Goal: Task Accomplishment & Management: Use online tool/utility

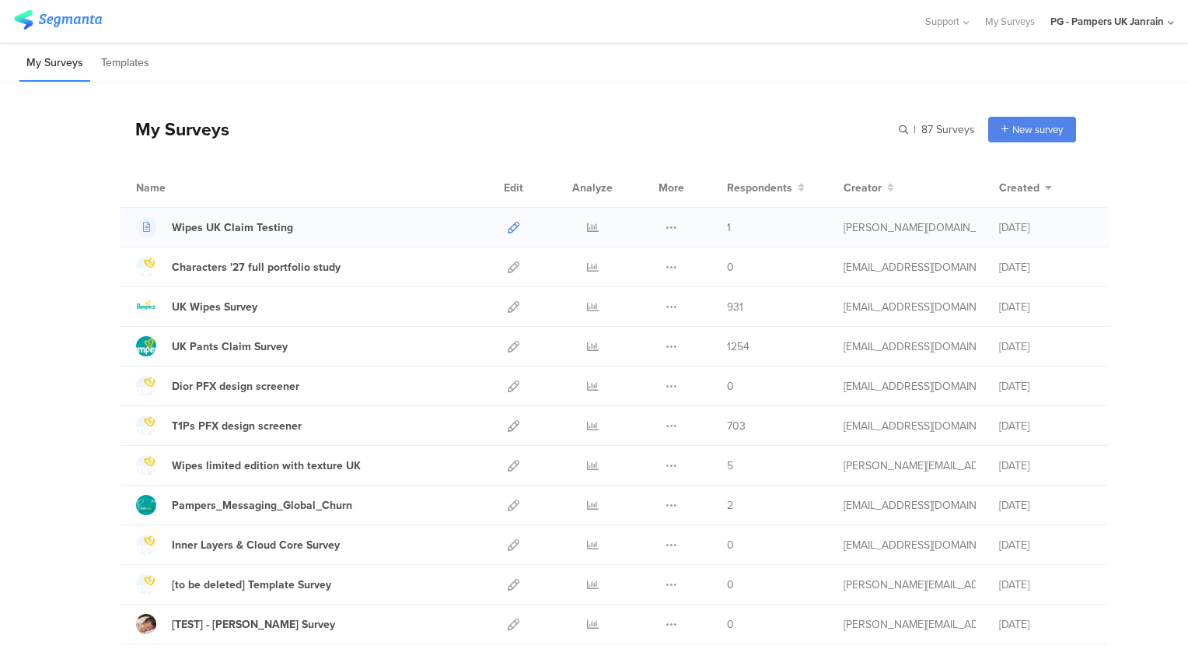
click at [509, 226] on icon at bounding box center [514, 228] width 12 height 12
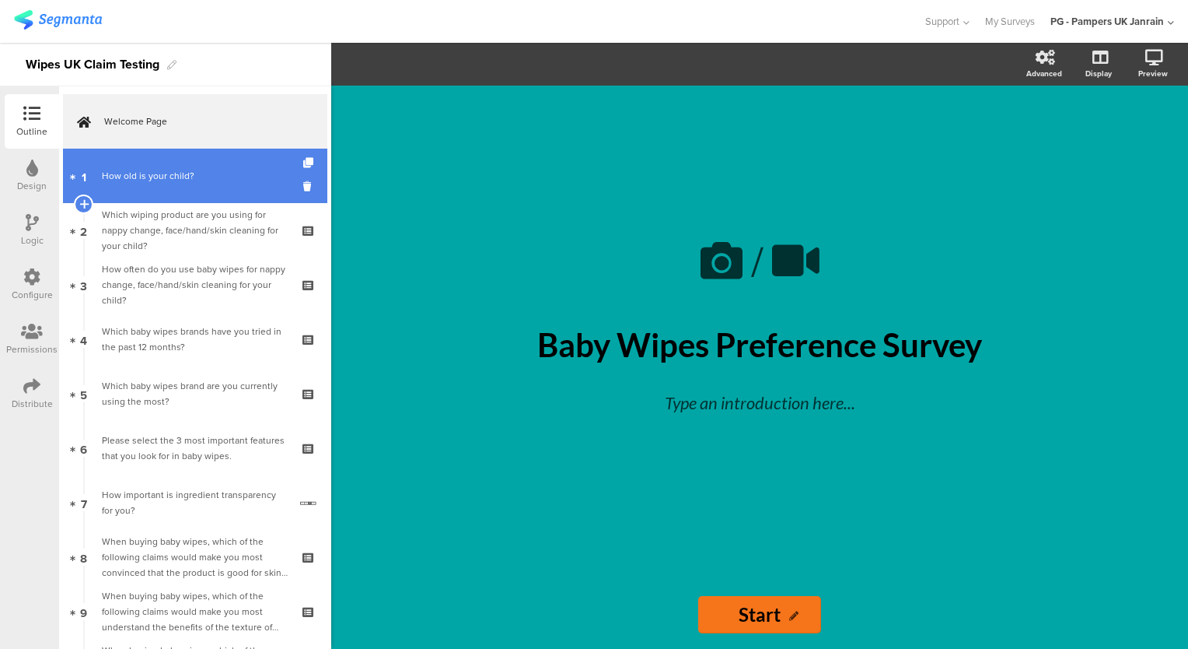
click at [177, 175] on div "How old is your child?" at bounding box center [195, 176] width 186 height 16
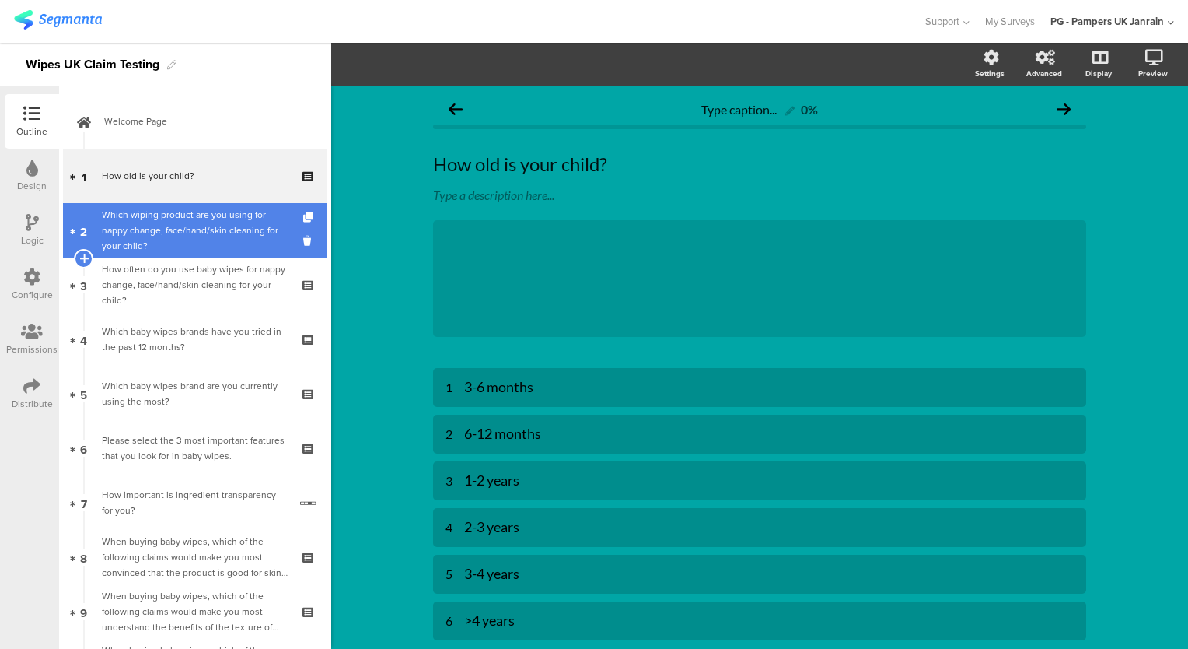
click at [236, 217] on div "Which wiping product are you using for nappy change, face/hand/skin cleaning fo…" at bounding box center [195, 230] width 186 height 47
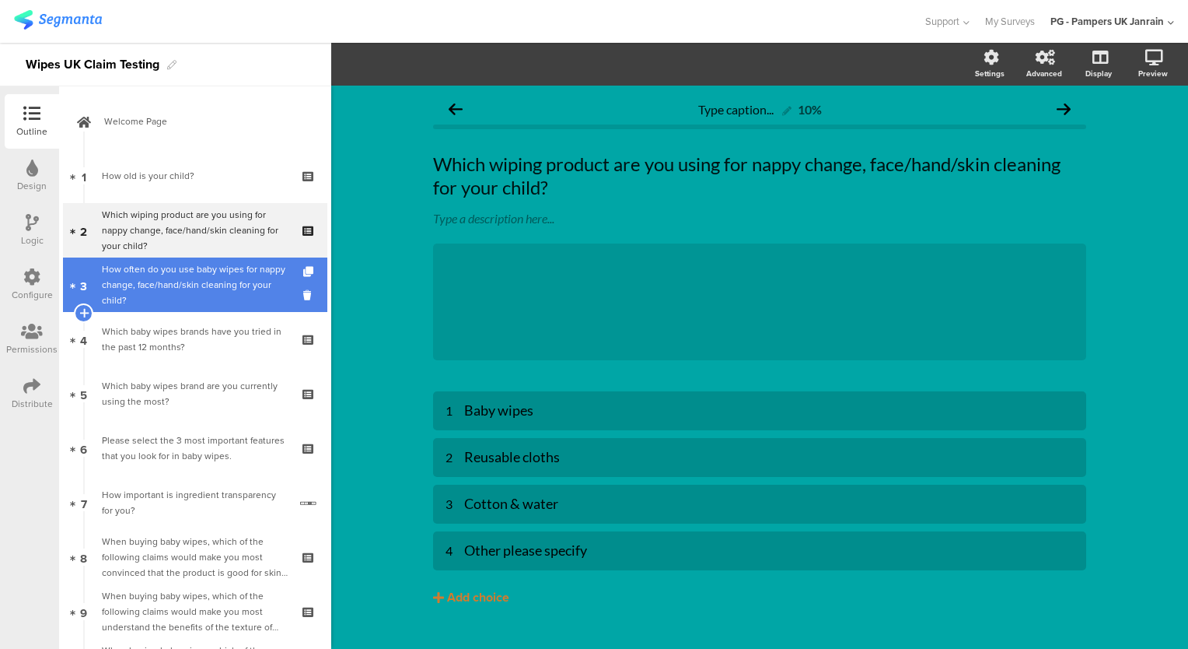
click at [210, 285] on div "How often do you use baby wipes for nappy change, face/hand/skin cleaning for y…" at bounding box center [195, 284] width 186 height 47
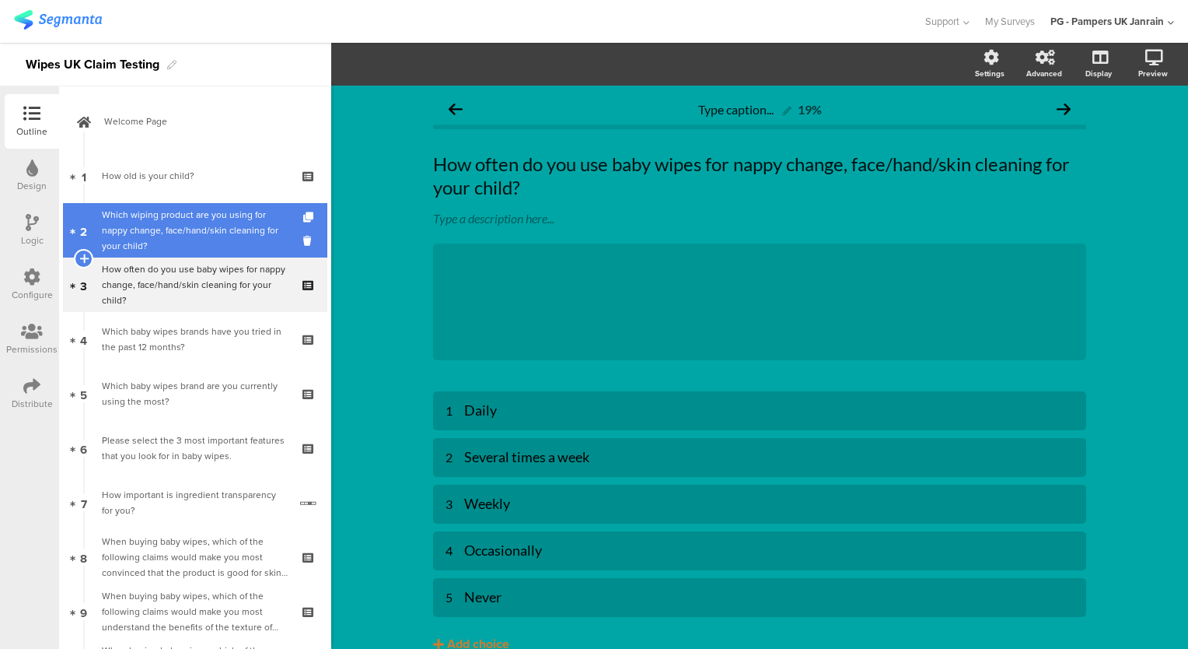
click at [205, 238] on div "Which wiping product are you using for nappy change, face/hand/skin cleaning fo…" at bounding box center [195, 230] width 186 height 47
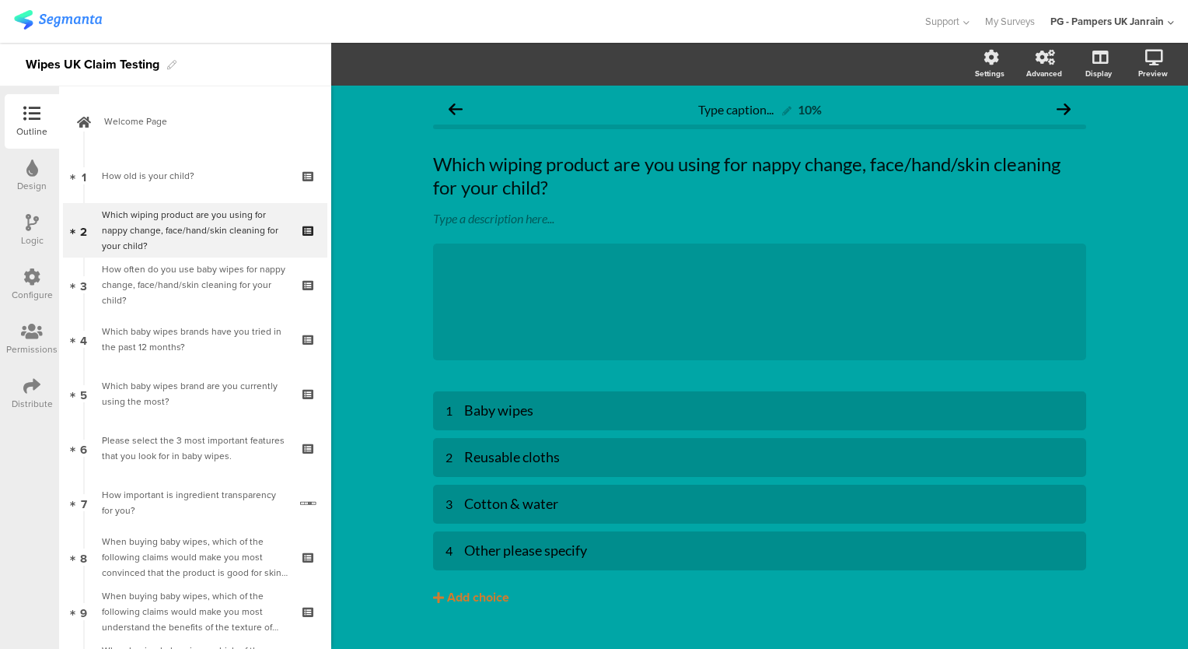
click at [19, 232] on div "Logic" at bounding box center [32, 230] width 54 height 54
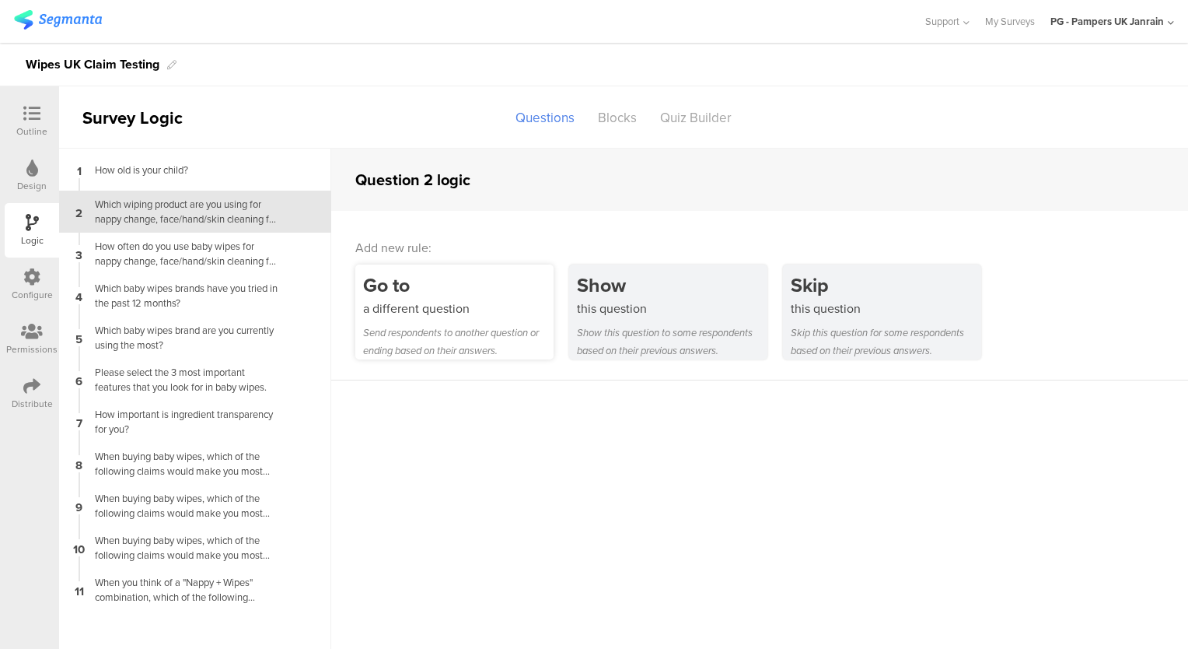
click at [476, 318] on div "Go to a different question Send respondents to another question or ending based…" at bounding box center [454, 311] width 198 height 95
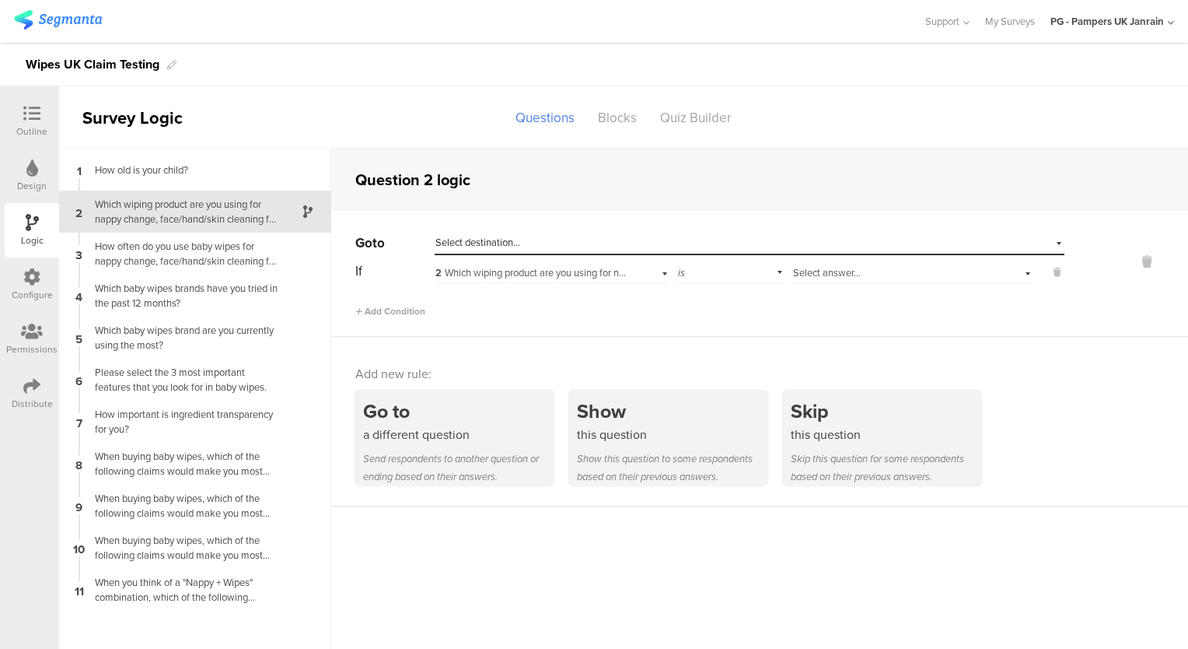
click at [492, 237] on span "Select destination..." at bounding box center [478, 242] width 85 height 15
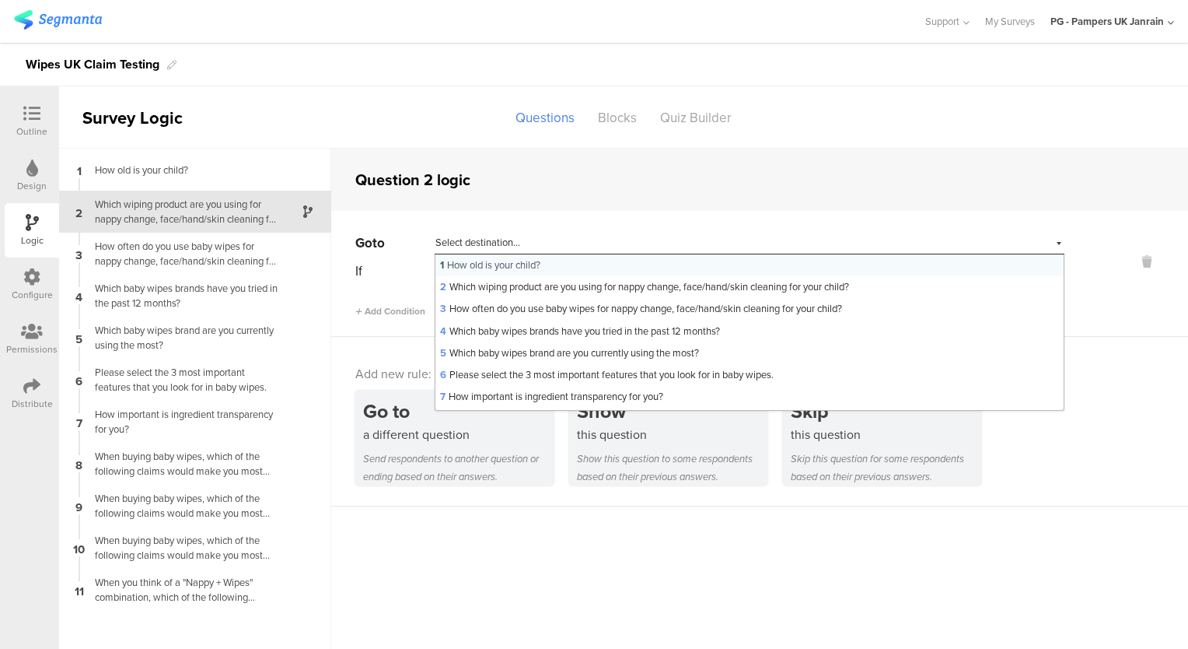
click at [524, 567] on sg-question-logic-editor "Question 2 logic Go to Select destination... 1 How old is your child? 2 Which w…" at bounding box center [759, 399] width 857 height 500
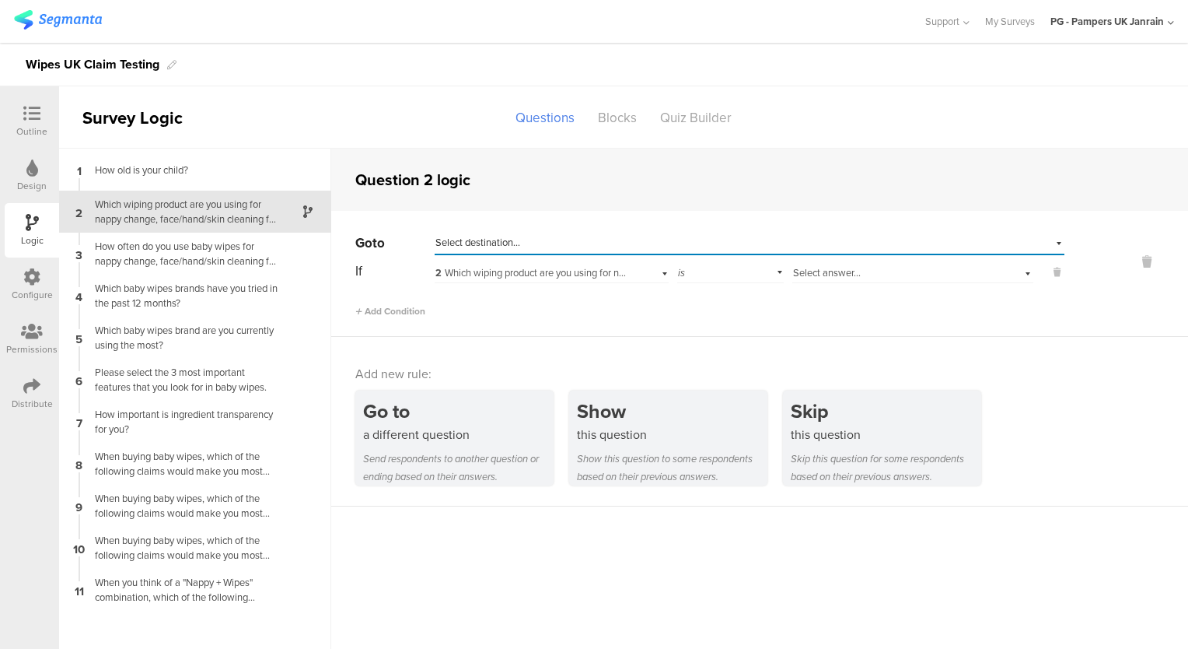
click at [585, 240] on div "Select destination..." at bounding box center [678, 243] width 485 height 14
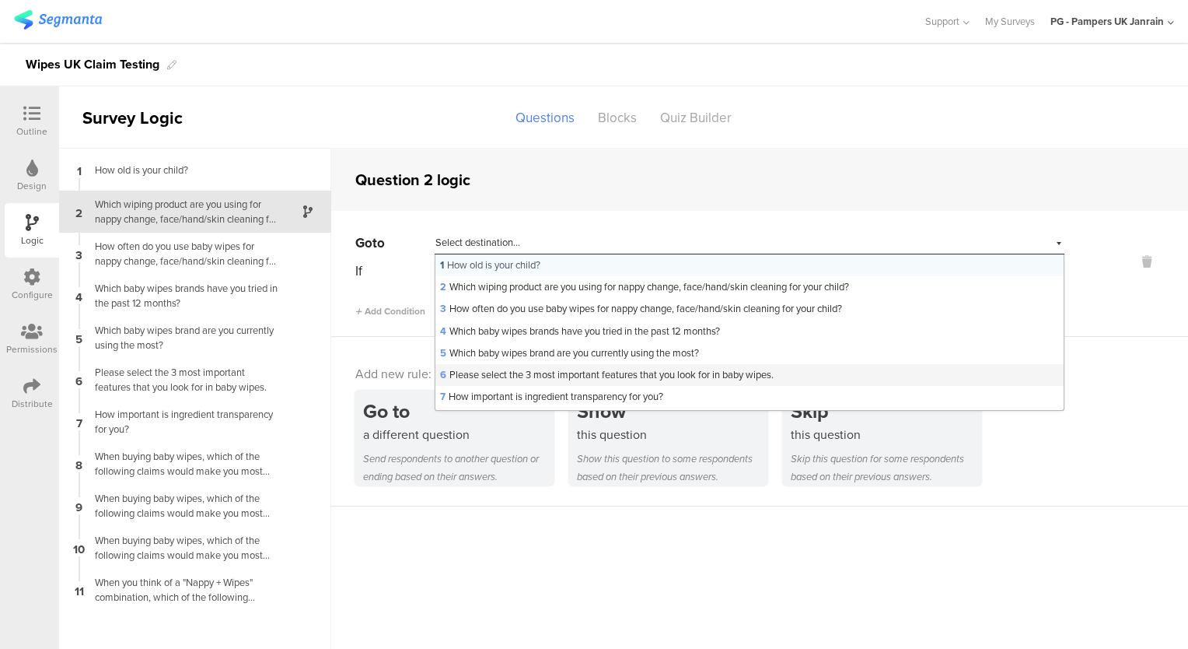
scroll to position [107, 0]
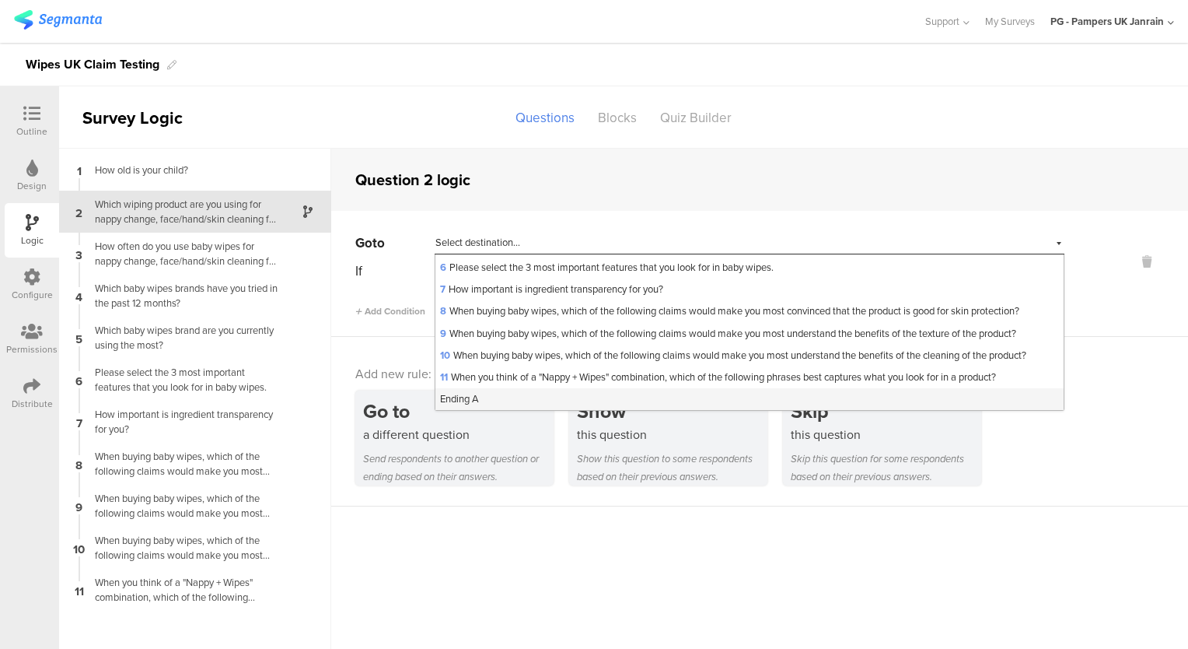
click at [544, 401] on div "Ending A" at bounding box center [750, 399] width 628 height 22
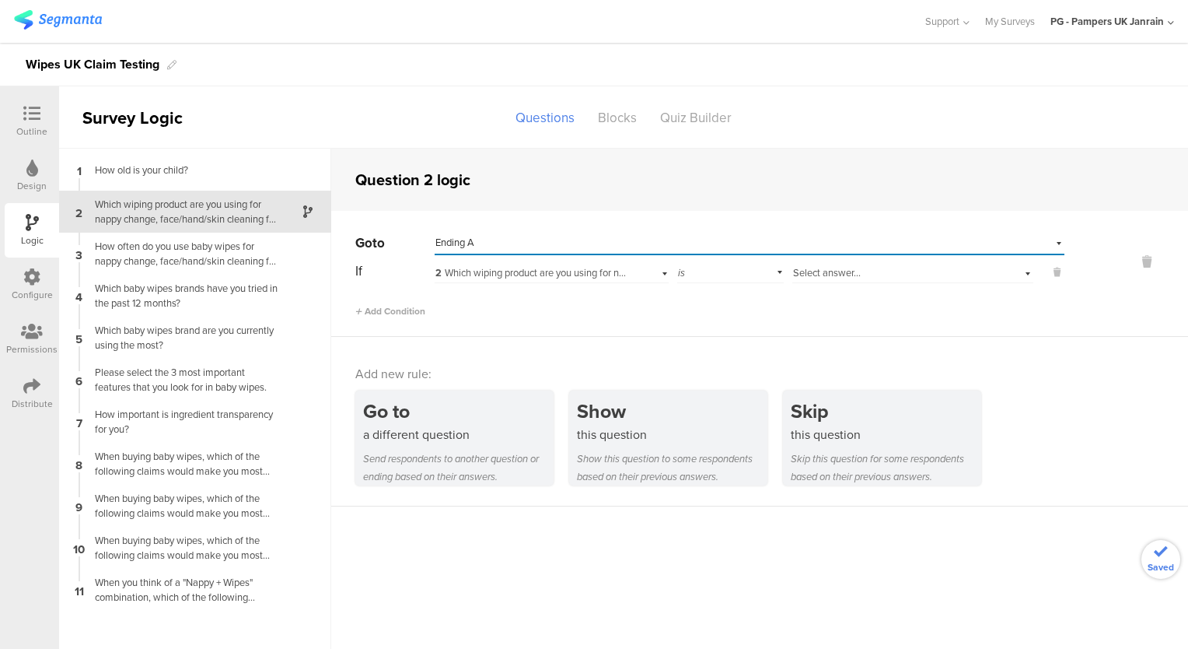
click at [842, 273] on span "Select answer..." at bounding box center [827, 272] width 68 height 15
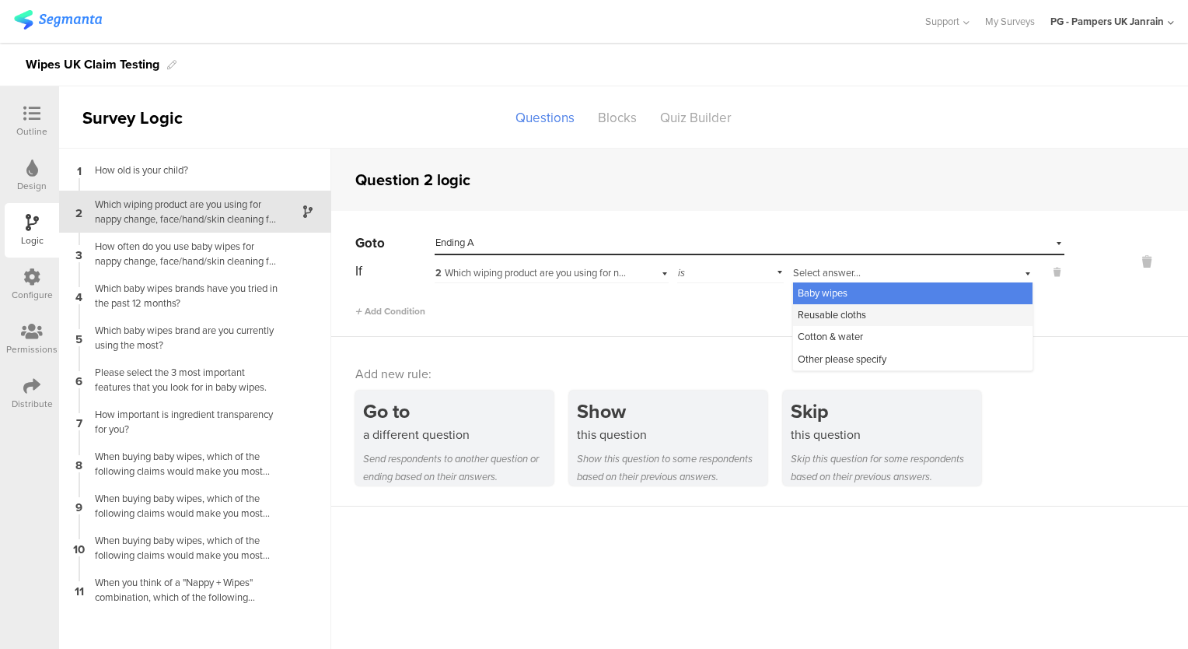
click at [858, 320] on span "Reusable cloths" at bounding box center [832, 314] width 68 height 15
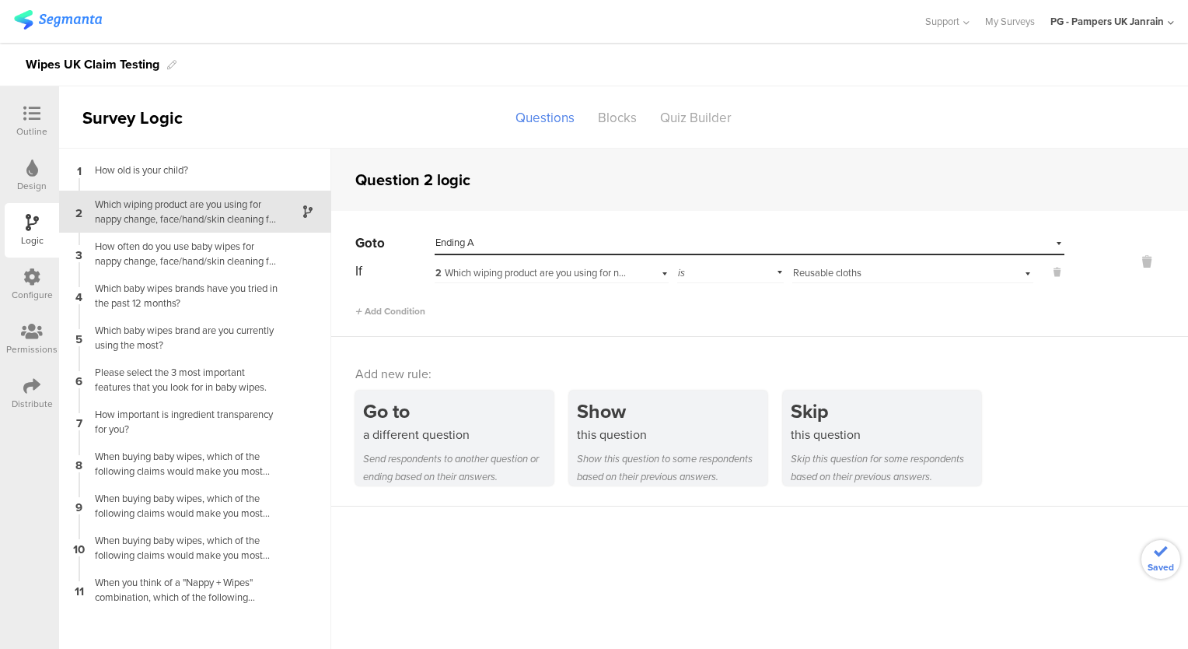
click at [940, 276] on div "Select answer... Reusable cloths" at bounding box center [892, 273] width 198 height 14
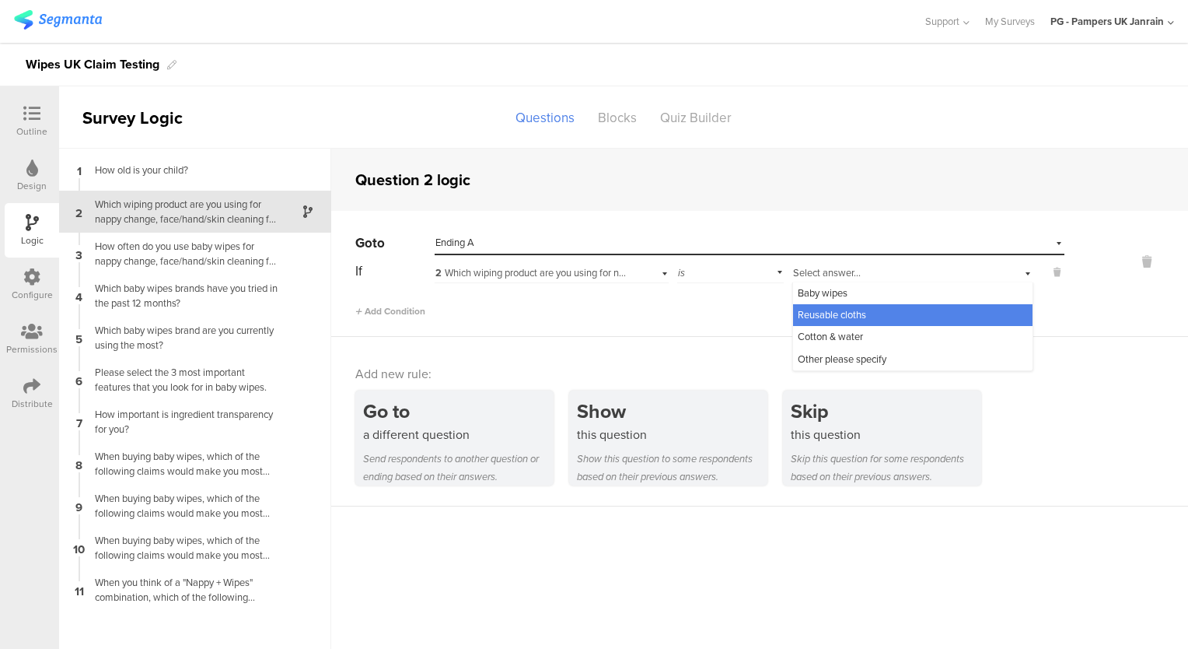
click at [585, 302] on div "Add Condition" at bounding box center [709, 304] width 709 height 27
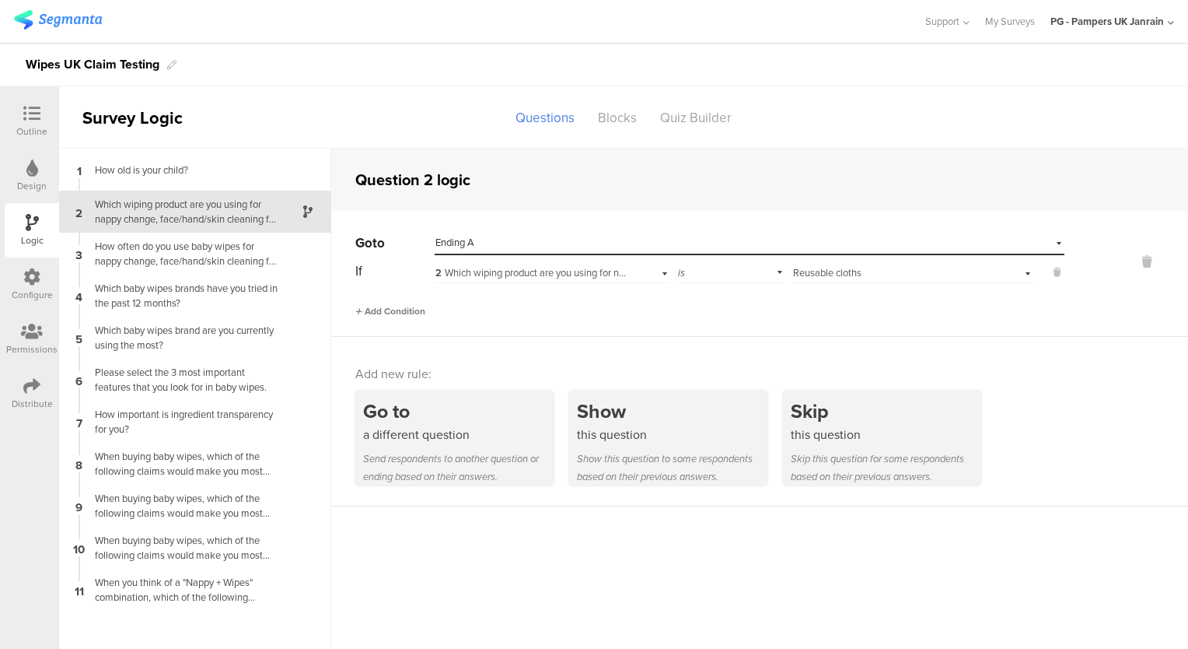
click at [407, 306] on span "Add Condition" at bounding box center [390, 311] width 70 height 14
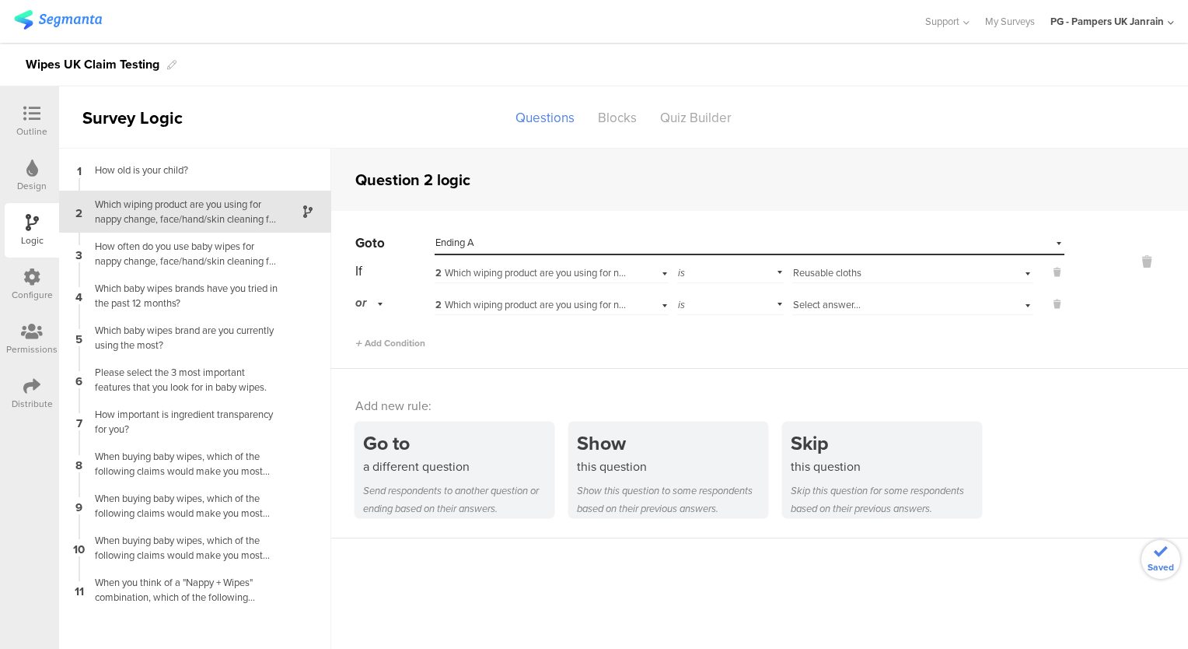
click at [867, 309] on div "Select answer..." at bounding box center [892, 305] width 198 height 14
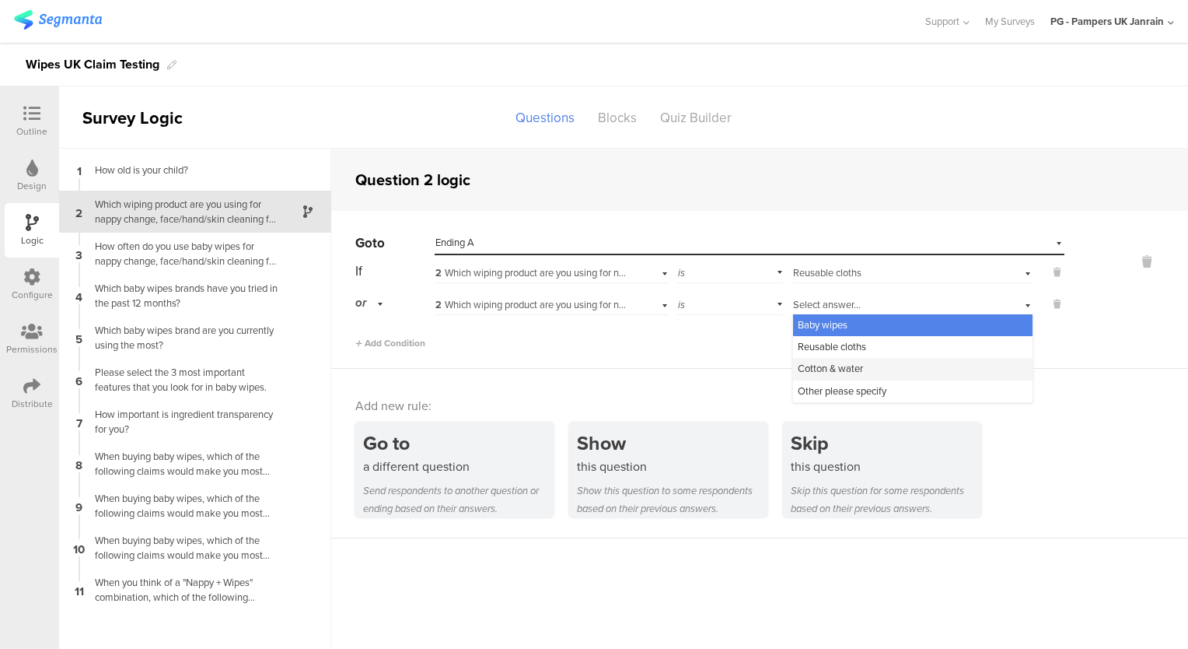
click at [863, 369] on span "Cotton & water" at bounding box center [830, 368] width 65 height 15
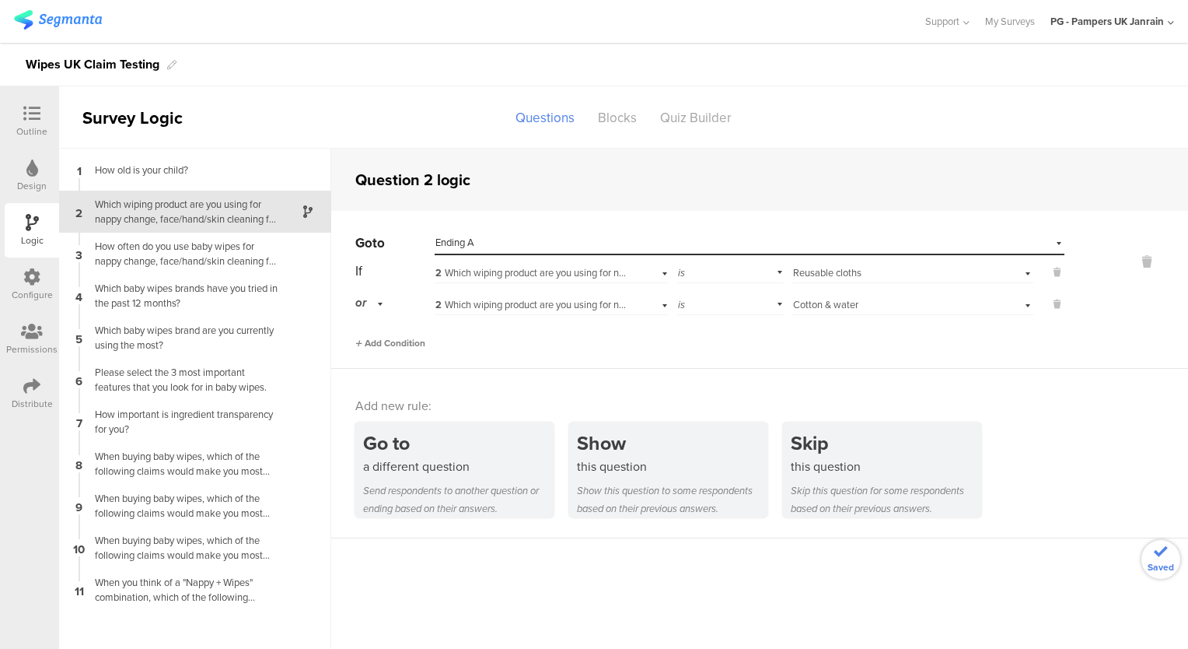
click at [390, 345] on span "Add Condition" at bounding box center [390, 343] width 70 height 14
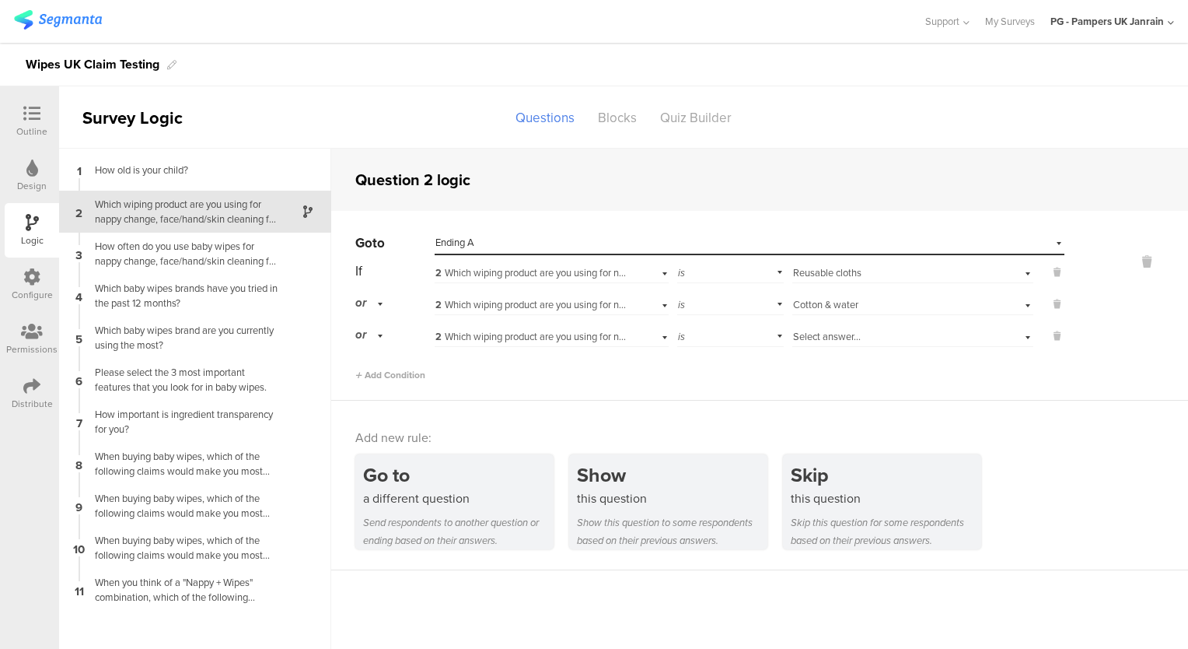
click at [855, 341] on span "Select answer..." at bounding box center [827, 336] width 68 height 15
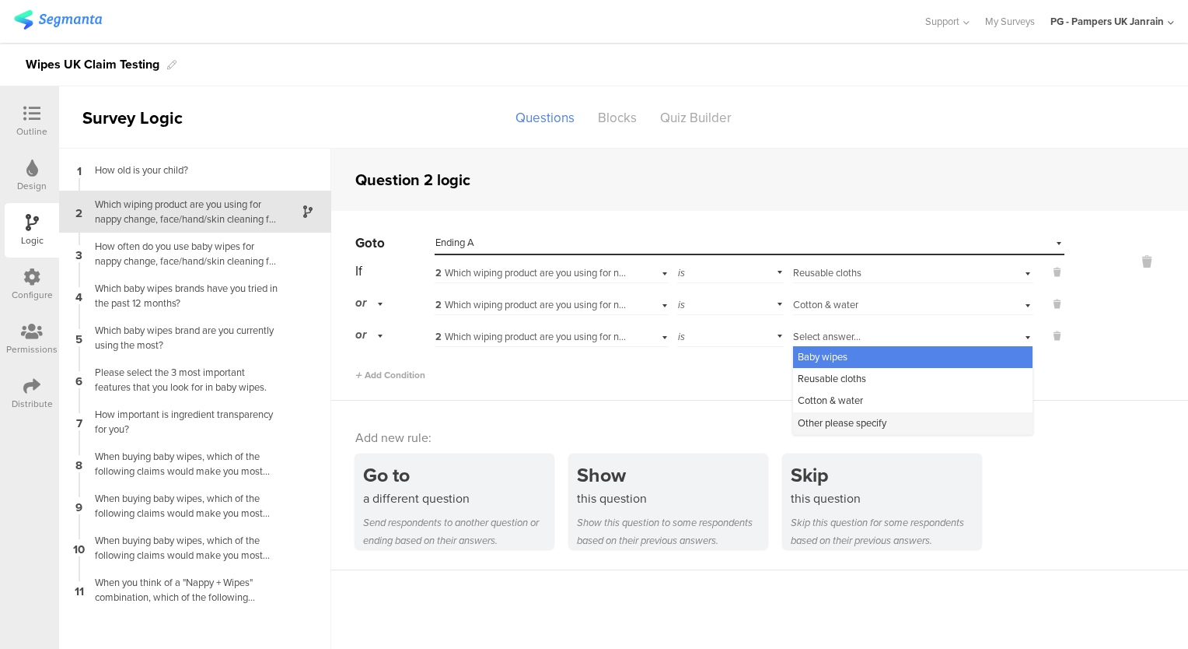
click at [873, 425] on span "Other please specify" at bounding box center [842, 422] width 89 height 15
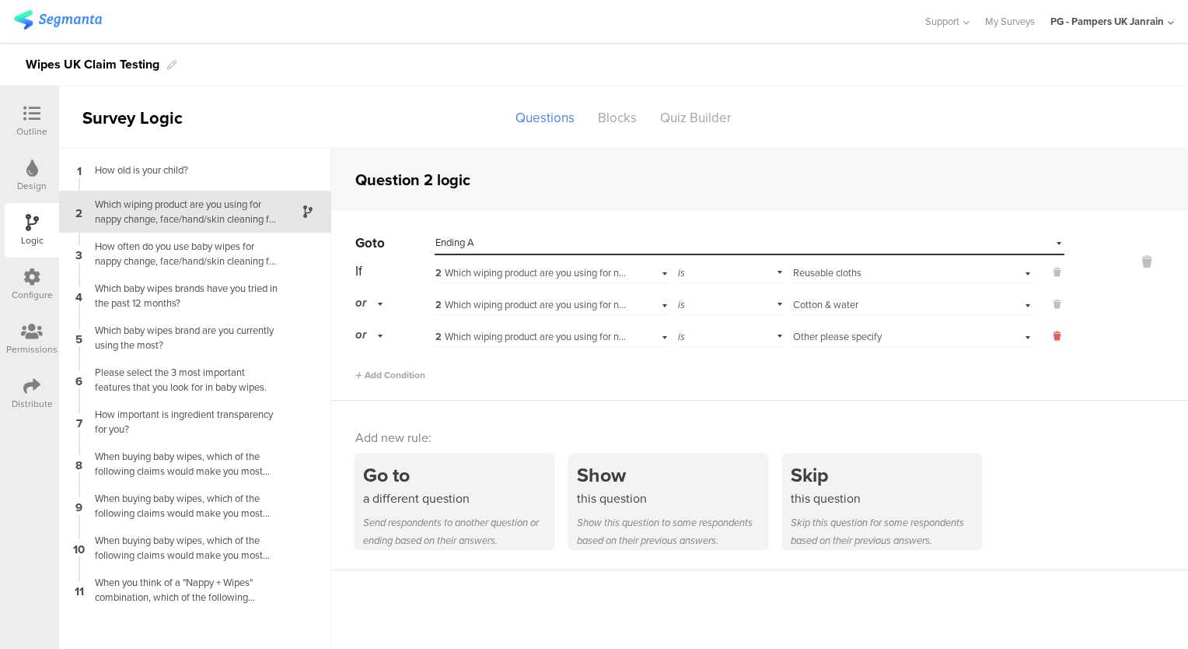
click at [1055, 341] on icon at bounding box center [1057, 336] width 7 height 14
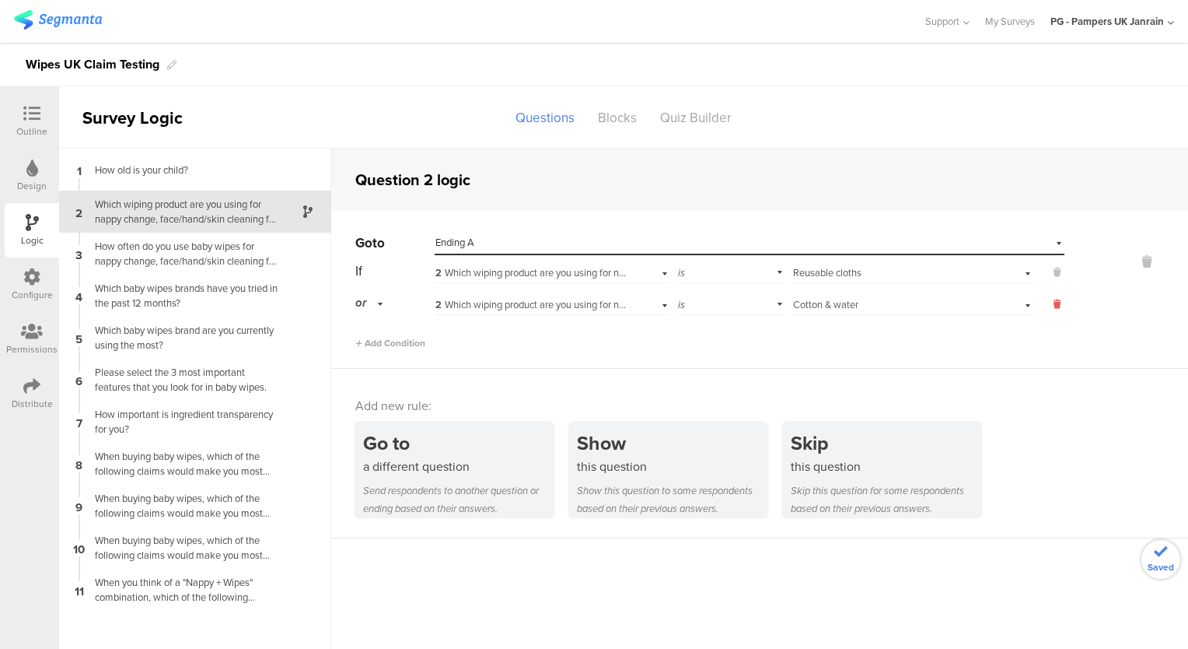
click at [1058, 299] on icon at bounding box center [1057, 304] width 7 height 14
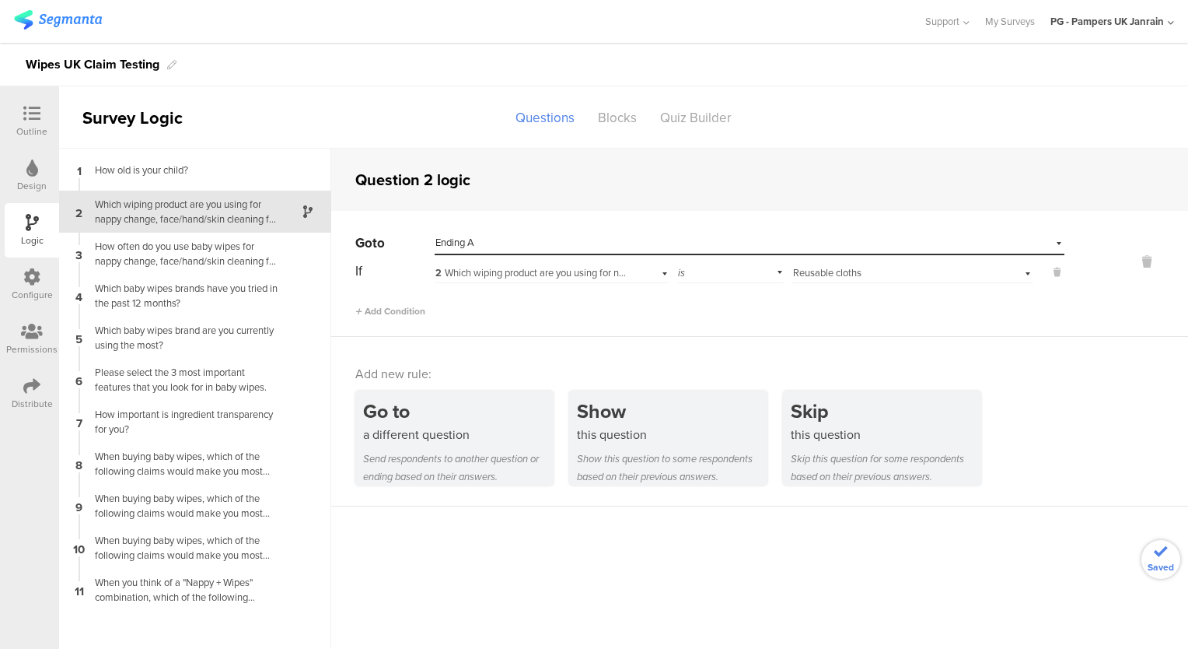
click at [1024, 274] on div "Select answer... Reusable cloths" at bounding box center [913, 271] width 241 height 24
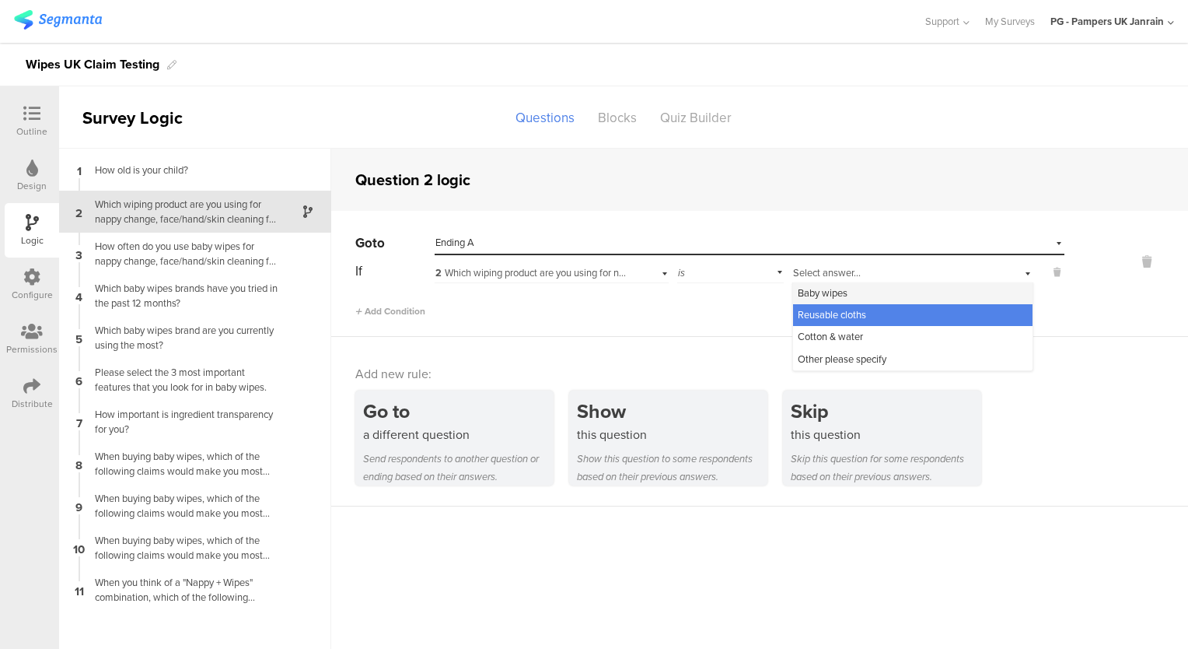
click at [901, 292] on div "Baby wipes" at bounding box center [913, 293] width 240 height 22
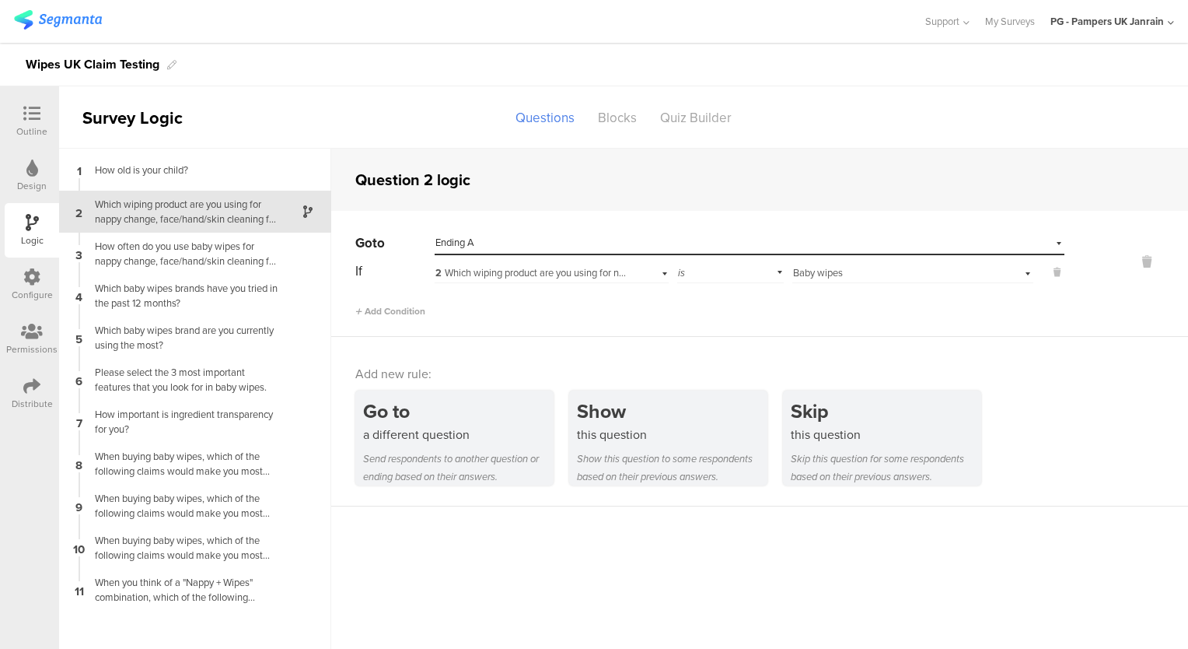
click at [762, 316] on div "Add Condition" at bounding box center [709, 304] width 709 height 27
click at [683, 271] on span "is" at bounding box center [681, 272] width 7 height 15
click at [712, 318] on div "is not" at bounding box center [730, 315] width 105 height 22
click at [621, 313] on div "Add Condition" at bounding box center [709, 304] width 709 height 27
click at [226, 248] on div "How often do you use baby wipes for nappy change, face/hand/skin cleaning for y…" at bounding box center [183, 254] width 194 height 30
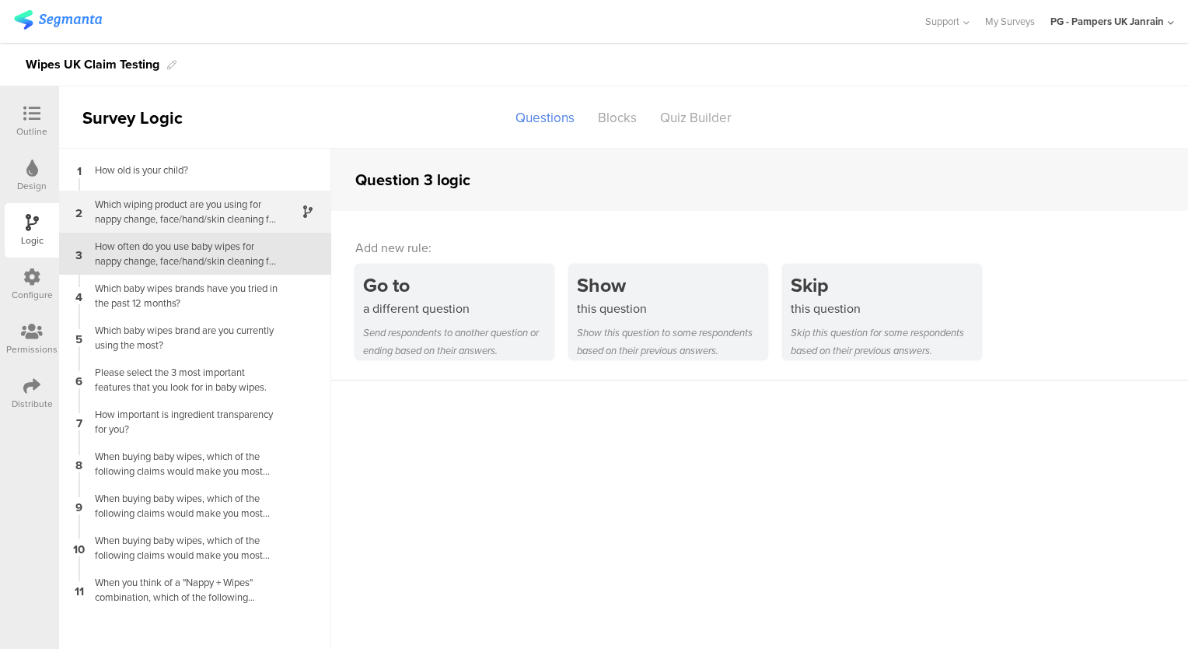
click at [117, 212] on div "Which wiping product are you using for nappy change, face/hand/skin cleaning fo…" at bounding box center [183, 212] width 194 height 30
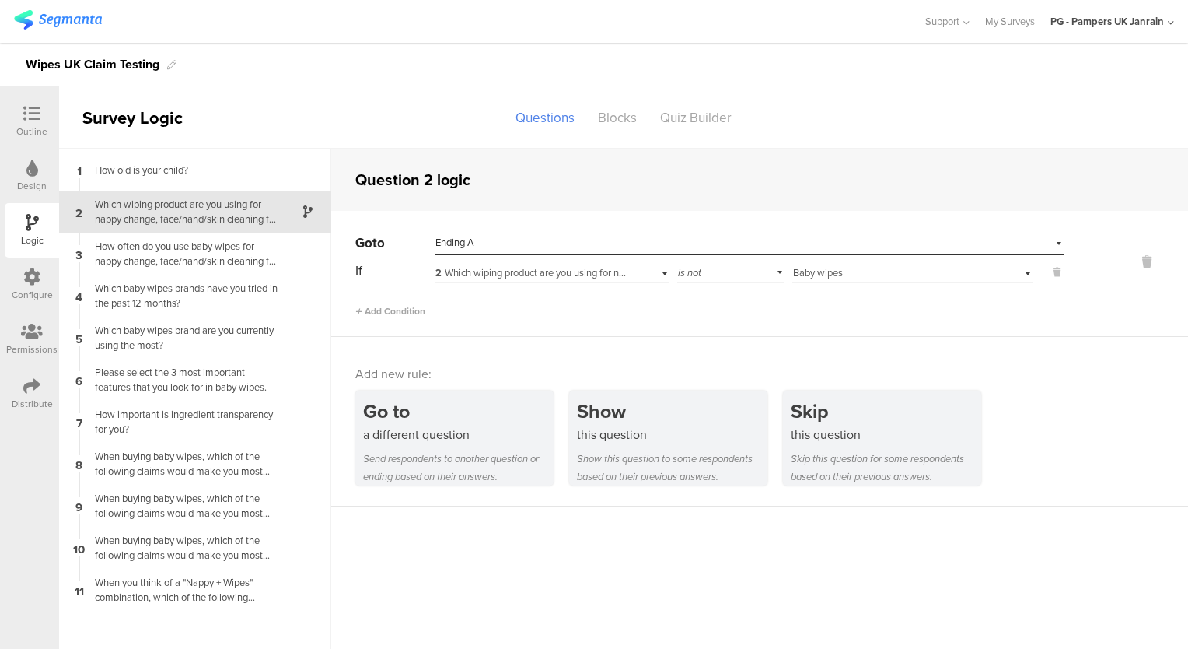
click at [33, 164] on icon at bounding box center [32, 167] width 12 height 17
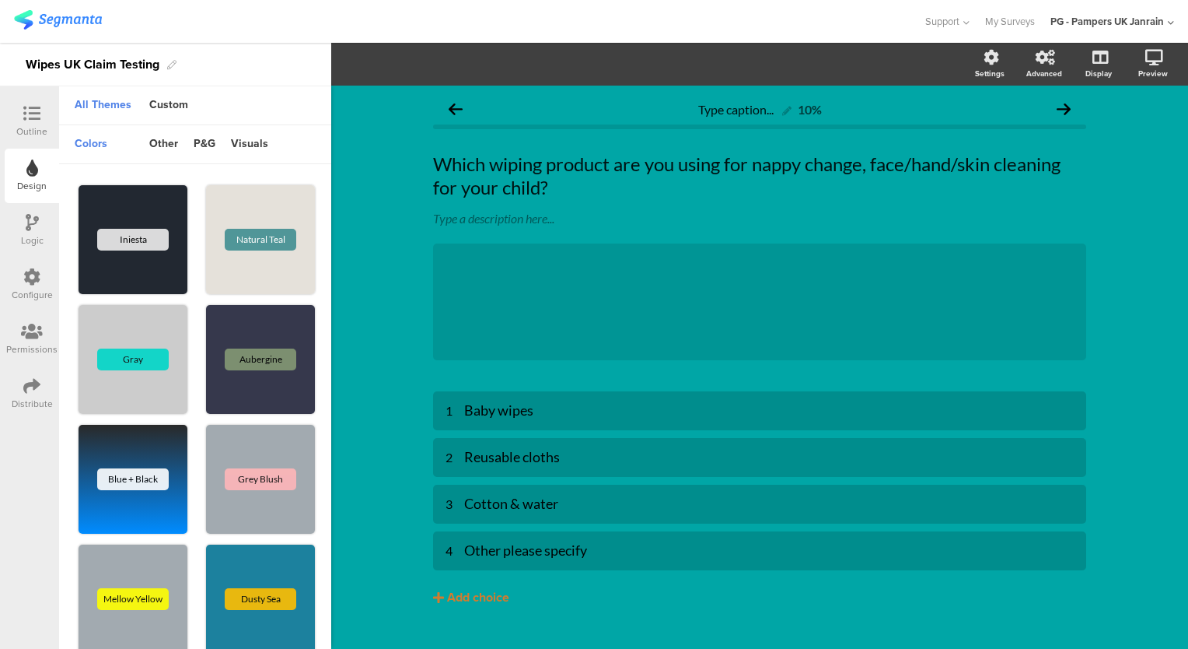
click at [28, 103] on div "Outline" at bounding box center [32, 121] width 54 height 54
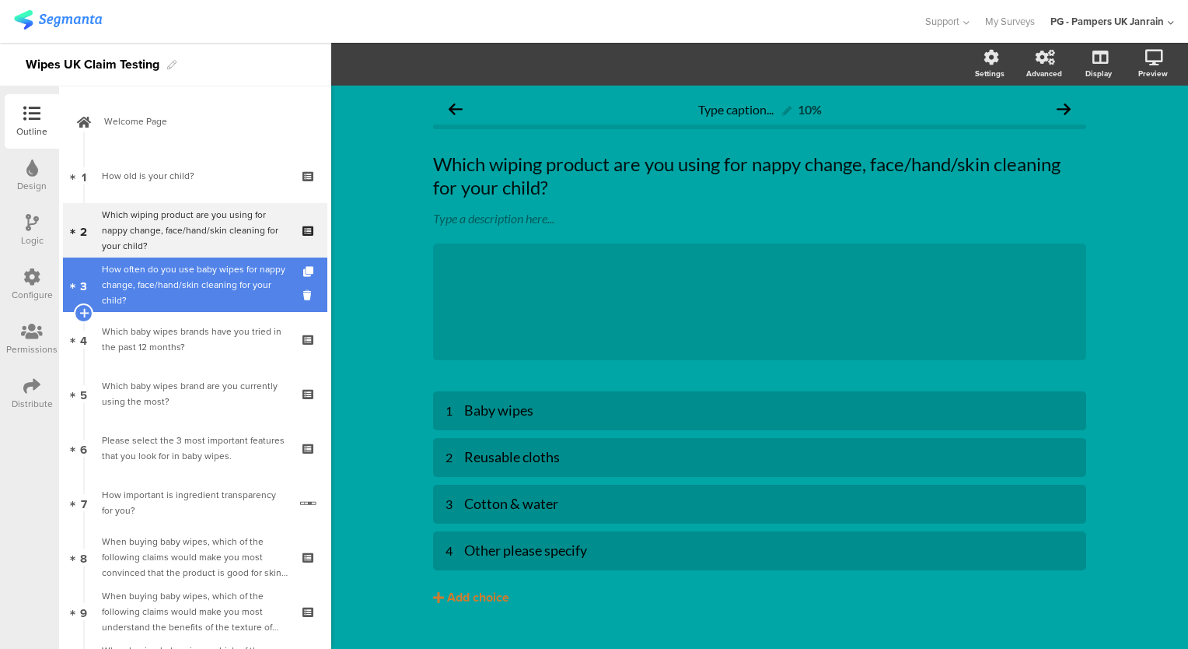
click at [142, 264] on div "How often do you use baby wipes for nappy change, face/hand/skin cleaning for y…" at bounding box center [195, 284] width 186 height 47
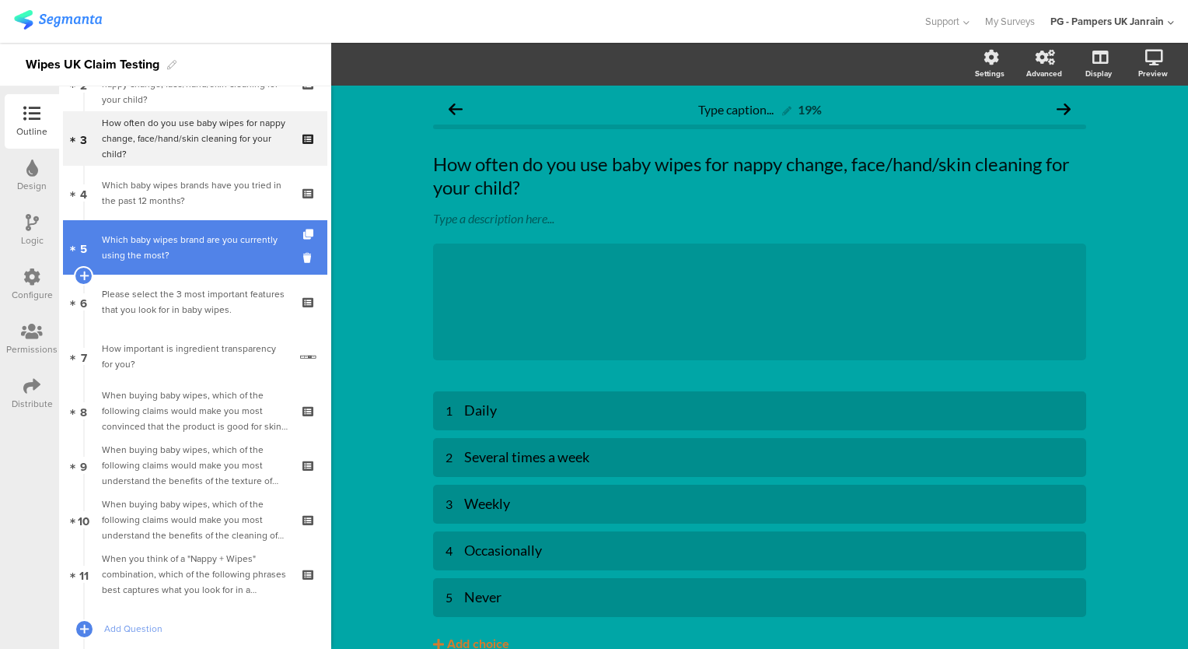
scroll to position [149, 0]
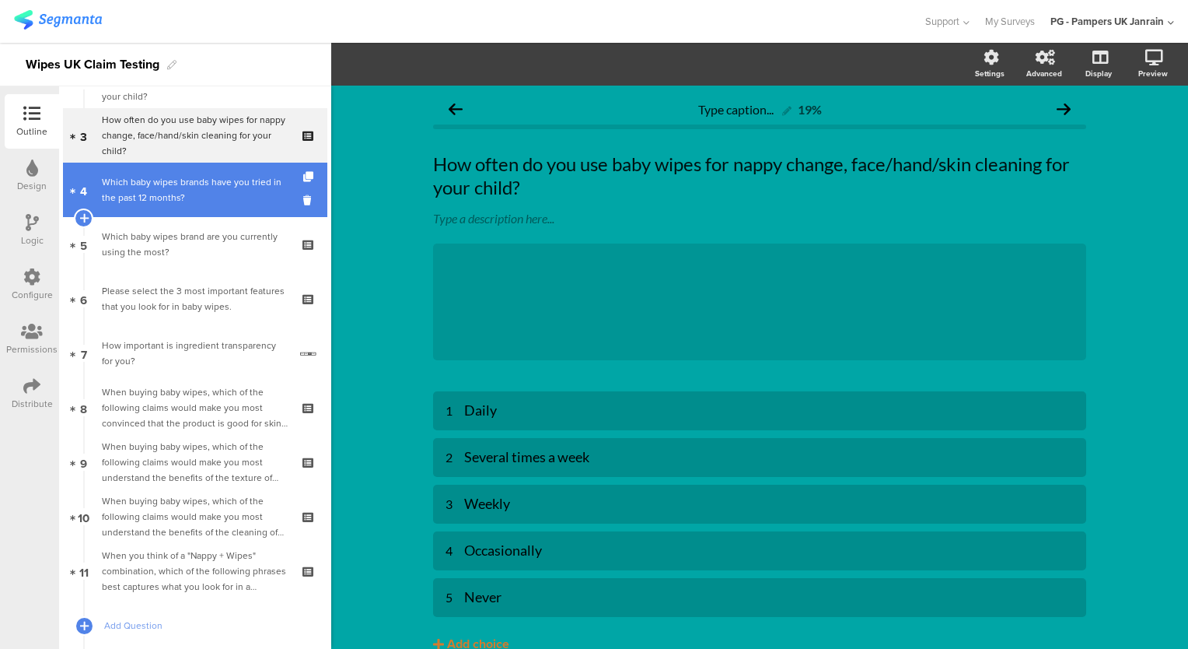
click at [203, 194] on div "Which baby wipes brands have you tried in the past 12 months?" at bounding box center [195, 189] width 186 height 31
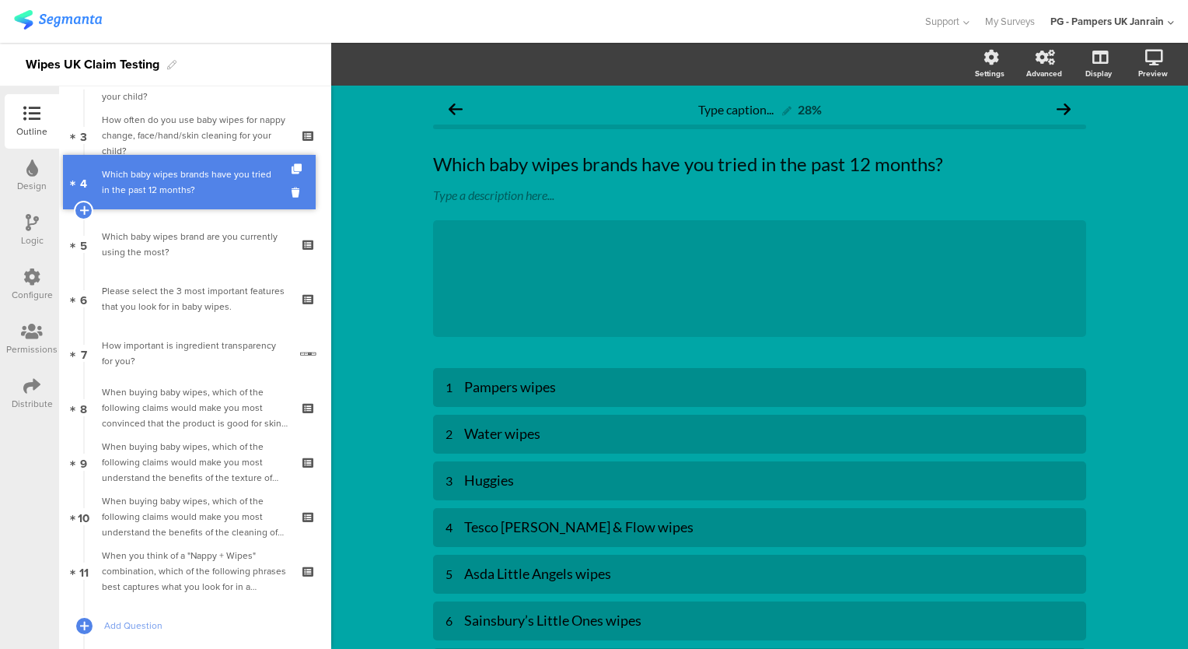
drag, startPoint x: 183, startPoint y: 187, endPoint x: 159, endPoint y: 180, distance: 24.4
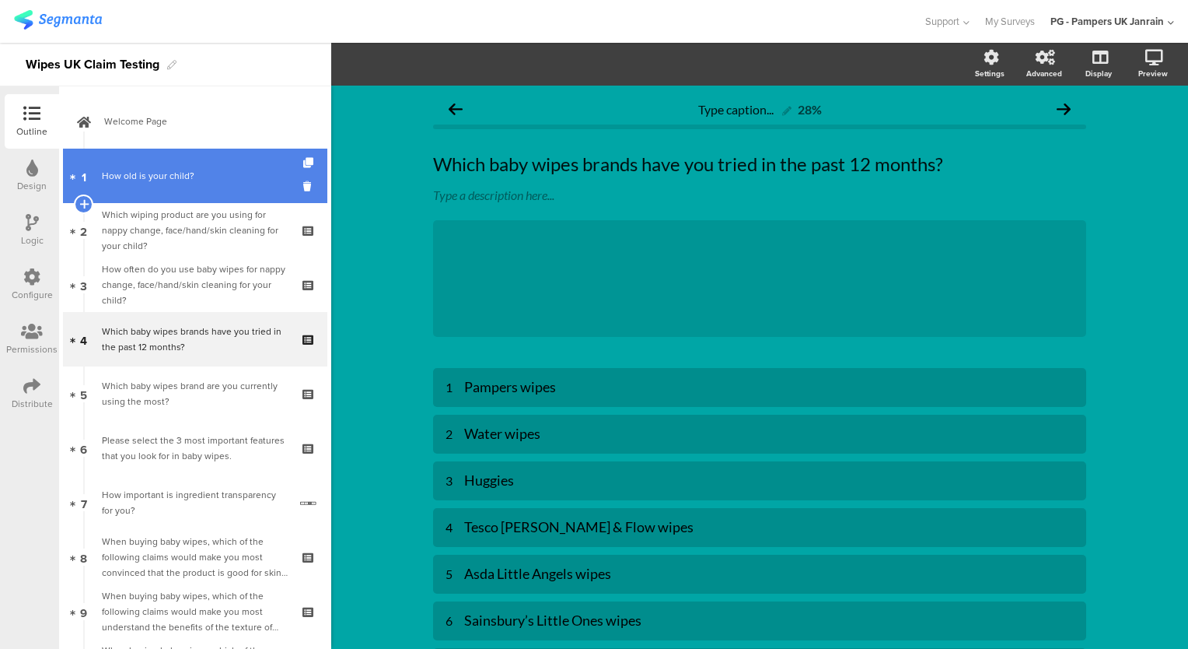
click at [145, 172] on div "How old is your child?" at bounding box center [195, 176] width 186 height 16
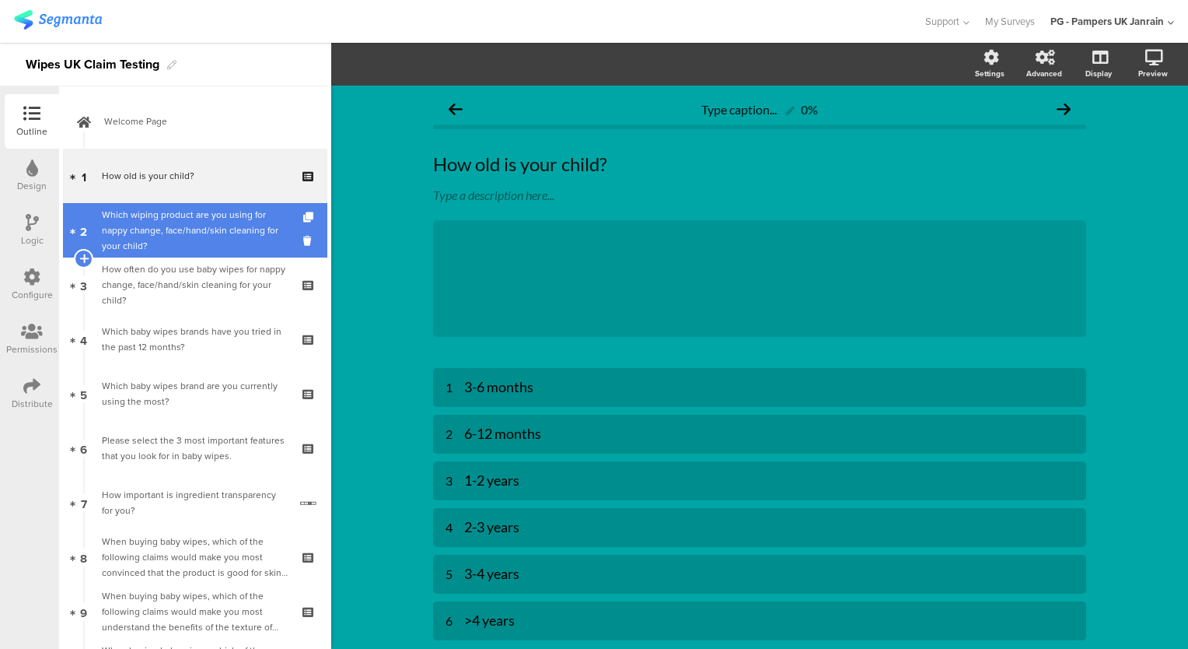
click at [185, 219] on div "Which wiping product are you using for nappy change, face/hand/skin cleaning fo…" at bounding box center [195, 230] width 186 height 47
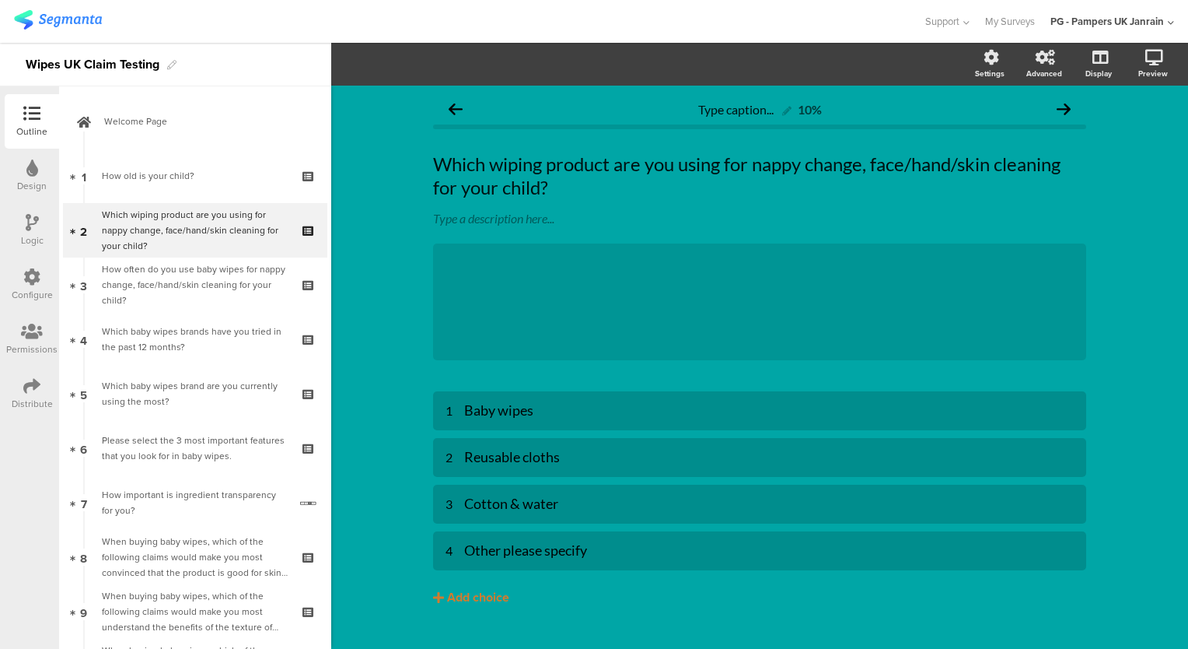
click at [33, 243] on div "Logic" at bounding box center [32, 240] width 23 height 14
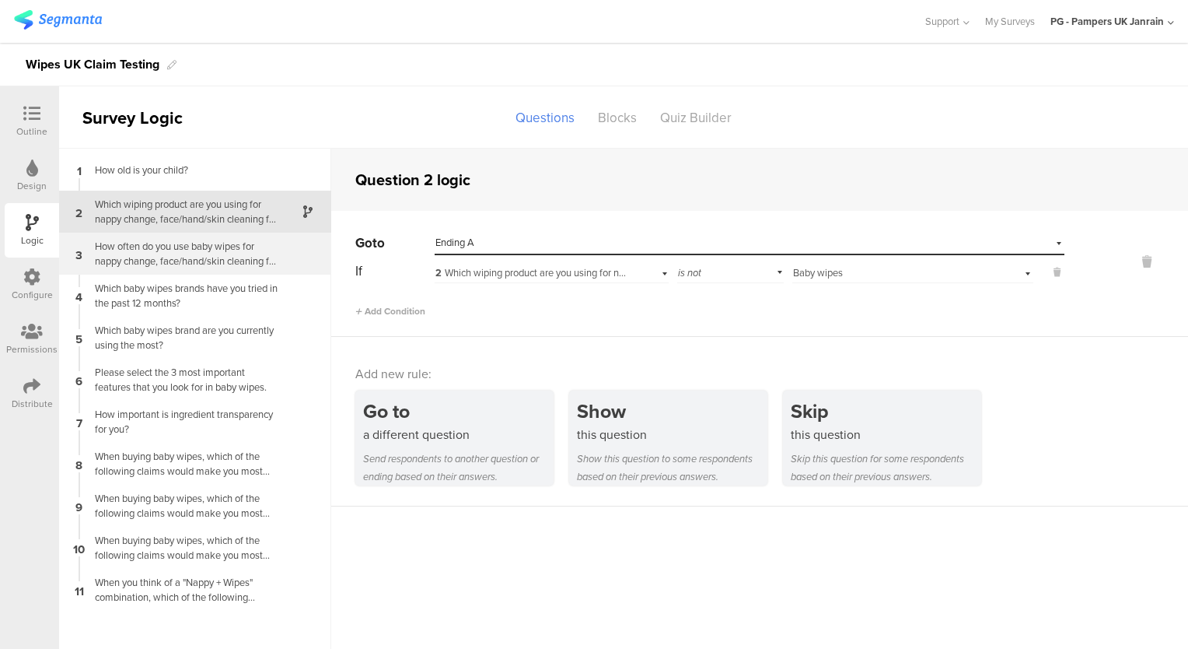
click at [129, 254] on div "How often do you use baby wipes for nappy change, face/hand/skin cleaning for y…" at bounding box center [183, 254] width 194 height 30
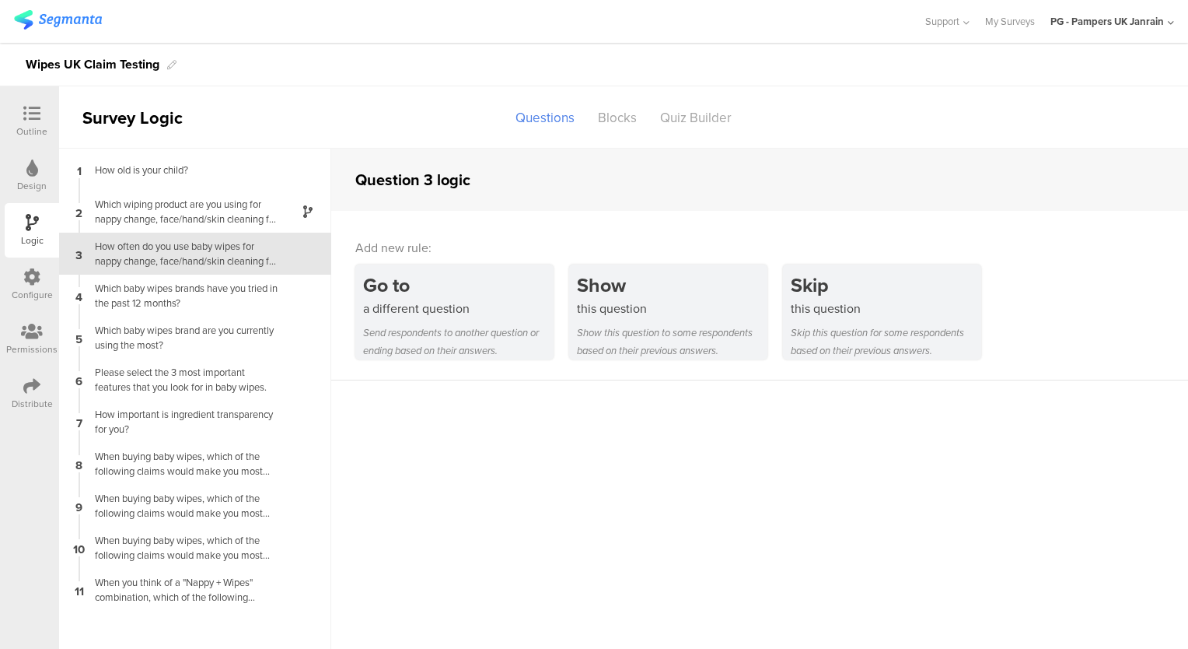
click at [20, 117] on div at bounding box center [31, 114] width 31 height 19
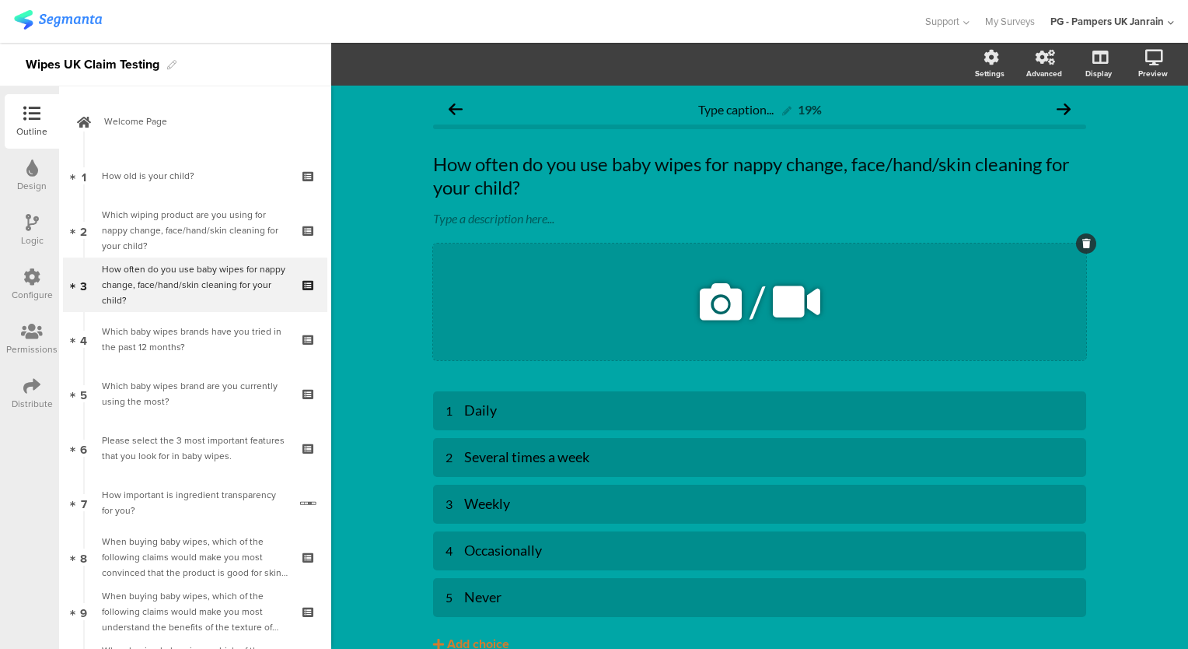
scroll to position [76, 0]
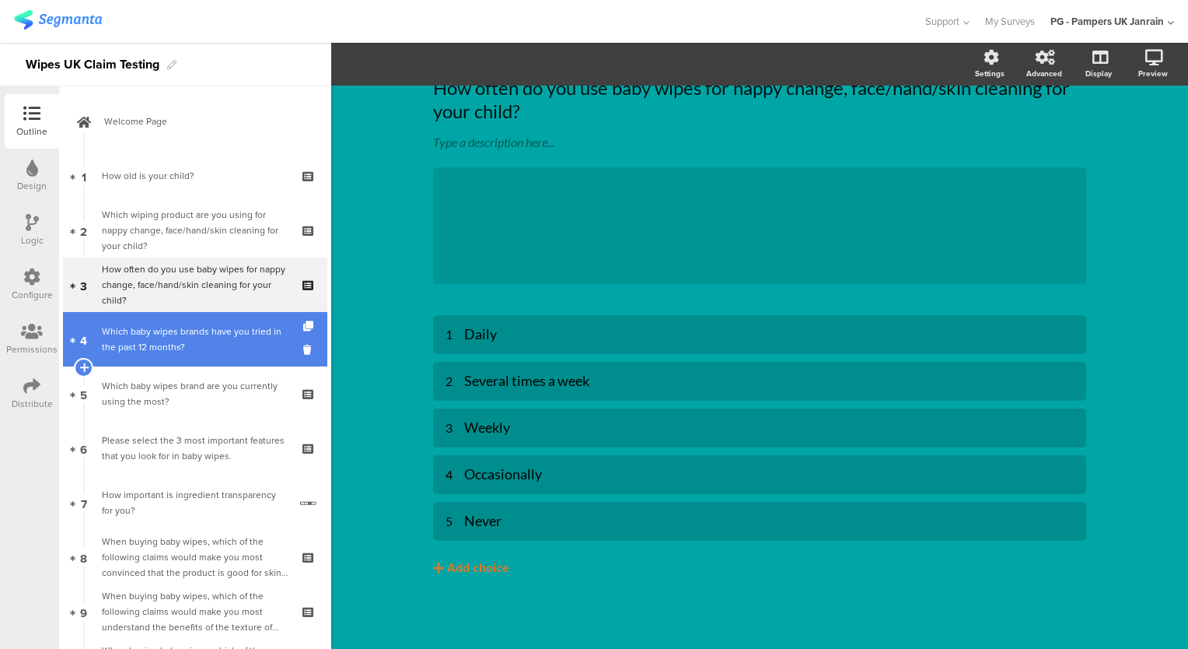
drag, startPoint x: 198, startPoint y: 432, endPoint x: 194, endPoint y: 327, distance: 105.1
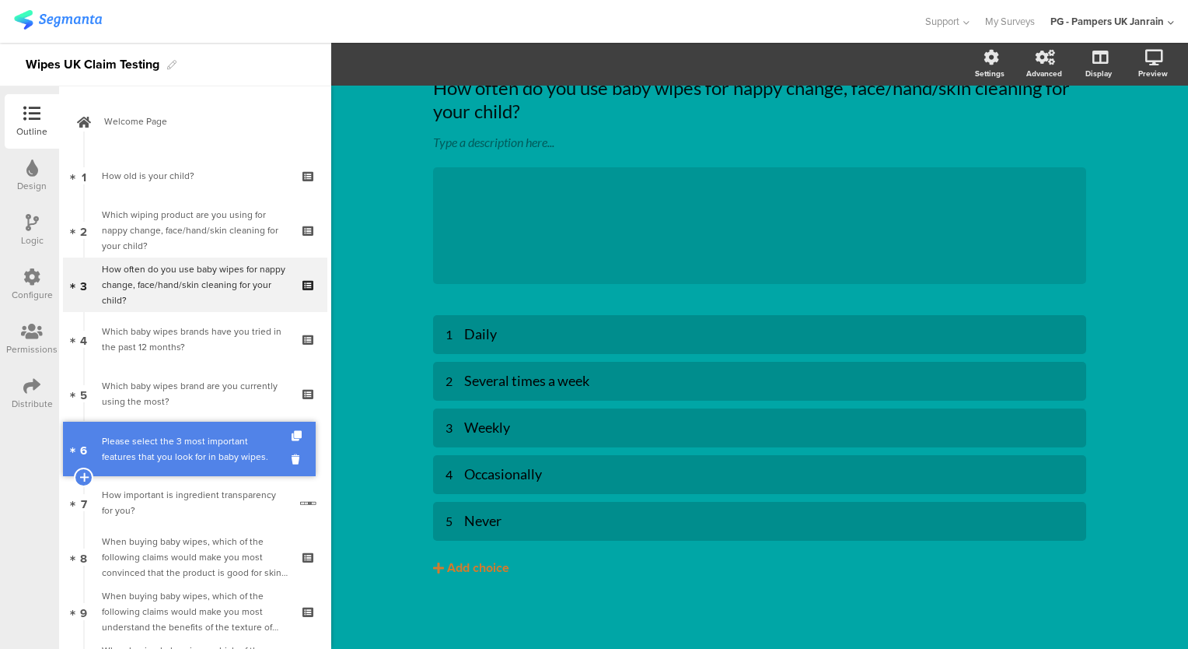
drag, startPoint x: 194, startPoint y: 327, endPoint x: 128, endPoint y: 454, distance: 143.3
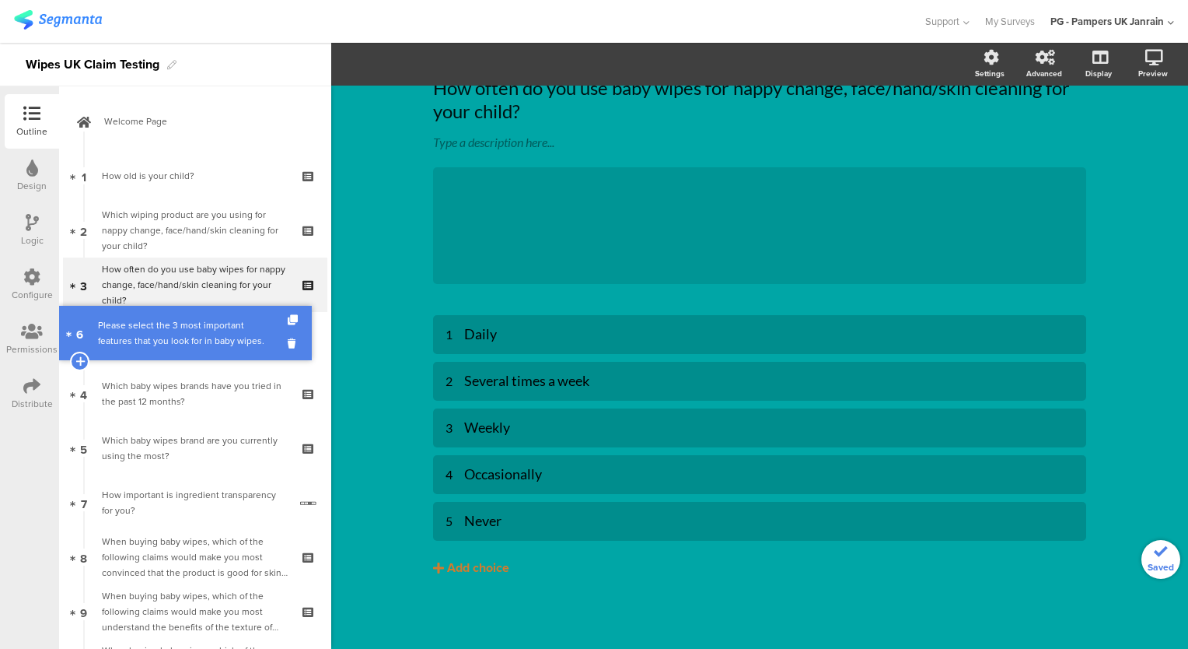
drag, startPoint x: 194, startPoint y: 446, endPoint x: 187, endPoint y: 334, distance: 112.3
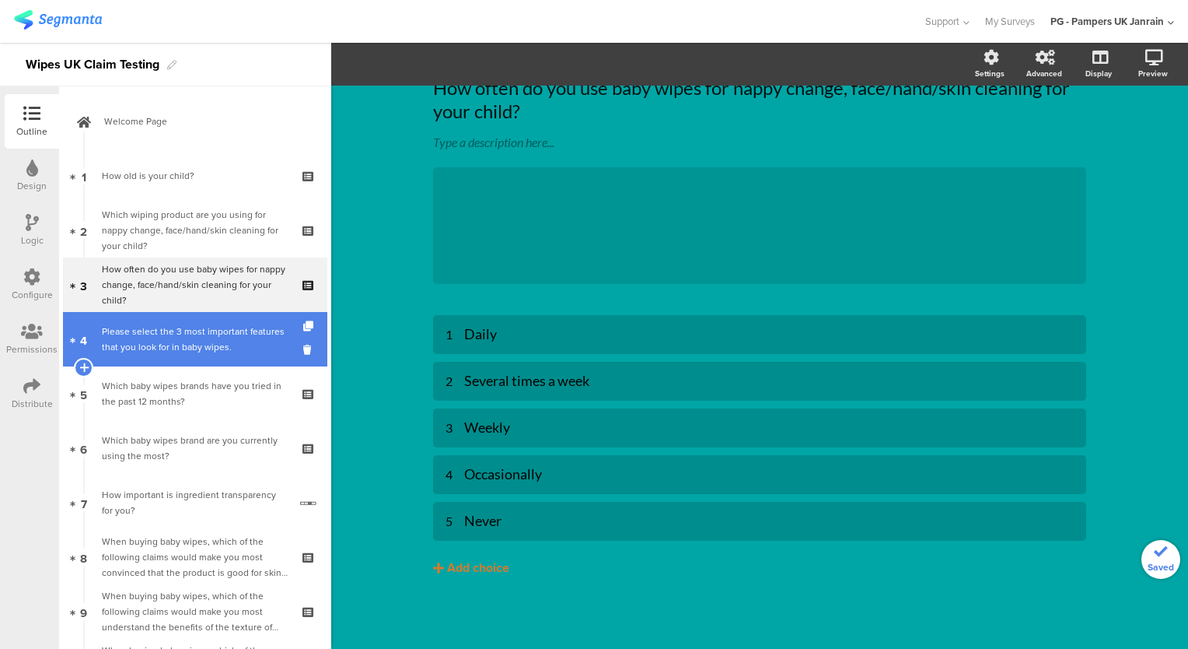
click at [207, 338] on div "Please select the 3 most important features that you look for in baby wipes." at bounding box center [195, 339] width 186 height 31
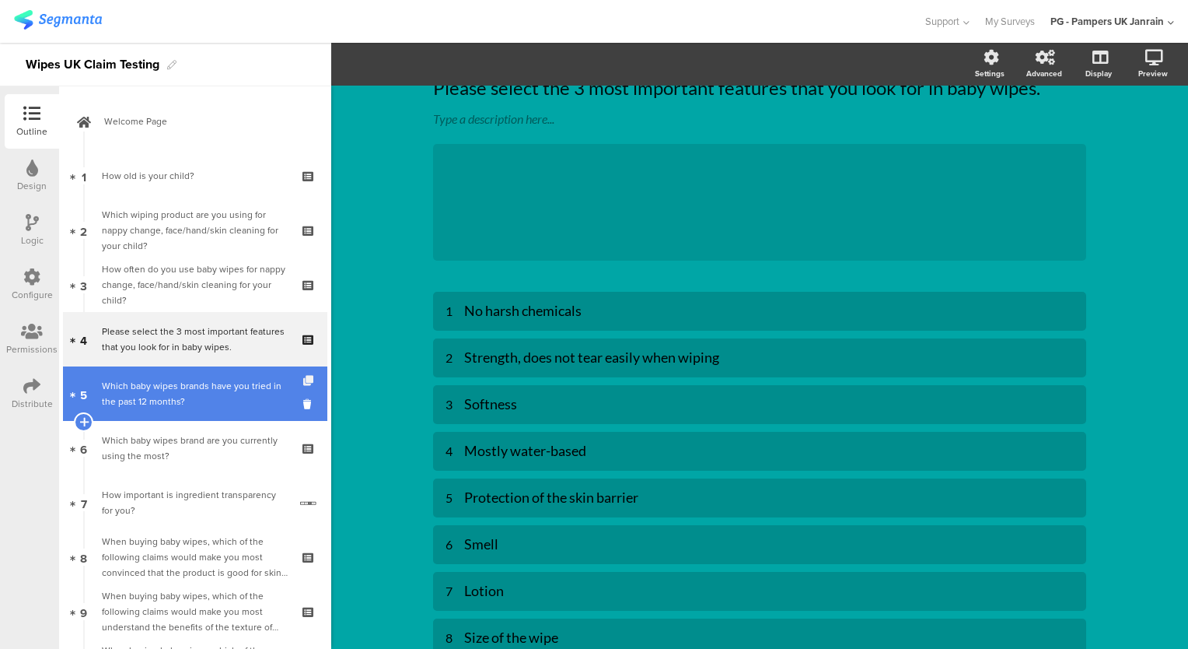
drag, startPoint x: 235, startPoint y: 402, endPoint x: 304, endPoint y: 383, distance: 71.9
click at [235, 402] on div "Which baby wipes brands have you tried in the past 12 months?" at bounding box center [195, 393] width 186 height 31
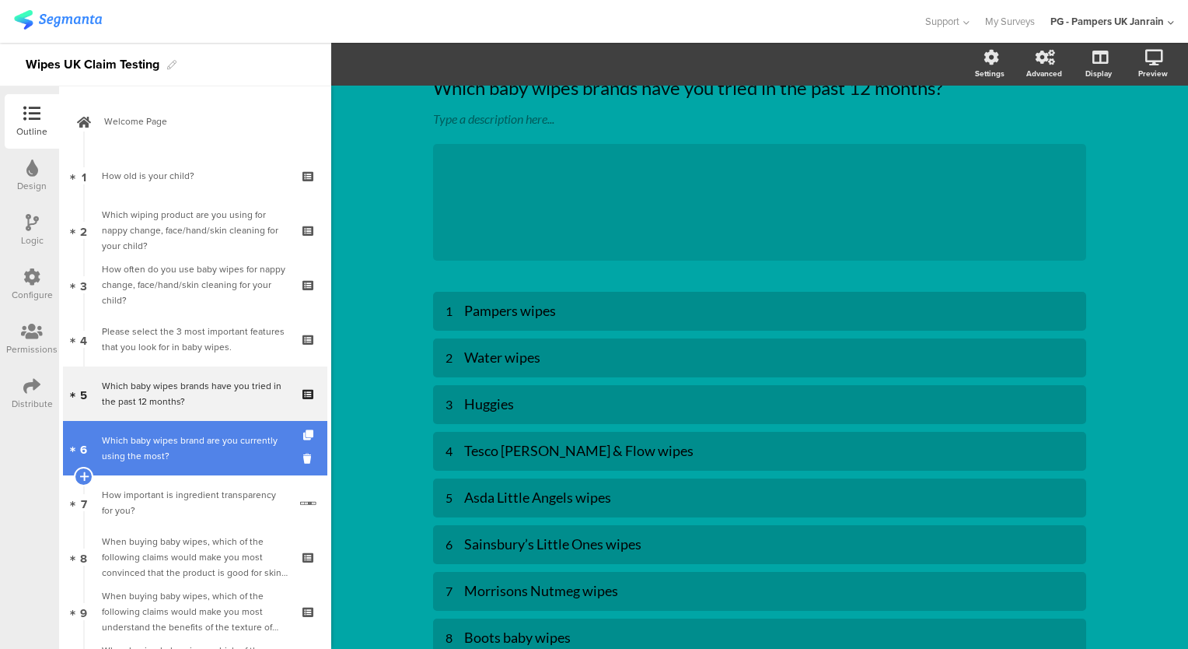
click at [195, 453] on div "Which baby wipes brand are you currently using the most?" at bounding box center [195, 447] width 186 height 31
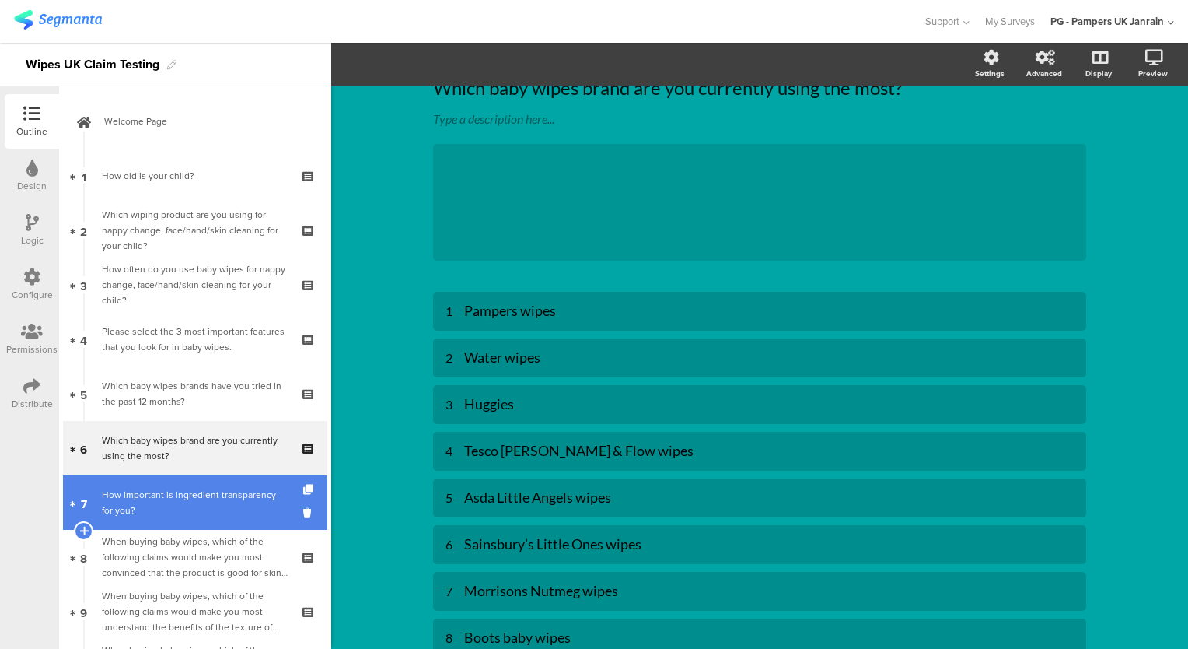
click at [200, 505] on div "How important is ingredient transparency for you?" at bounding box center [195, 502] width 187 height 31
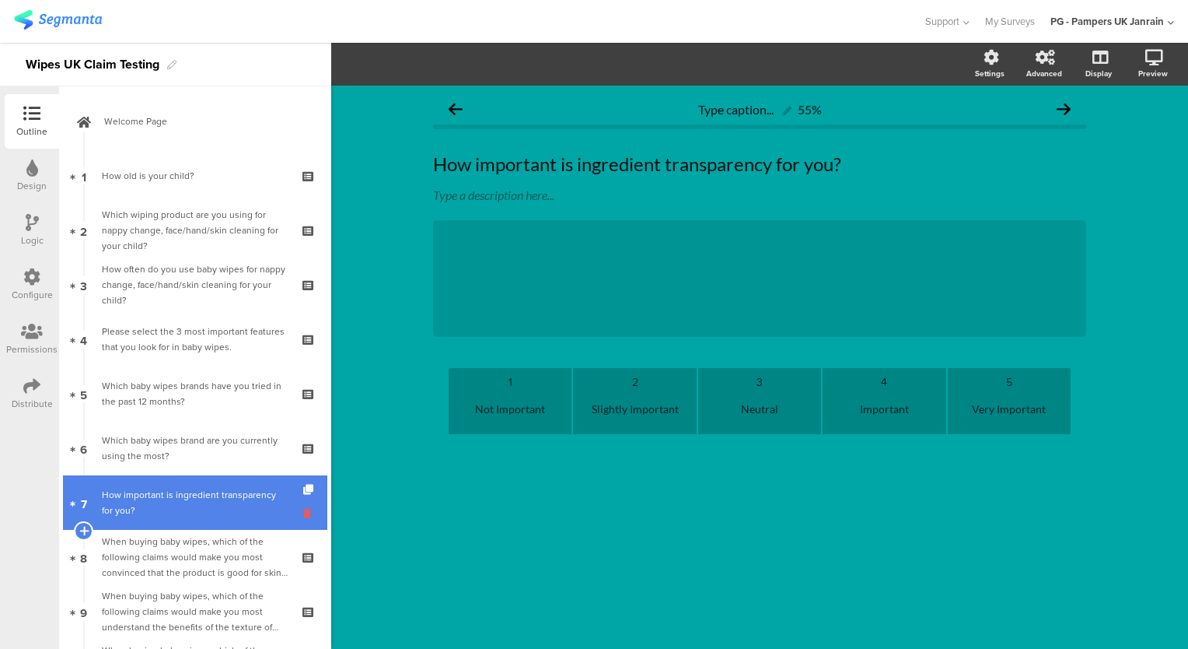
click at [303, 512] on icon at bounding box center [309, 513] width 13 height 15
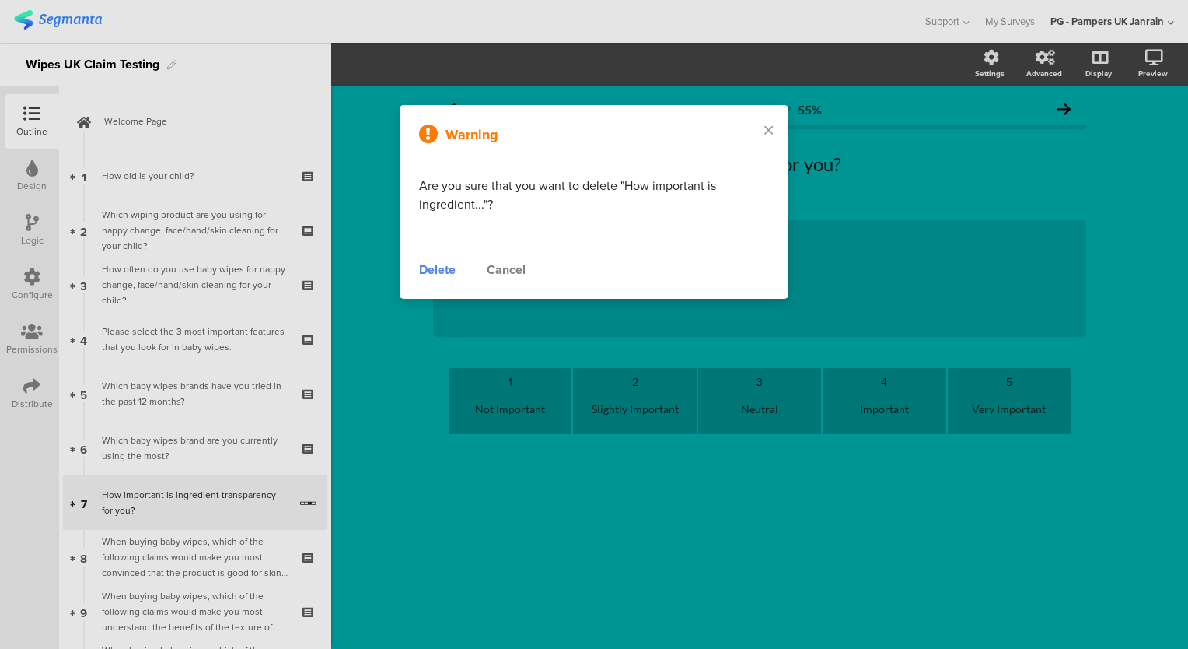
click at [435, 272] on div "Delete" at bounding box center [437, 270] width 37 height 19
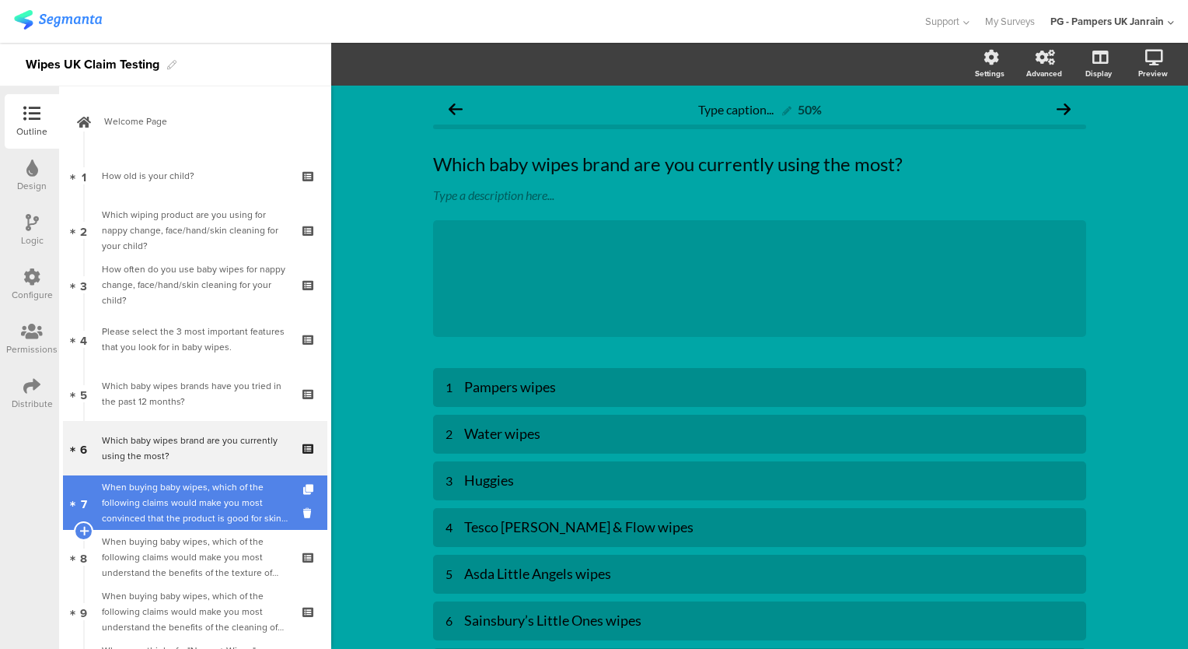
click at [224, 488] on div "When buying baby wipes, which of the following claims would make you most convi…" at bounding box center [195, 502] width 186 height 47
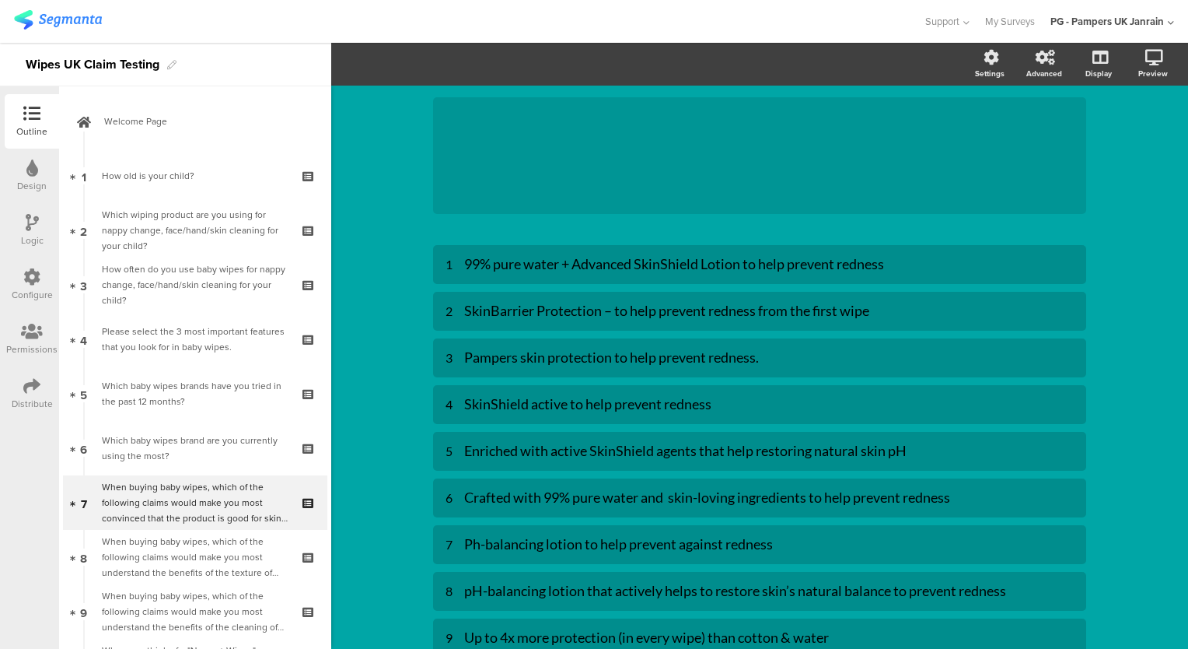
scroll to position [146, 0]
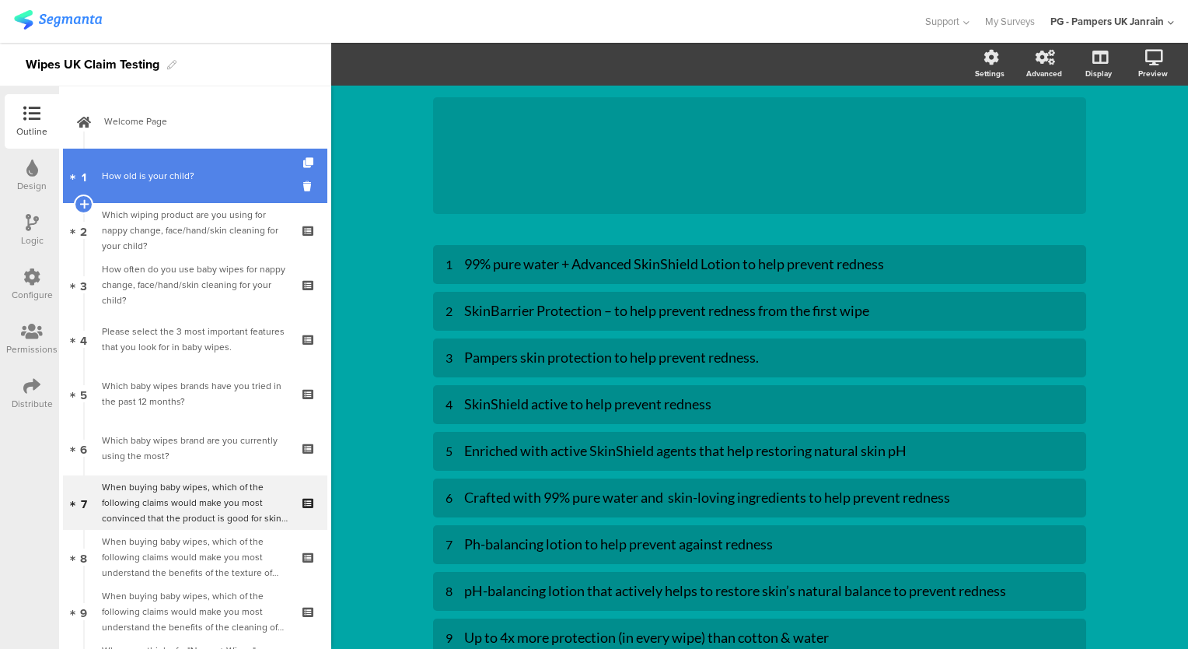
click at [209, 171] on div "How old is your child?" at bounding box center [195, 176] width 186 height 16
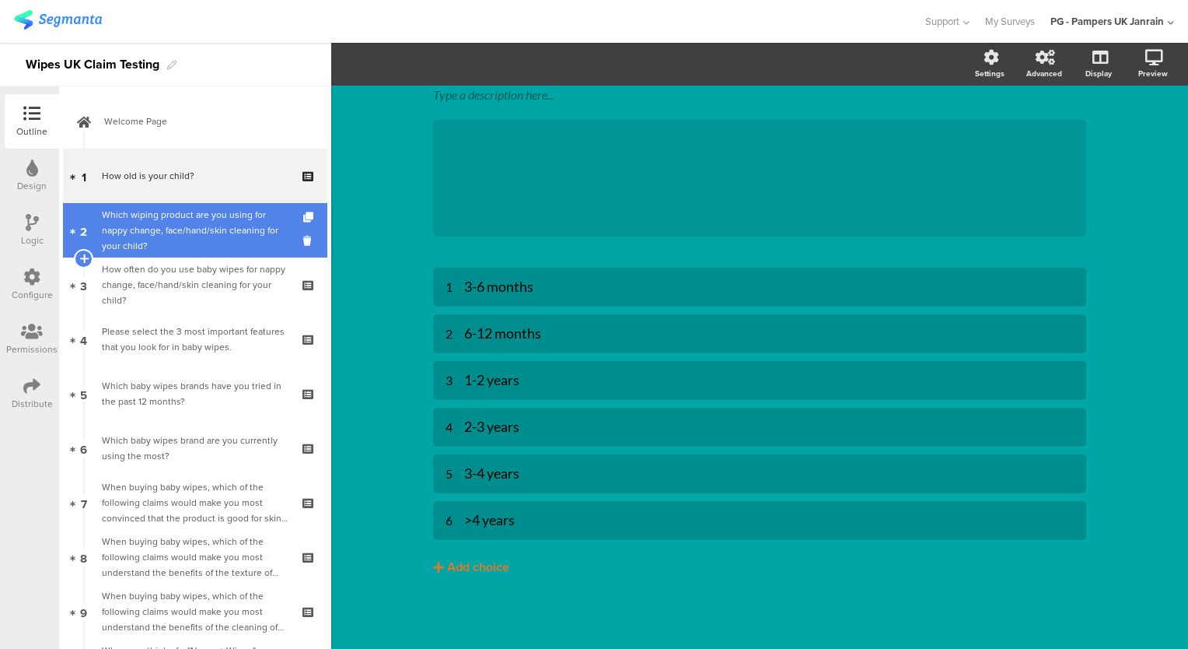
scroll to position [100, 0]
click at [174, 227] on div "Which wiping product are you using for nappy change, face/hand/skin cleaning fo…" at bounding box center [195, 230] width 186 height 47
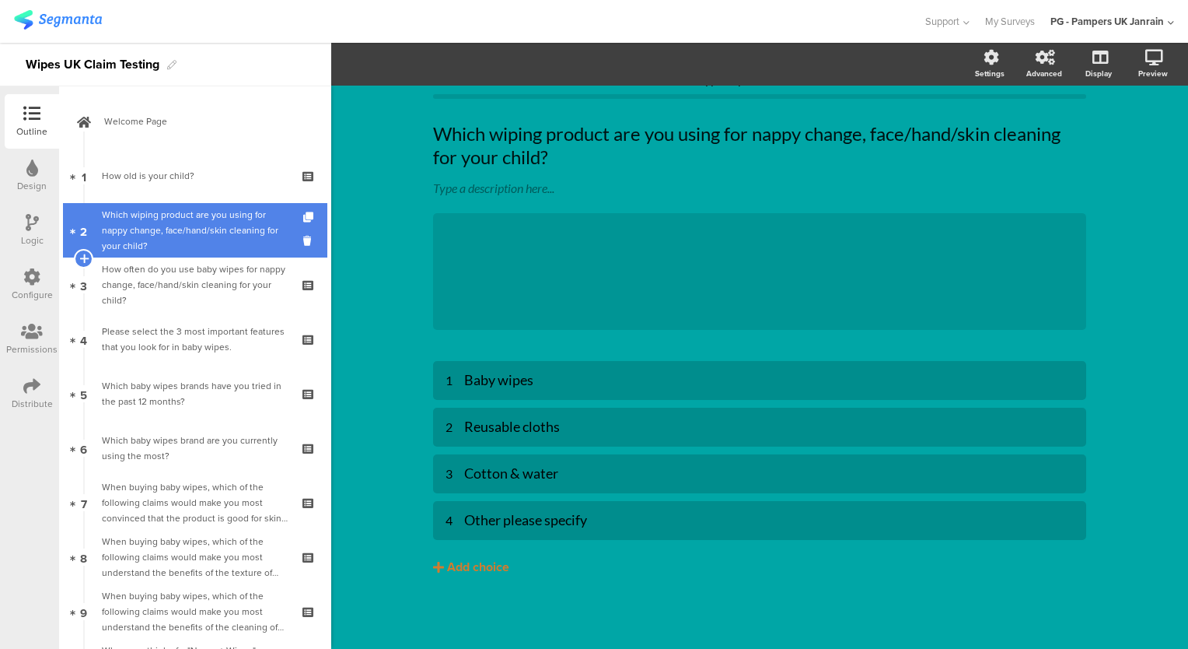
scroll to position [30, 0]
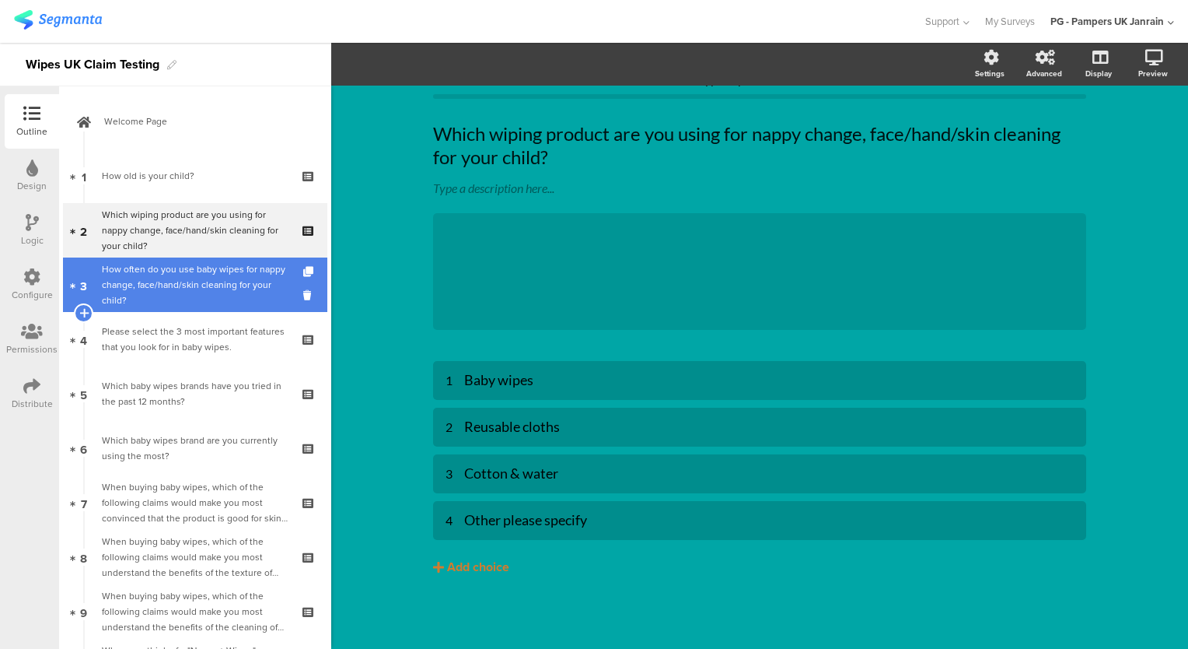
click at [142, 291] on div "How often do you use baby wipes for nappy change, face/hand/skin cleaning for y…" at bounding box center [195, 284] width 186 height 47
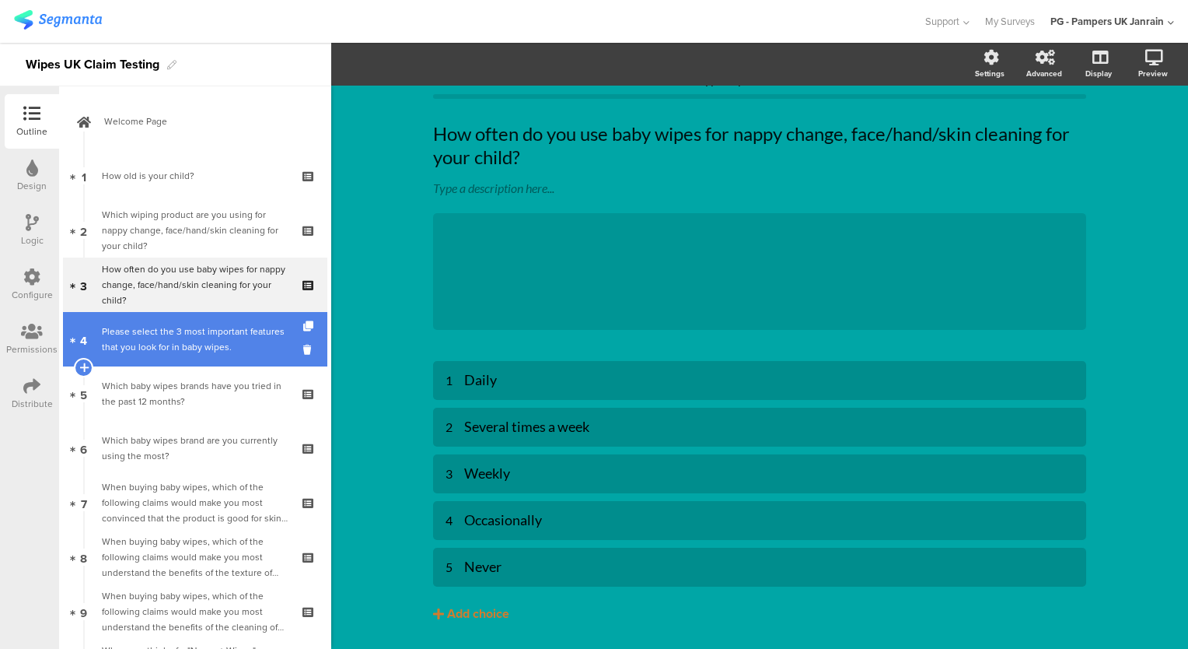
click at [143, 350] on div "Please select the 3 most important features that you look for in baby wipes." at bounding box center [195, 339] width 186 height 31
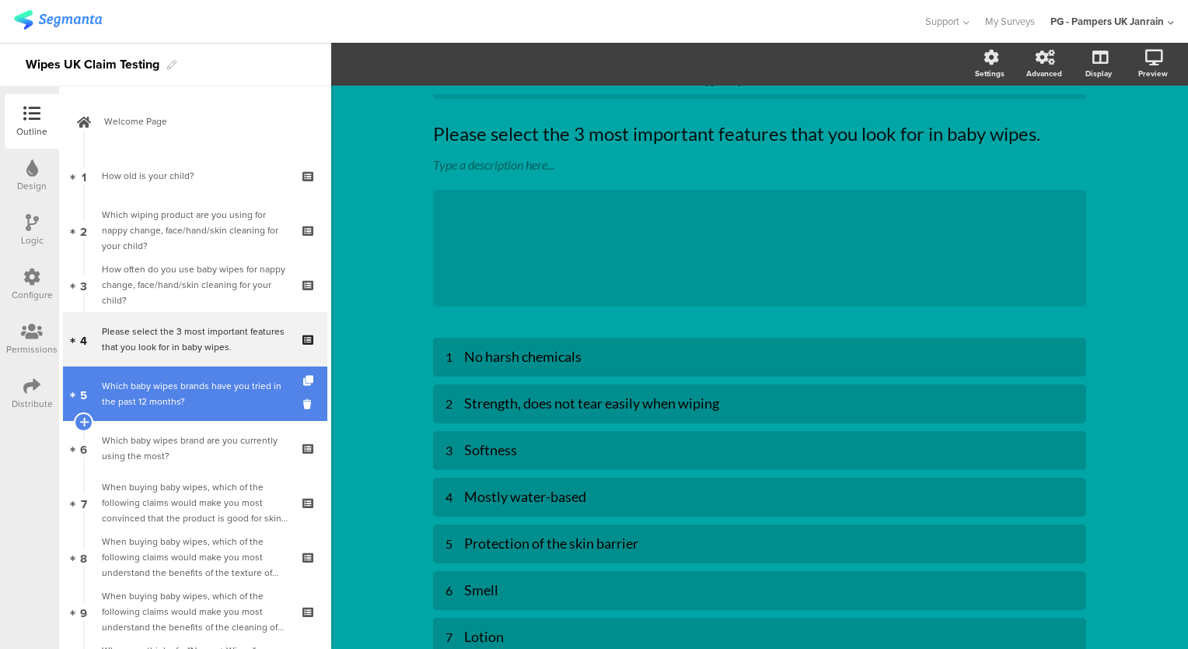
click at [151, 389] on div "Which baby wipes brands have you tried in the past 12 months?" at bounding box center [195, 393] width 186 height 31
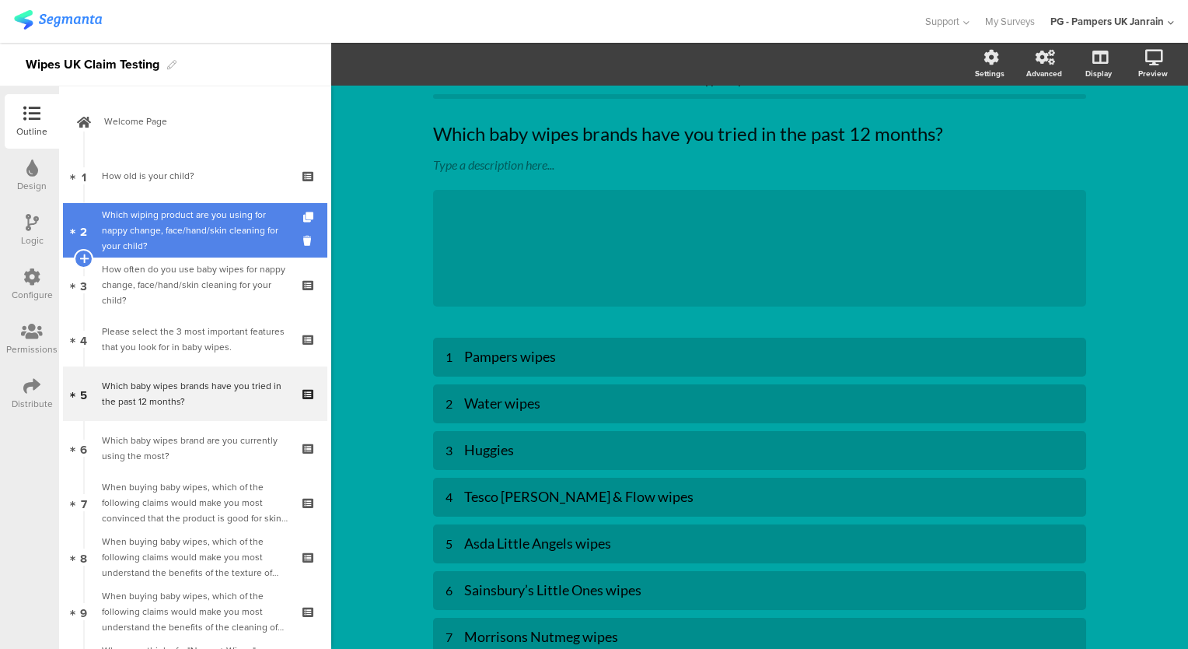
click at [169, 219] on div "Which wiping product are you using for nappy change, face/hand/skin cleaning fo…" at bounding box center [195, 230] width 186 height 47
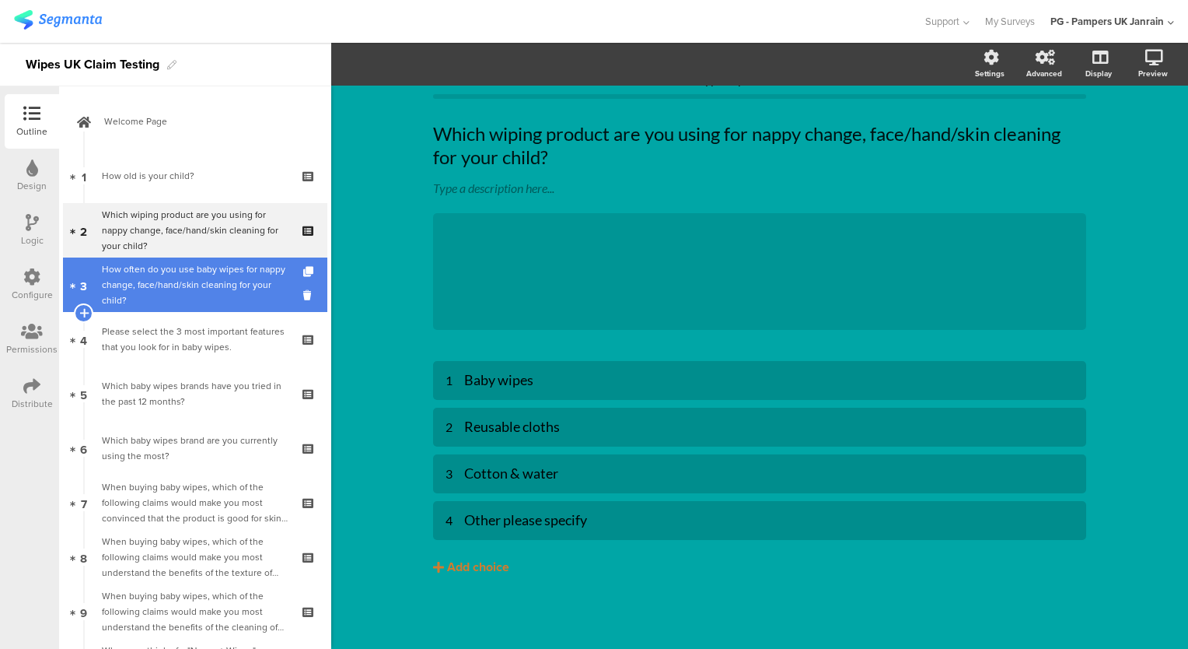
click at [171, 288] on div "How often do you use baby wipes for nappy change, face/hand/skin cleaning for y…" at bounding box center [195, 284] width 186 height 47
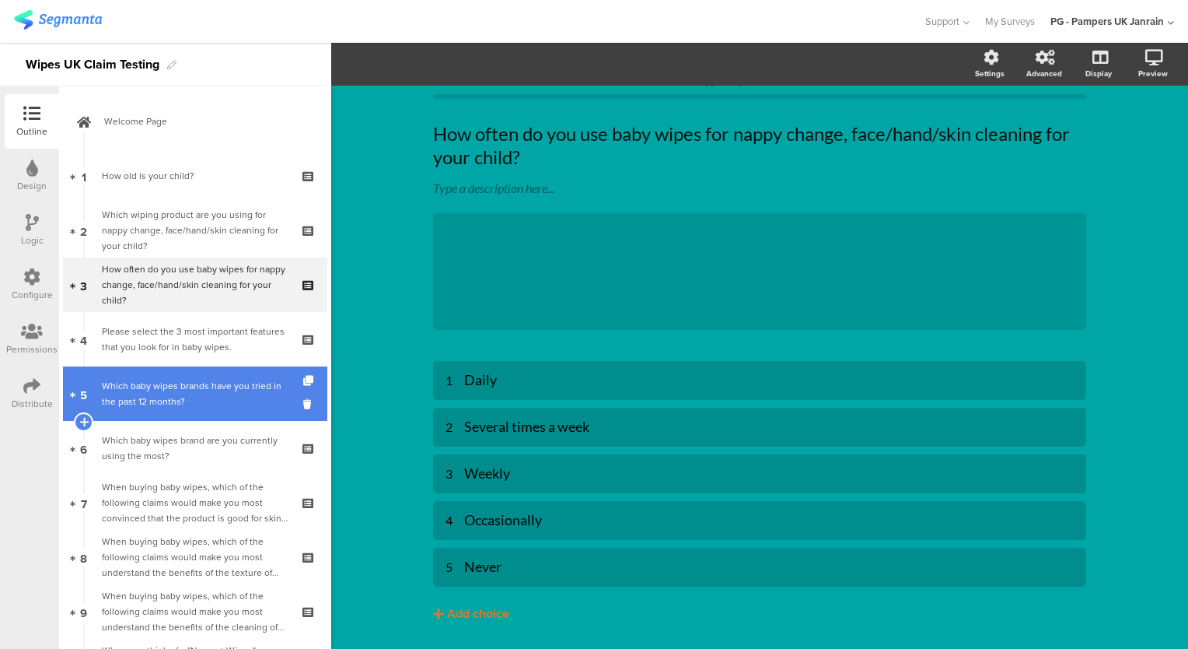
click at [176, 390] on div "Which baby wipes brands have you tried in the past 12 months?" at bounding box center [195, 393] width 186 height 31
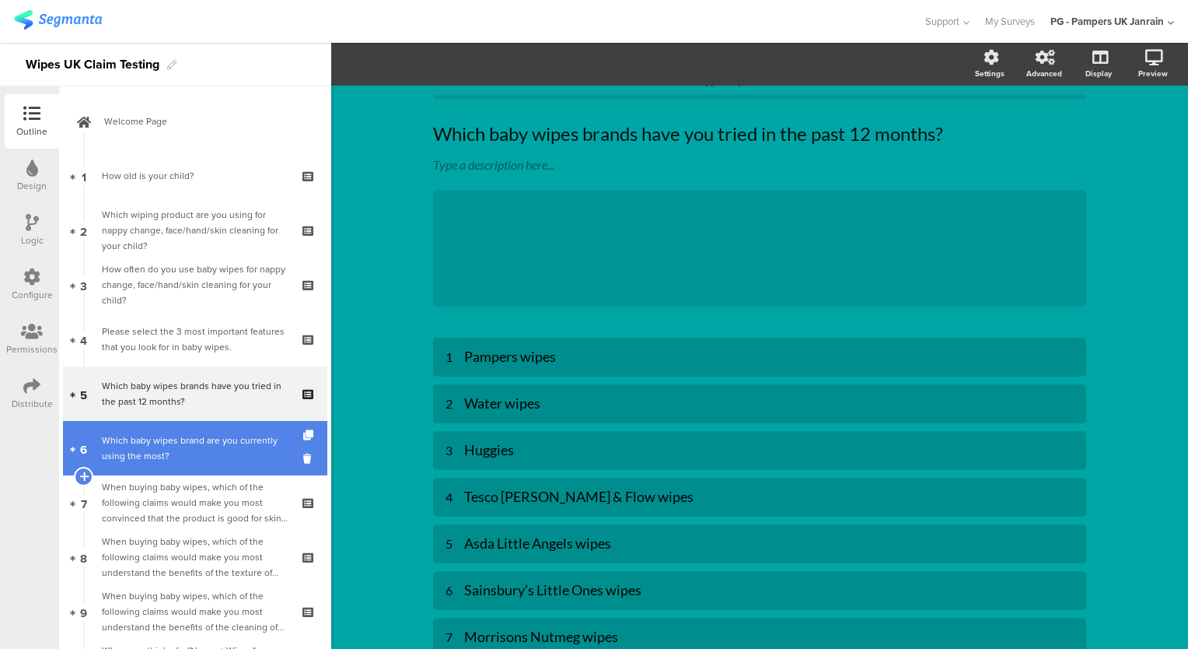
click at [190, 465] on link "6 Which baby wipes brand are you currently using the most?" at bounding box center [195, 448] width 264 height 54
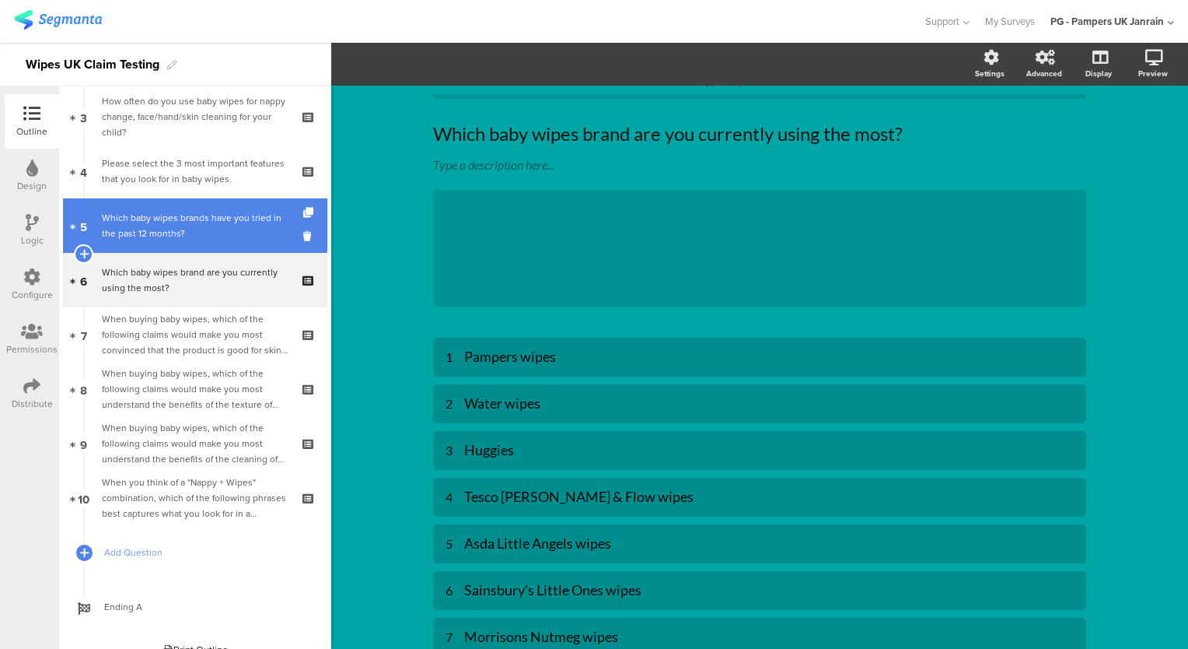
scroll to position [187, 0]
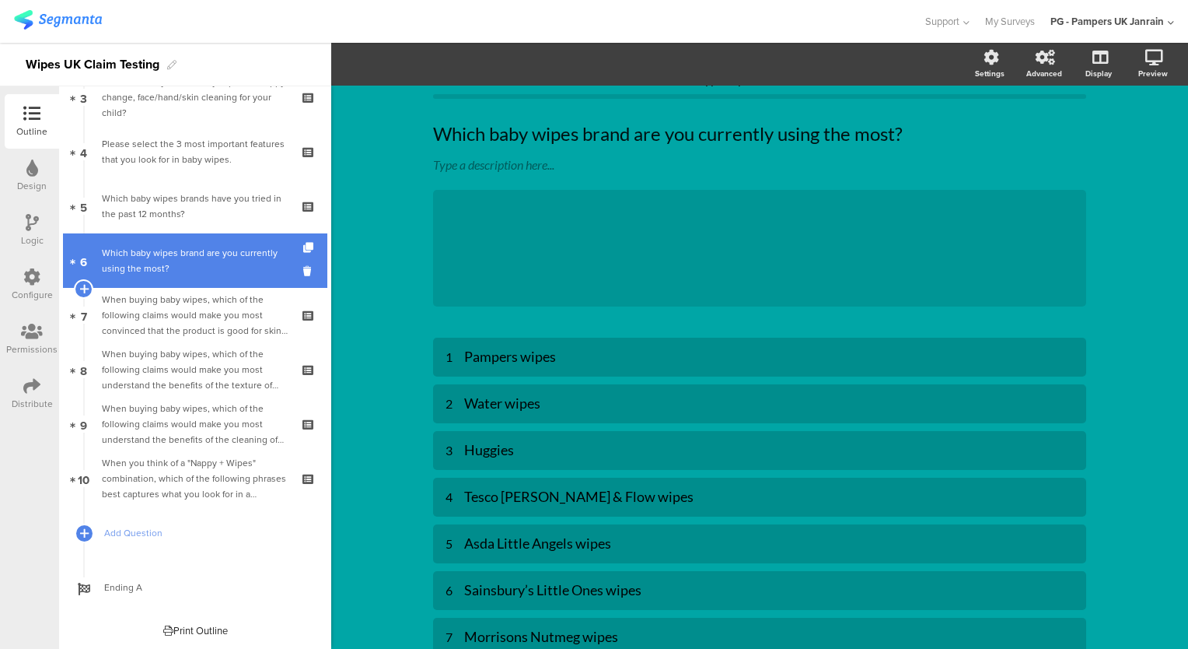
click at [186, 280] on link "6 Which baby wipes brand are you currently using the most?" at bounding box center [195, 260] width 264 height 54
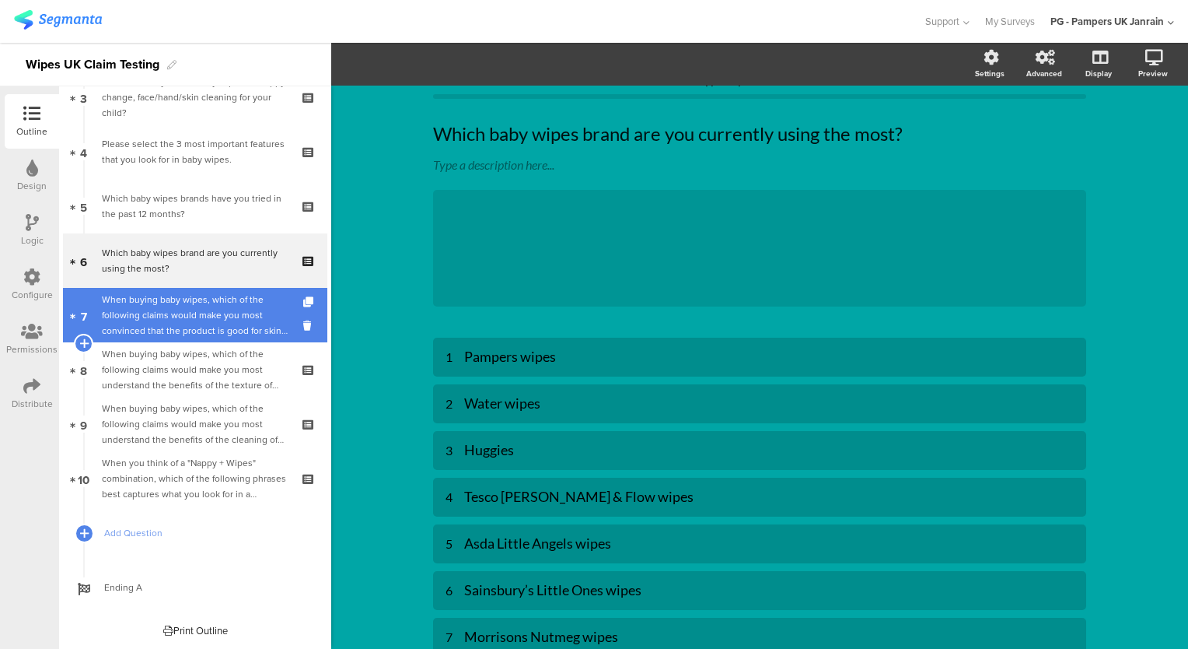
click at [187, 316] on div "When buying baby wipes, which of the following claims would make you most convi…" at bounding box center [195, 315] width 186 height 47
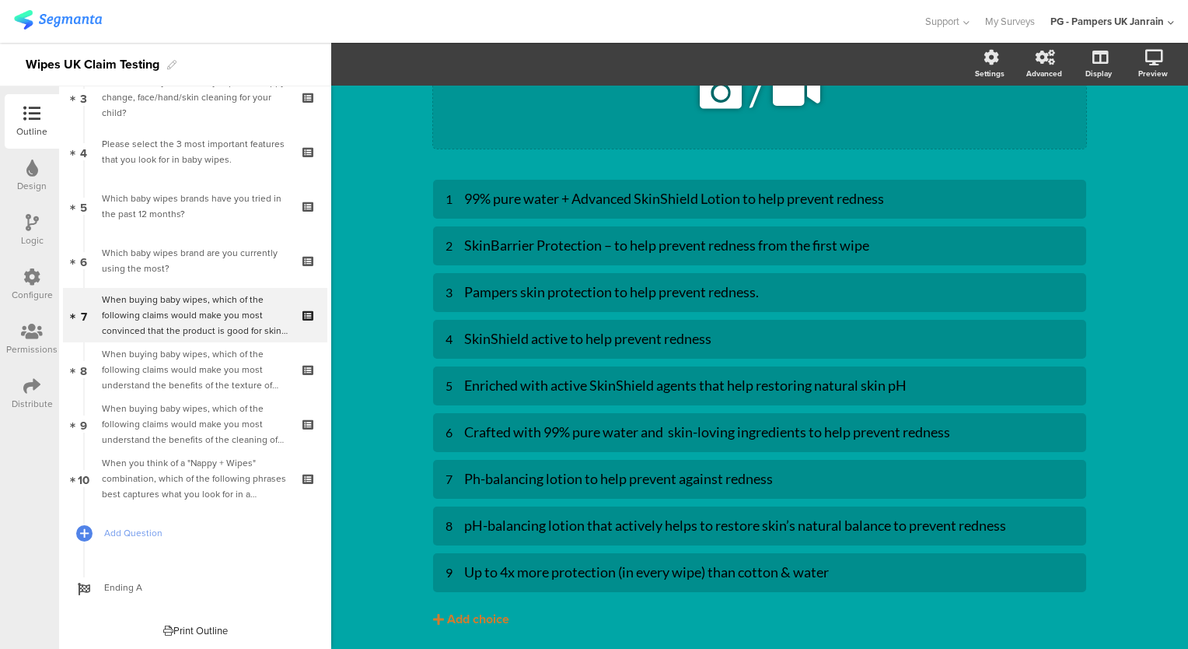
scroll to position [211, 0]
click at [600, 201] on div "99% pure water + Advanced SkinShield Lotion to help prevent redness" at bounding box center [769, 200] width 610 height 18
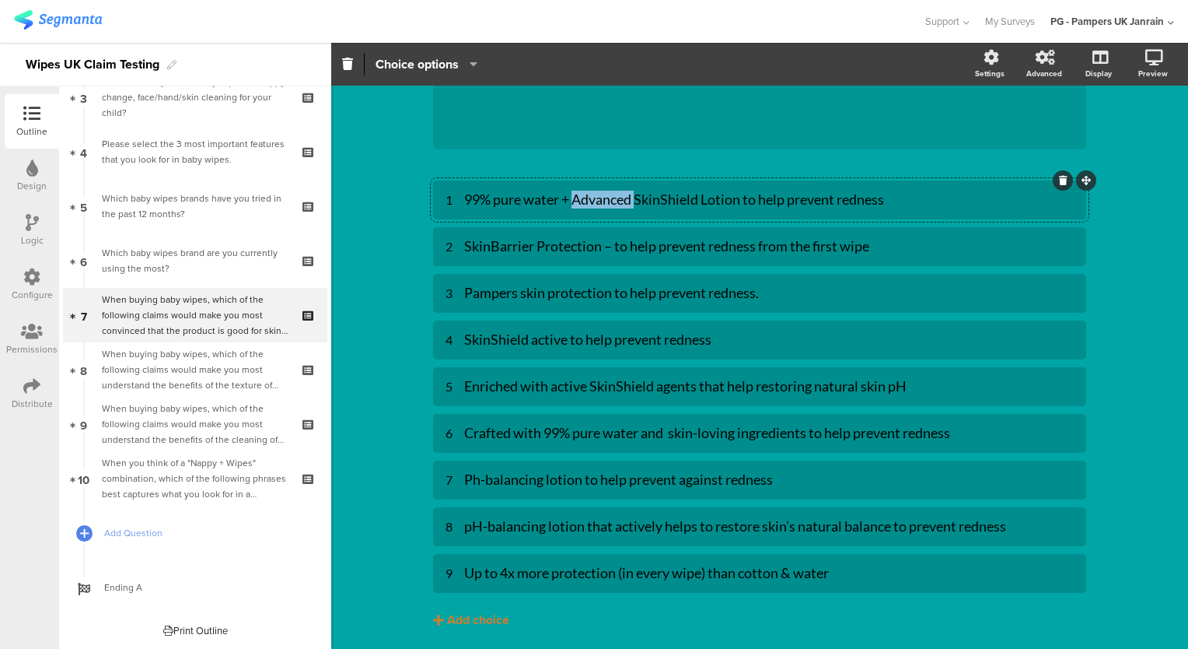
click at [600, 201] on div "99% pure water + Advanced SkinShield Lotion to help prevent redness" at bounding box center [769, 200] width 610 height 18
paste div
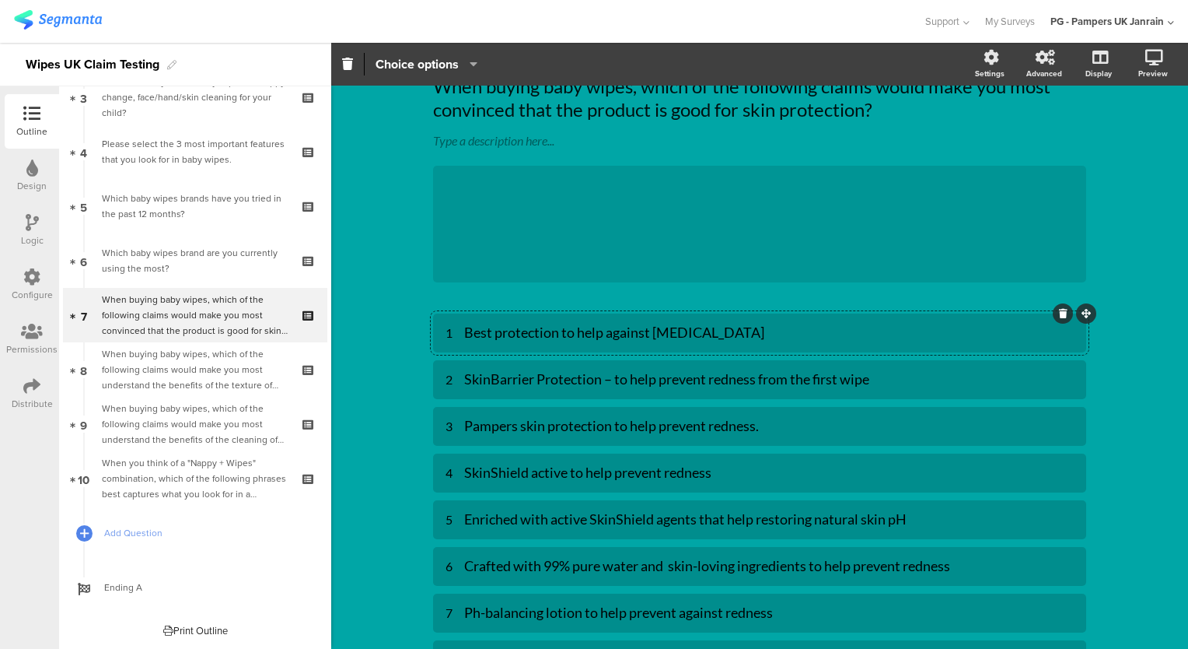
scroll to position [124, 0]
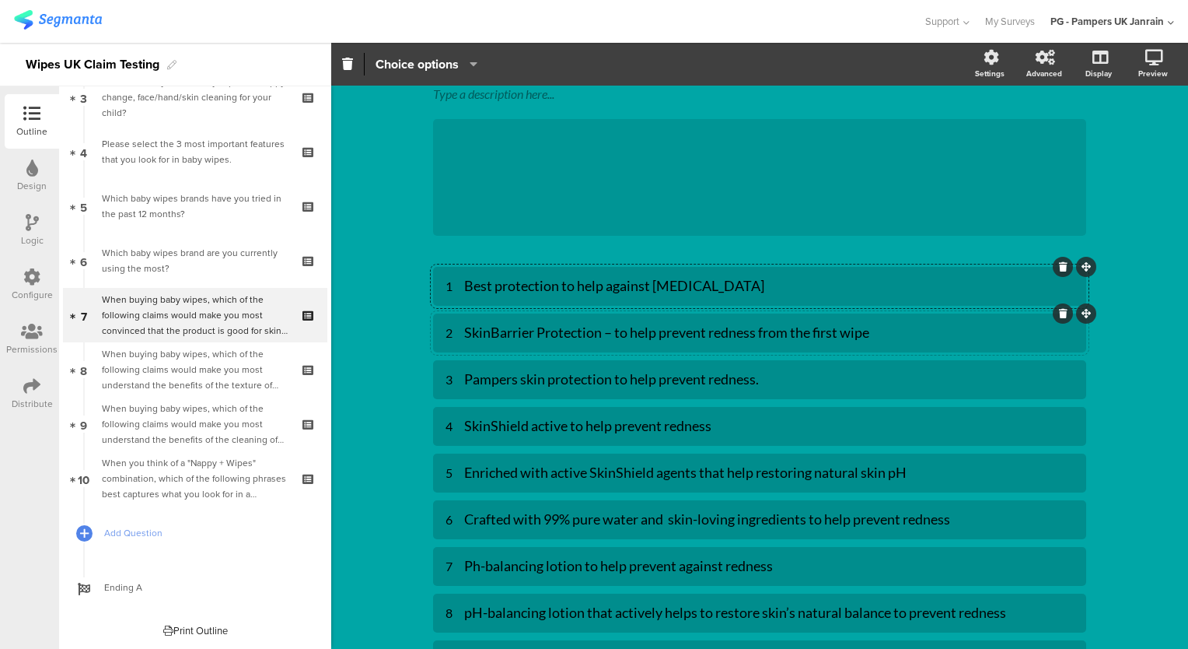
click at [571, 330] on div "SkinBarrier Protection – to help prevent redness from the first wipe" at bounding box center [769, 333] width 610 height 18
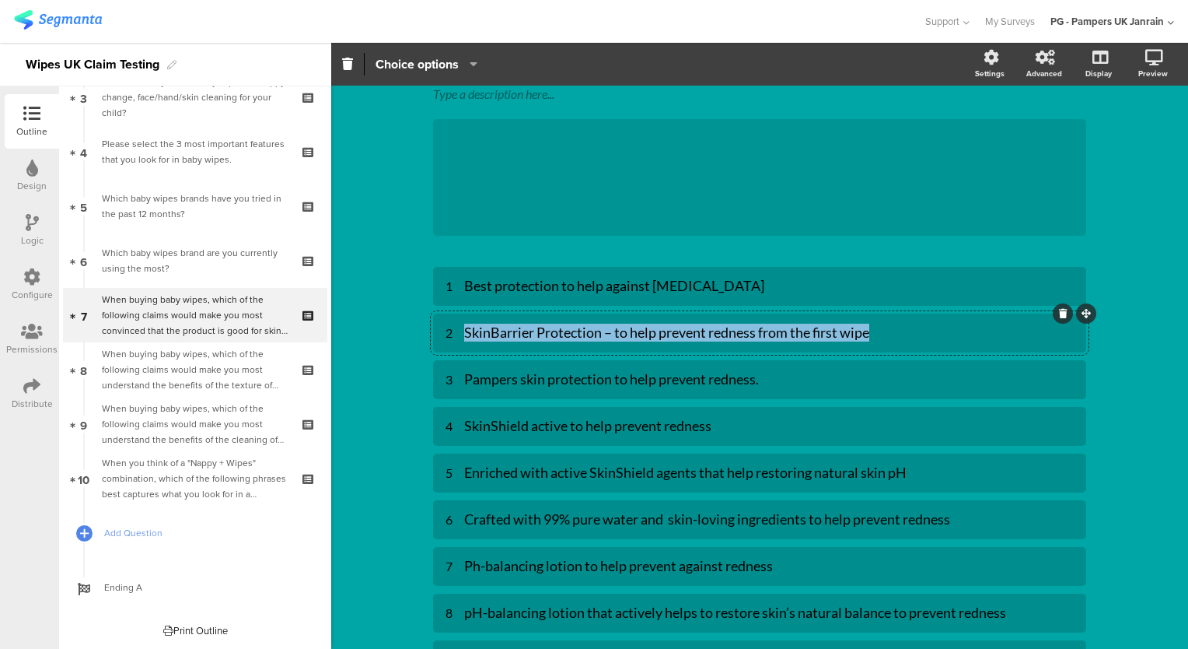
click at [571, 330] on div "SkinBarrier Protection – to help prevent redness from the first wipe" at bounding box center [769, 333] width 610 height 18
paste div
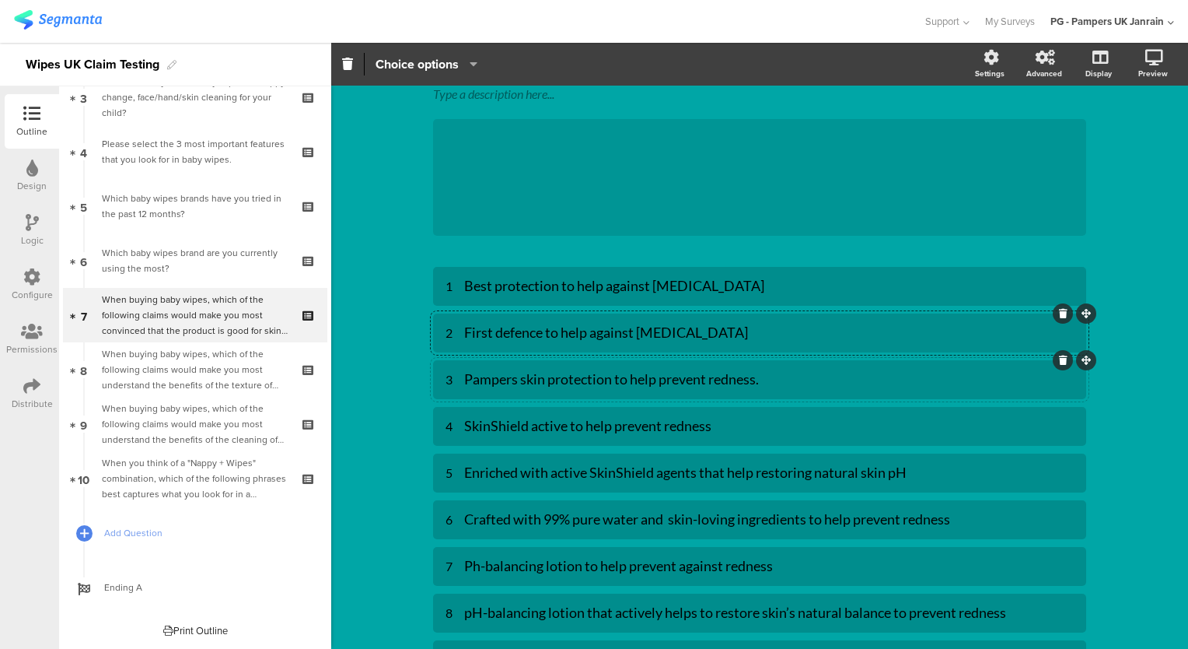
click at [572, 375] on div "Pampers skin protection to help prevent redness." at bounding box center [769, 379] width 610 height 18
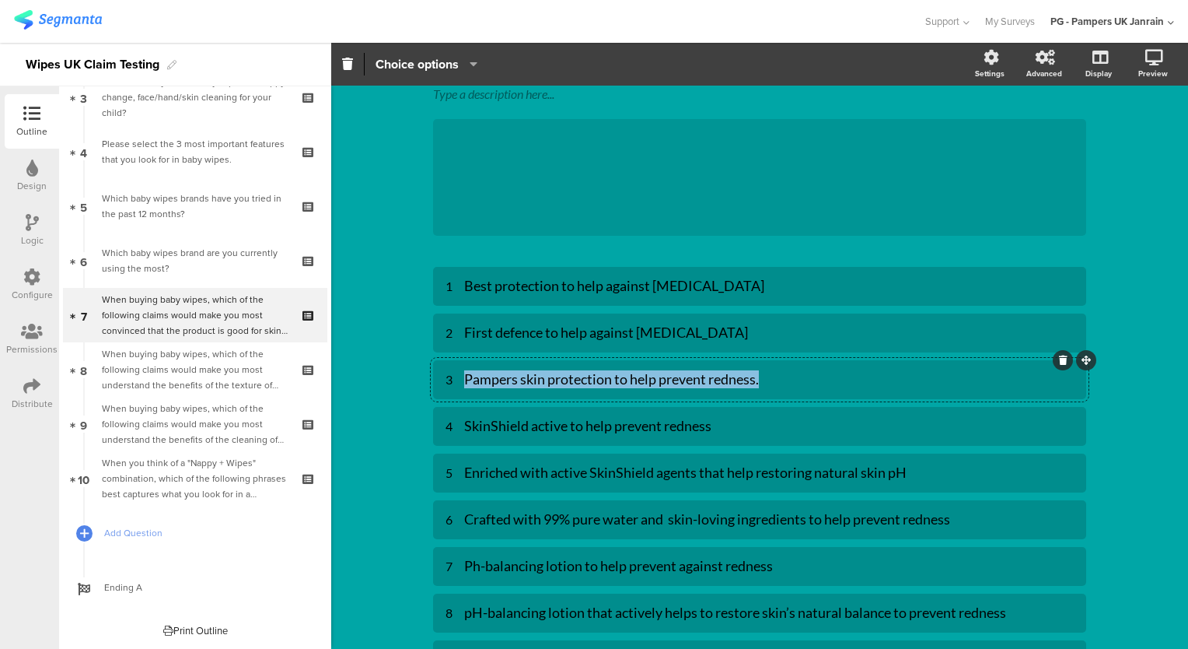
click at [572, 375] on div "Pampers skin protection to help prevent redness." at bounding box center [769, 379] width 610 height 18
paste div
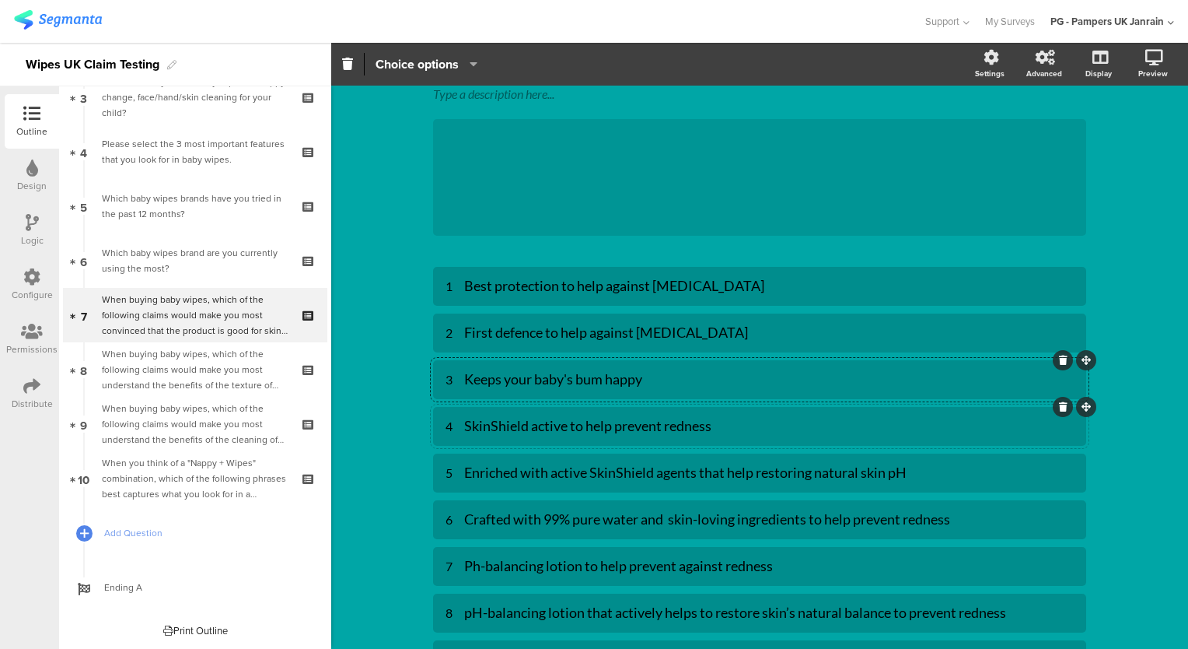
click at [572, 432] on div "SkinShield active to help prevent redness" at bounding box center [769, 426] width 610 height 18
paste div
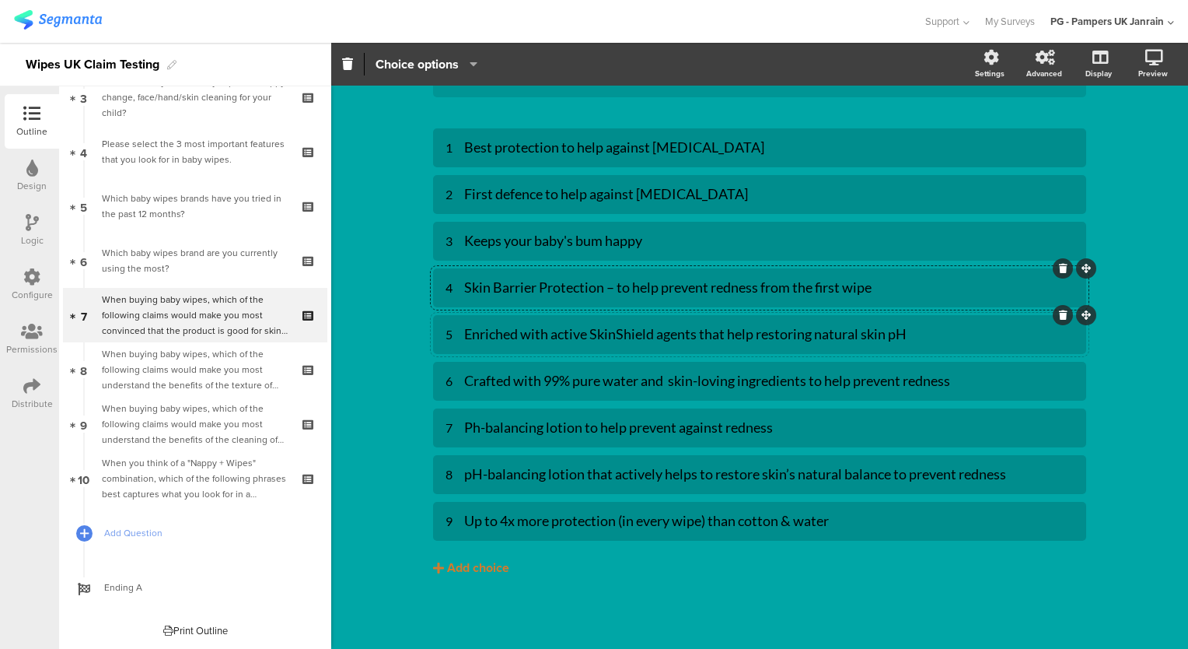
click at [579, 338] on div "Enriched with active SkinShield agents that help restoring natural skin pH" at bounding box center [769, 334] width 610 height 18
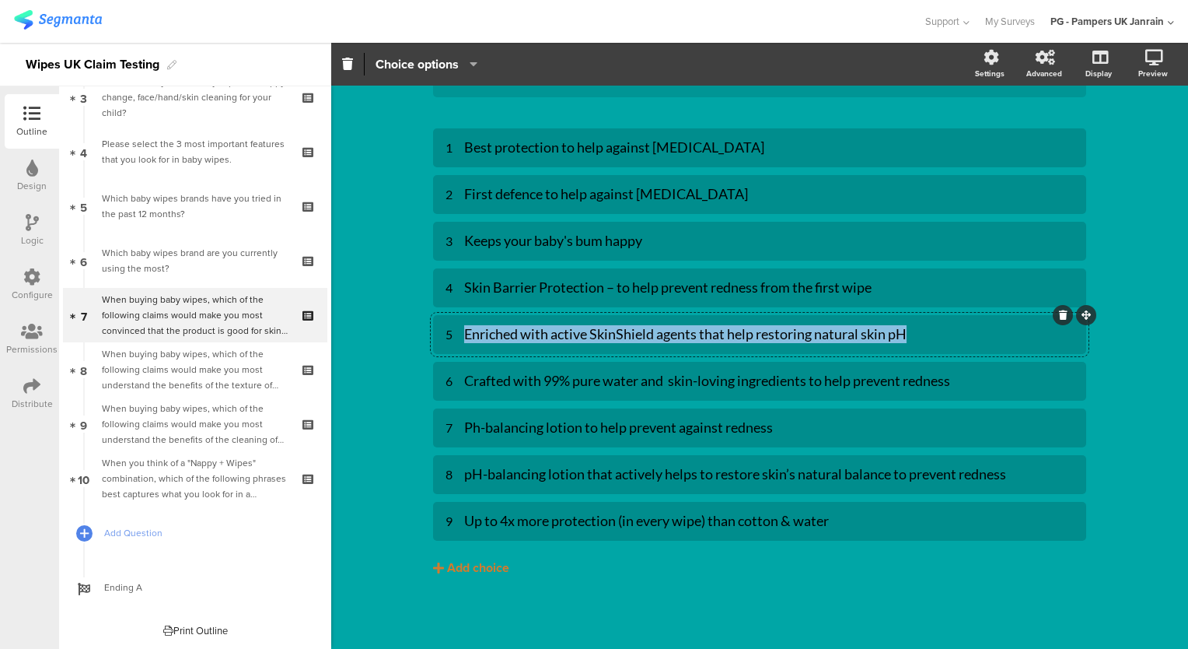
click at [579, 338] on div "Enriched with active SkinShield agents that help restoring natural skin pH" at bounding box center [769, 334] width 610 height 18
paste div
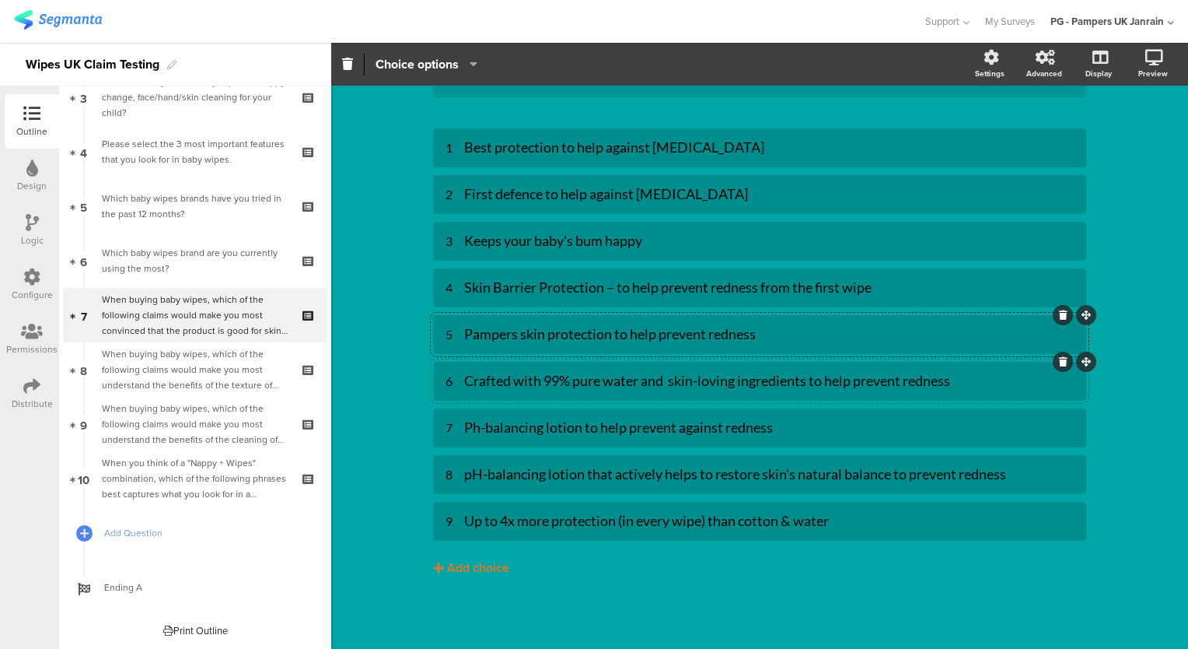
click at [595, 379] on div "Crafted with 99% pure water and skin-loving ingredients to help prevent redness" at bounding box center [769, 381] width 610 height 18
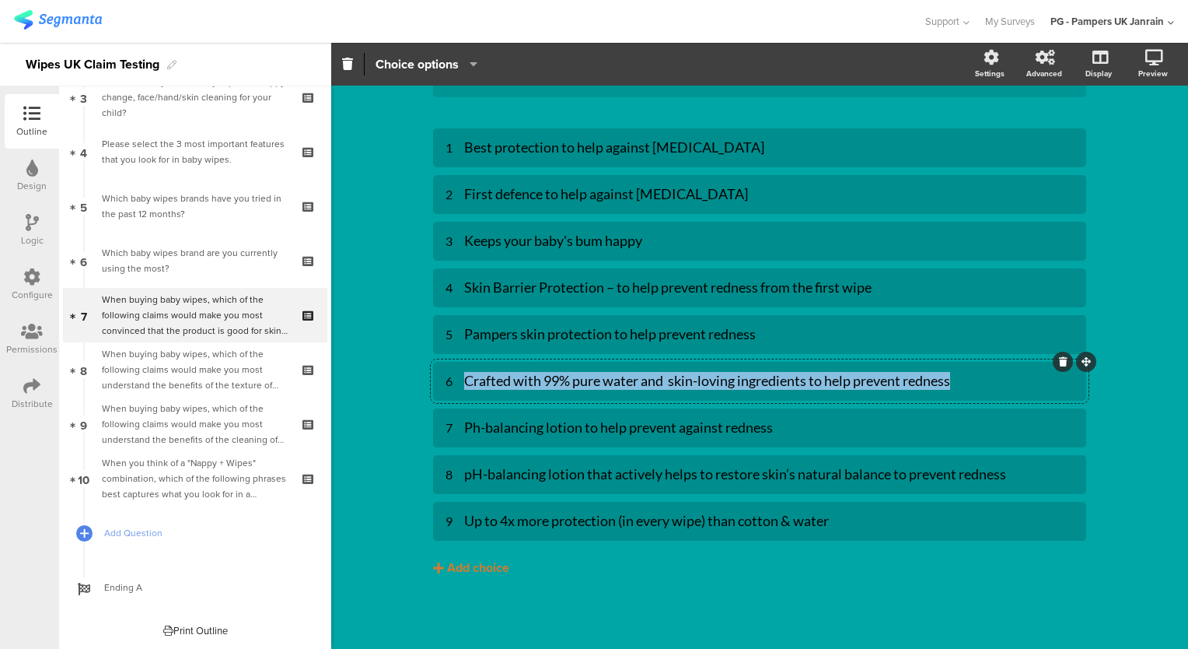
click at [595, 379] on div "Crafted with 99% pure water and skin-loving ingredients to help prevent redness" at bounding box center [769, 381] width 610 height 18
paste div
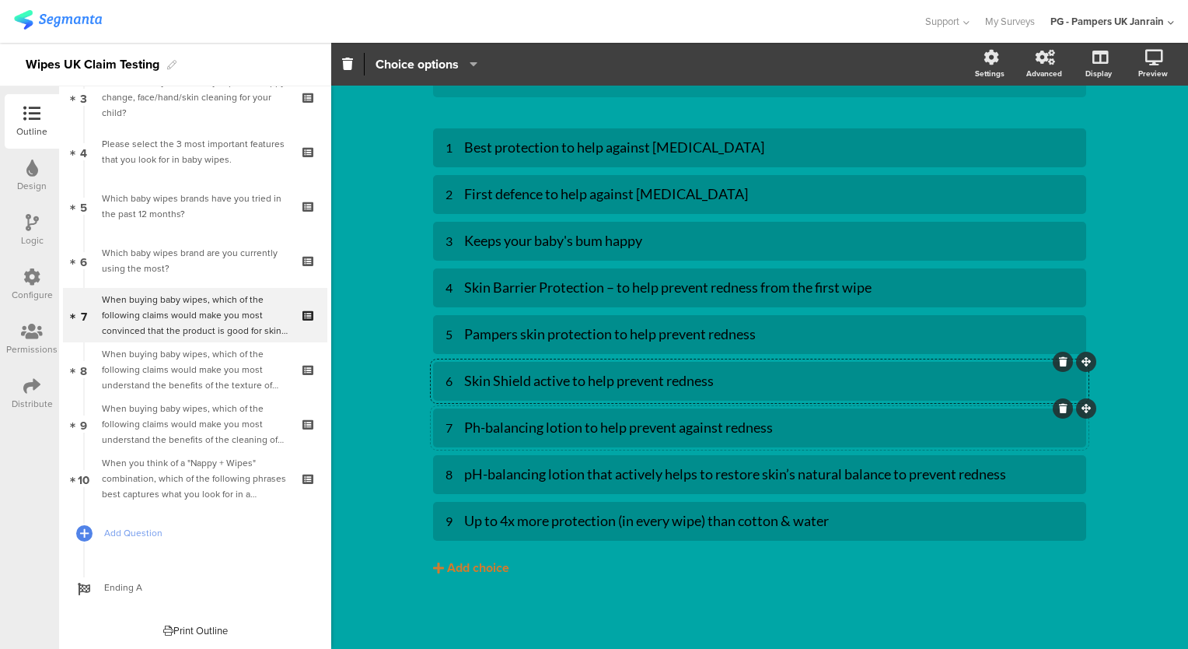
click at [572, 432] on div "Ph-balancing lotion to help prevent against redness" at bounding box center [769, 427] width 610 height 18
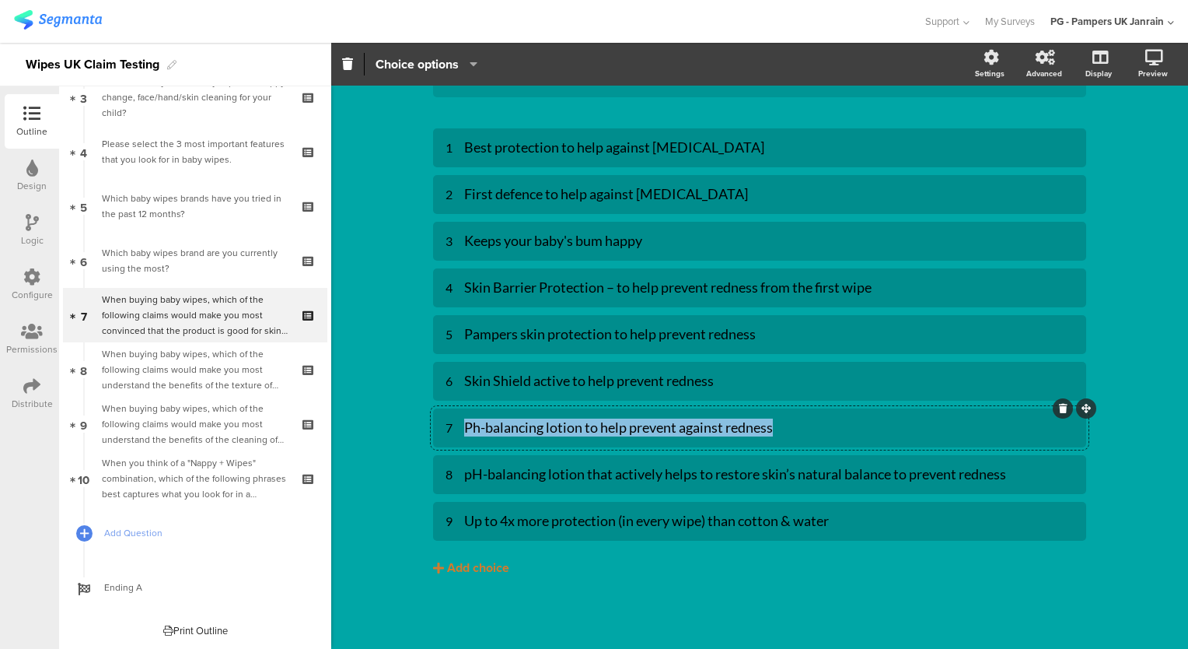
click at [572, 432] on div "Ph-balancing lotion to help prevent against redness" at bounding box center [769, 427] width 610 height 18
paste div
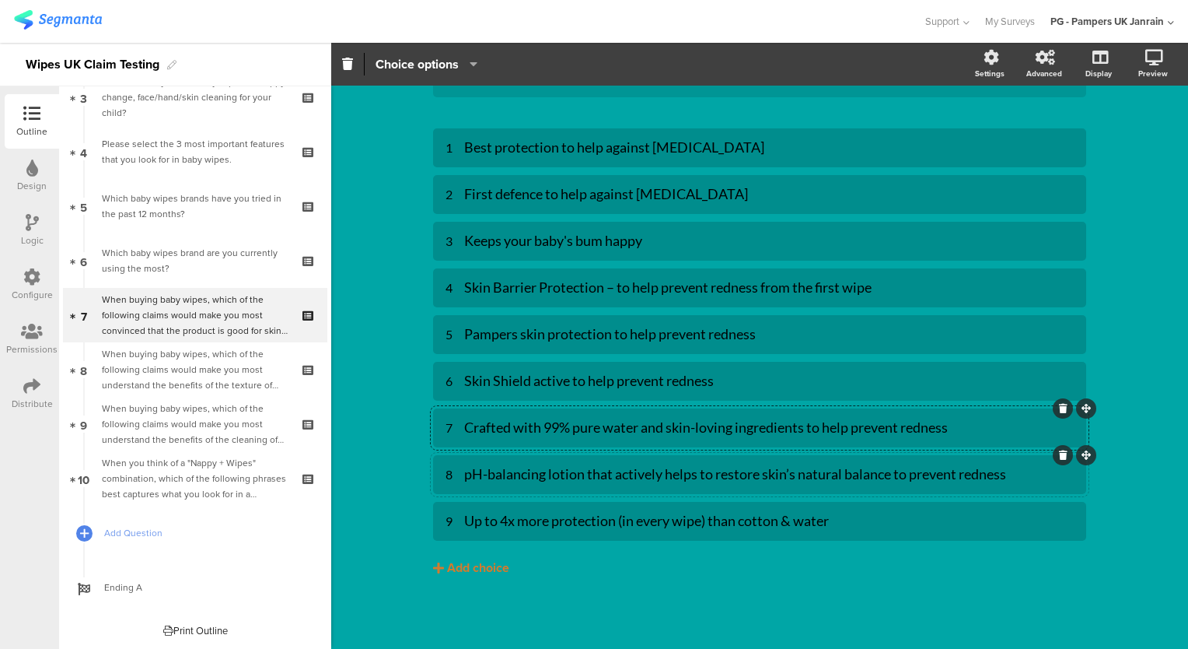
click at [548, 465] on div "pH-balancing lotion that actively helps to restore skin’s natural balance to pr…" at bounding box center [769, 474] width 610 height 18
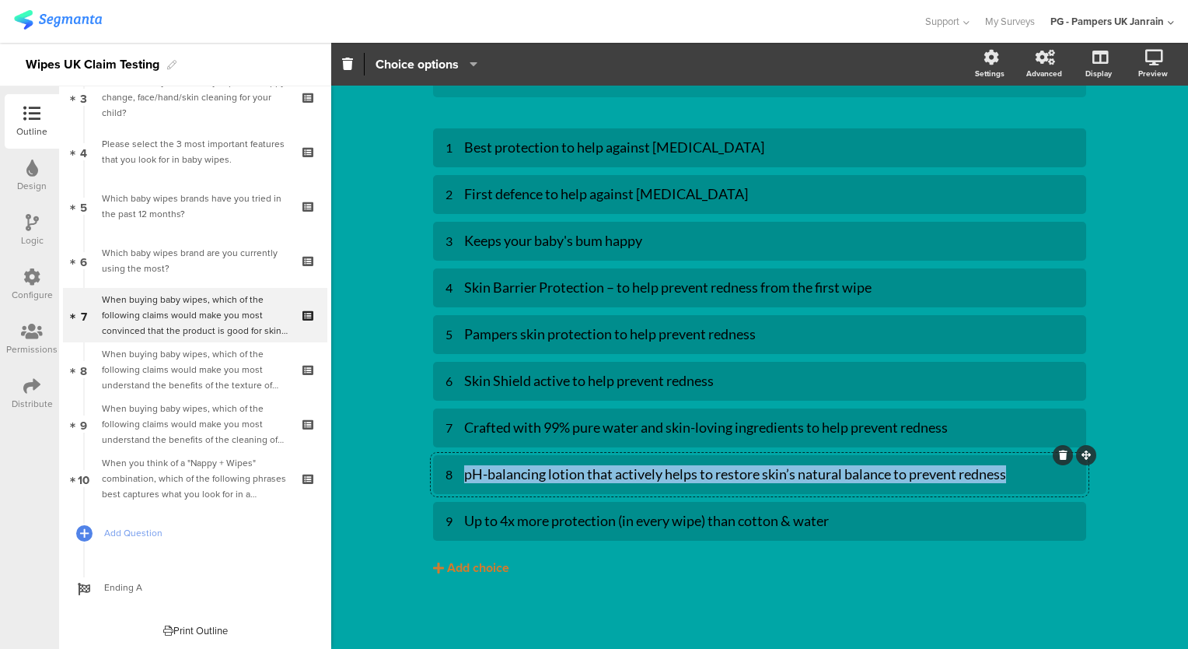
click at [548, 465] on div "pH-balancing lotion that actively helps to restore skin’s natural balance to pr…" at bounding box center [769, 474] width 610 height 18
paste div
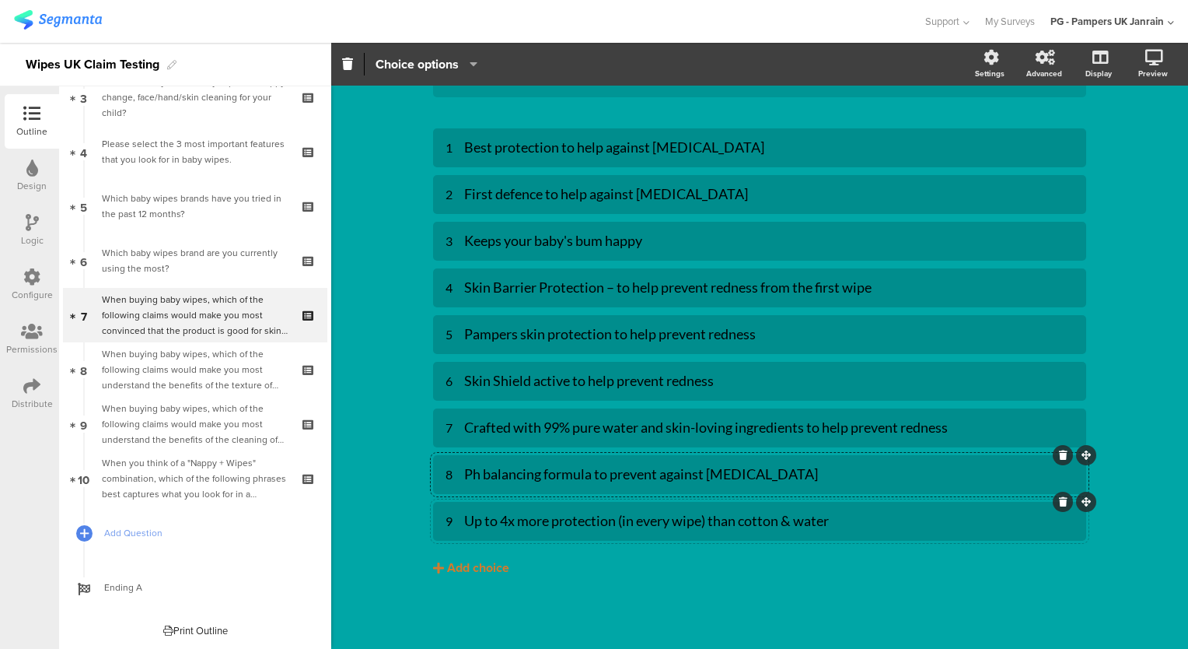
click at [568, 514] on div "Up to 4x more protection (in every wipe) than cotton & water" at bounding box center [769, 521] width 610 height 18
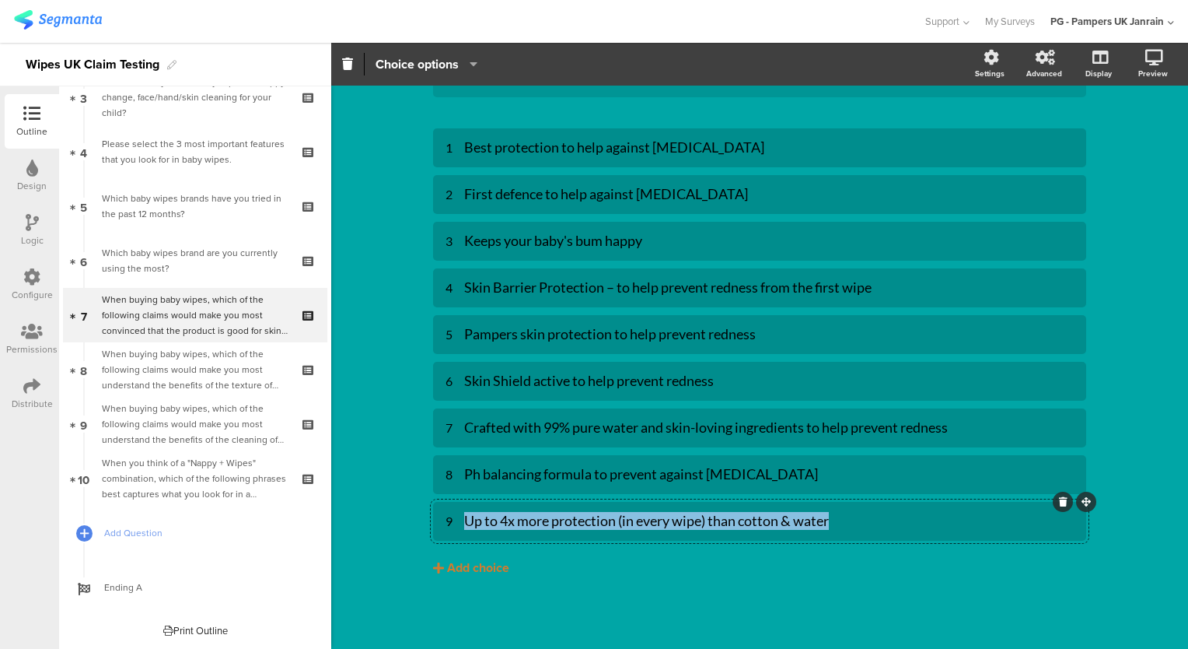
click at [568, 514] on div "Up to 4x more protection (in every wipe) than cotton & water" at bounding box center [769, 521] width 610 height 18
paste div
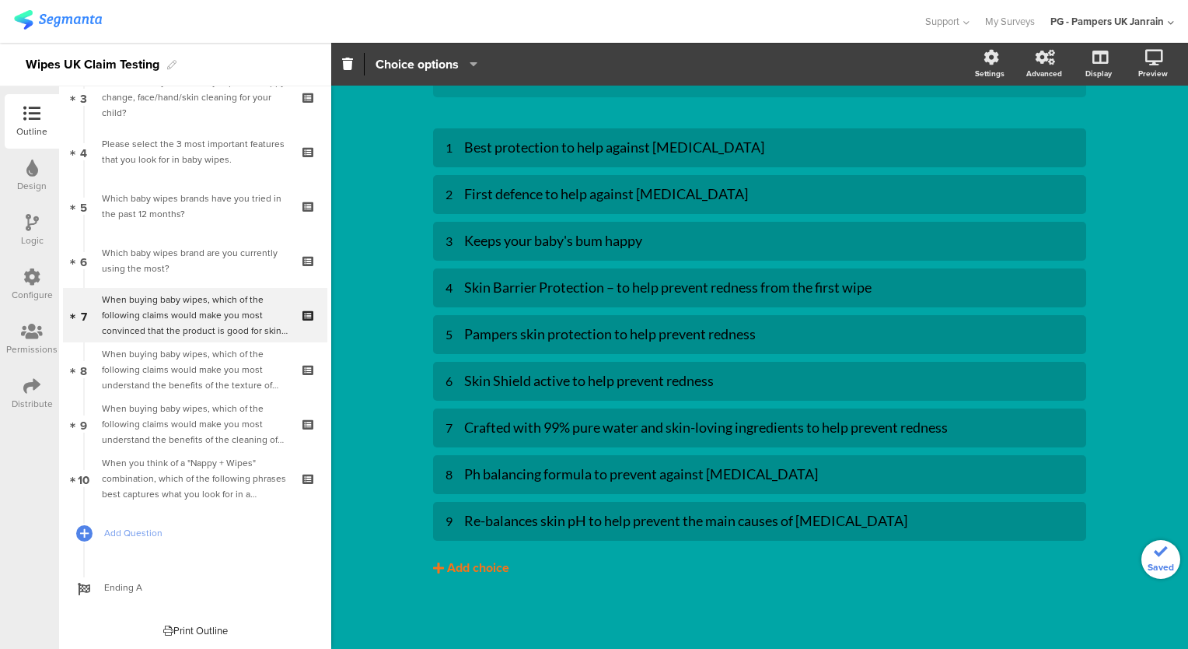
click at [484, 562] on div "Add choice" at bounding box center [478, 568] width 62 height 16
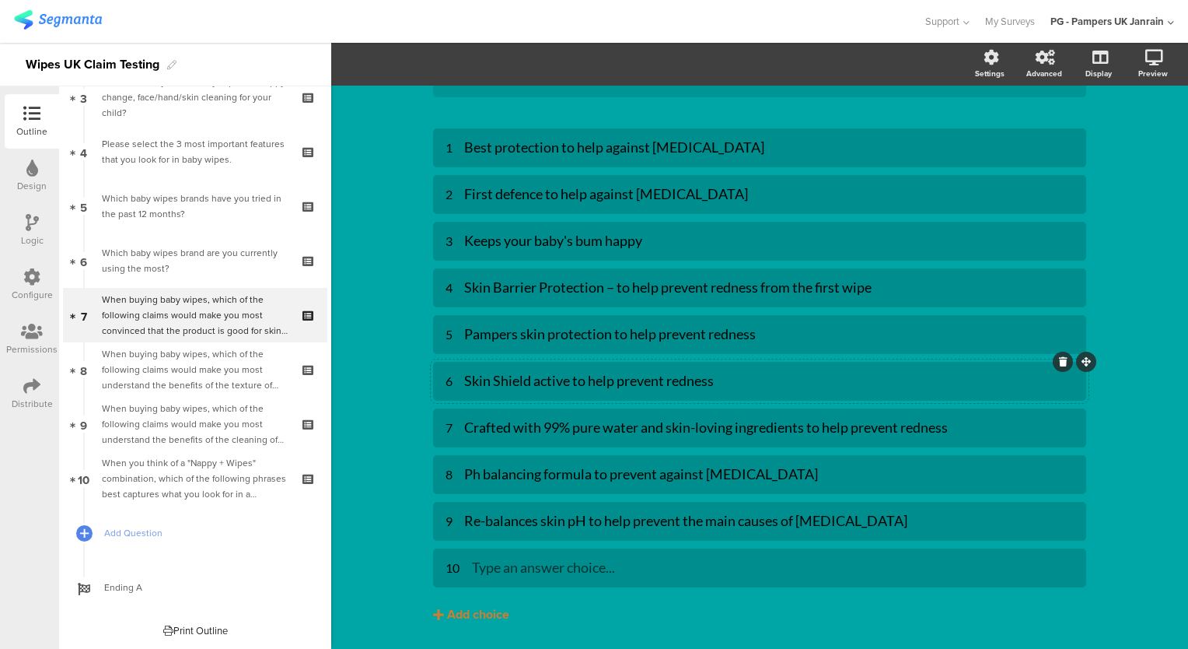
scroll to position [310, 0]
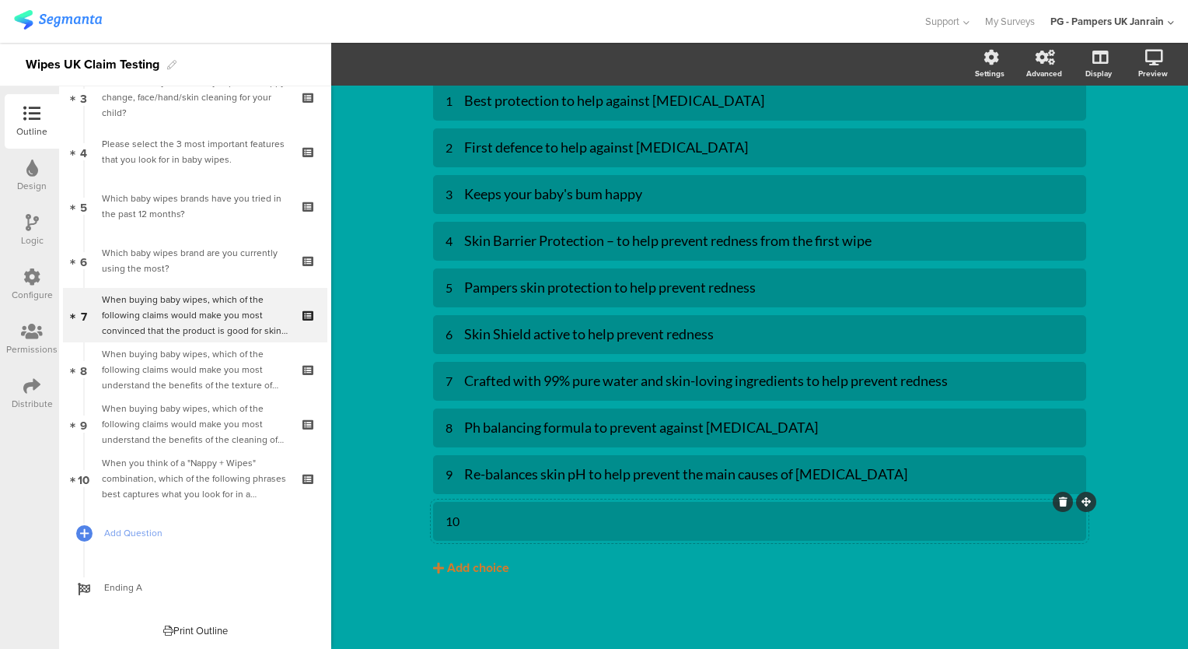
click at [622, 518] on div at bounding box center [773, 521] width 602 height 18
click at [475, 565] on div "Add choice" at bounding box center [478, 568] width 62 height 16
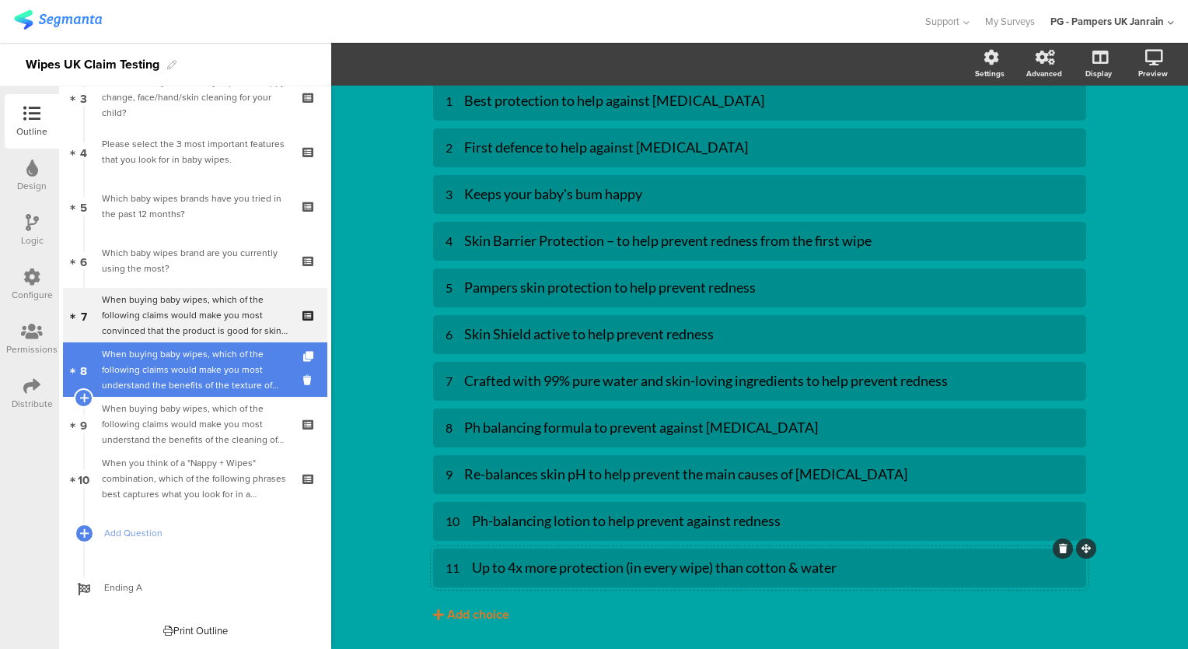
click at [176, 369] on div "When buying baby wipes, which of the following claims would make you most under…" at bounding box center [195, 369] width 186 height 47
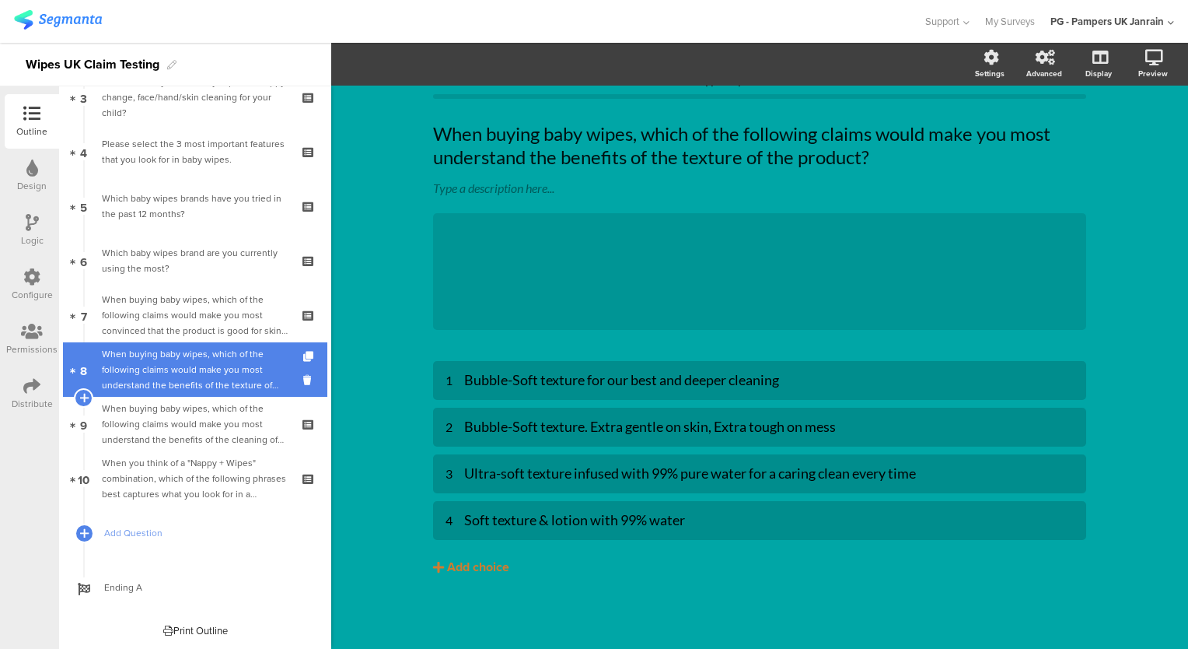
scroll to position [30, 0]
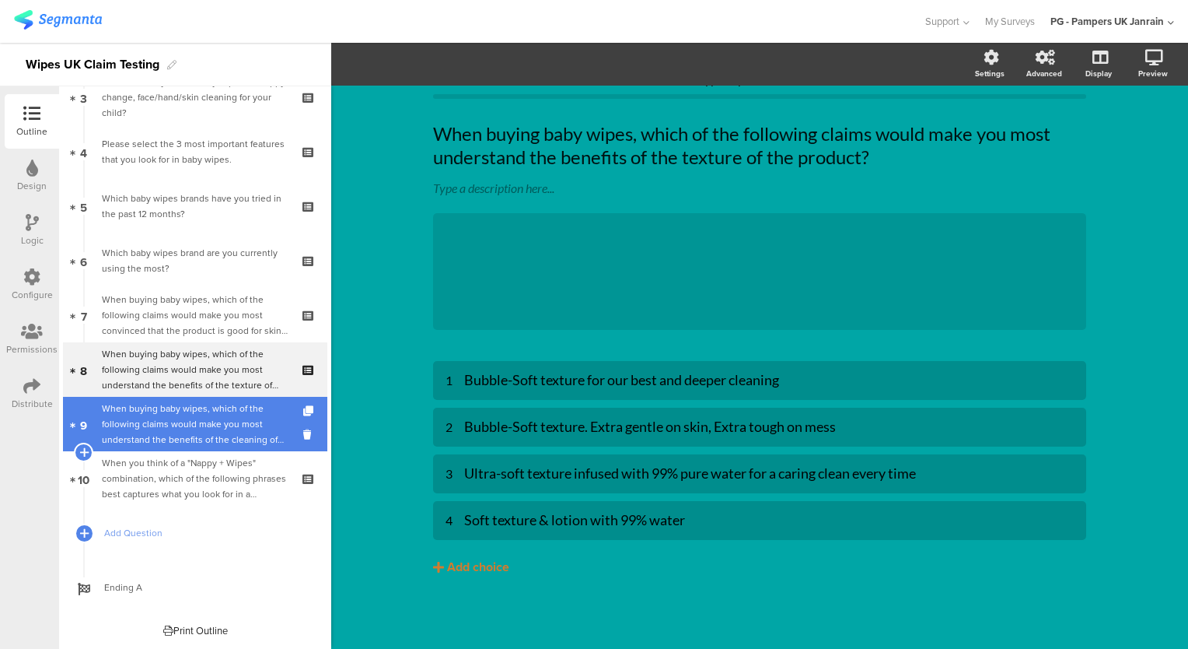
click at [191, 424] on div "When buying baby wipes, which of the following claims would make you most under…" at bounding box center [195, 424] width 186 height 47
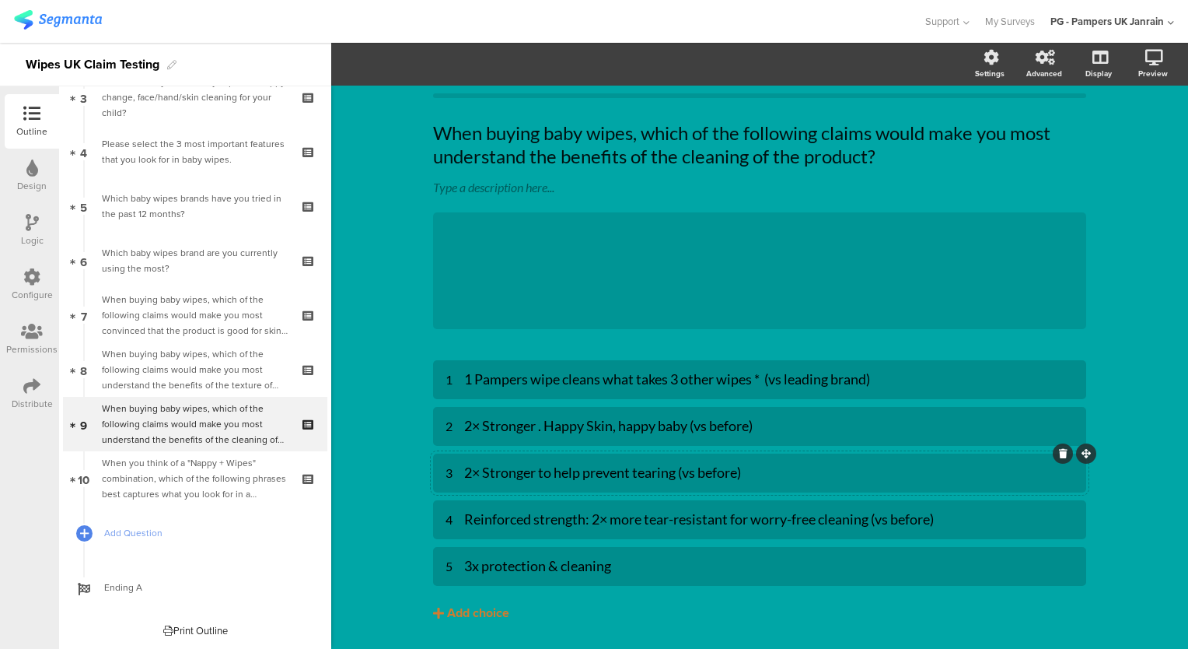
scroll to position [30, 0]
click at [542, 382] on div "1 Pampers wipe cleans what takes 3 other wipes * (vs leading brand)" at bounding box center [769, 380] width 610 height 18
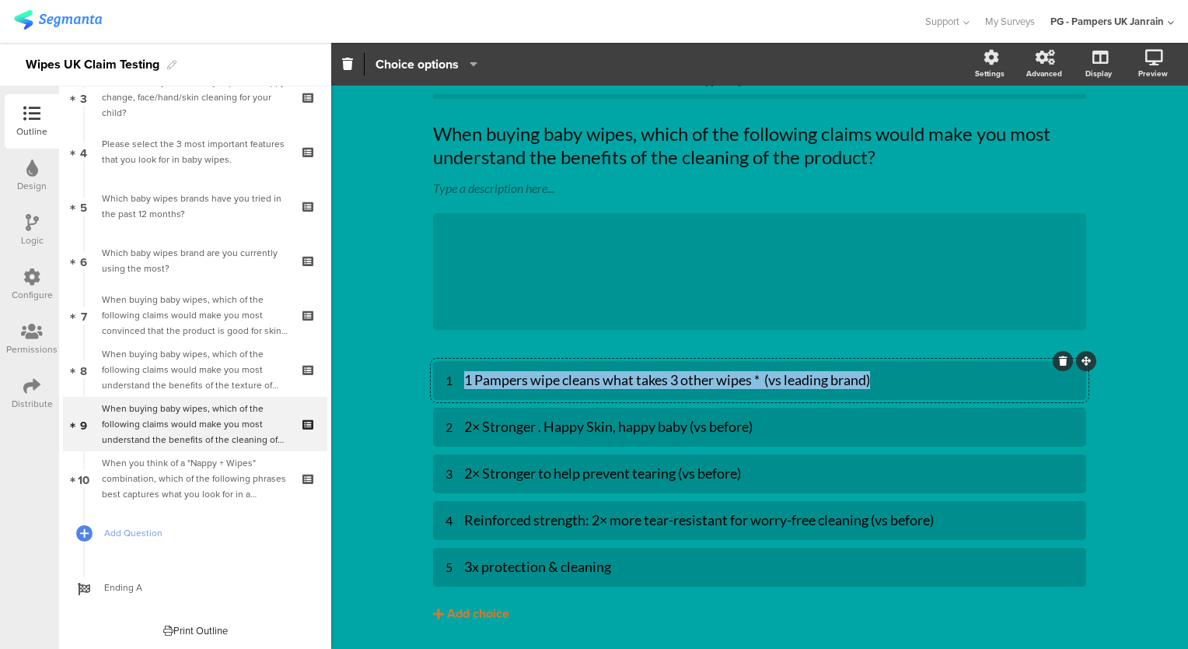
click at [542, 382] on div "1 Pampers wipe cleans what takes 3 other wipes * (vs leading brand)" at bounding box center [769, 380] width 610 height 18
paste div
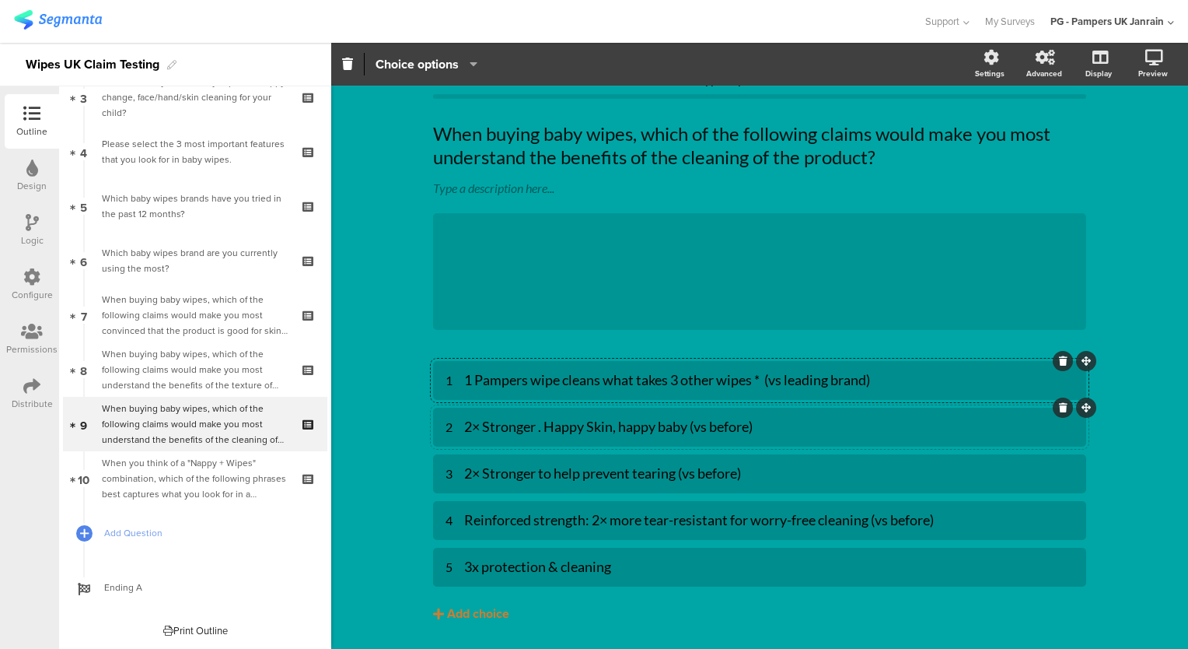
click at [519, 428] on div "2× Stronger . Happy Skin, happy baby (vs before)" at bounding box center [769, 427] width 610 height 18
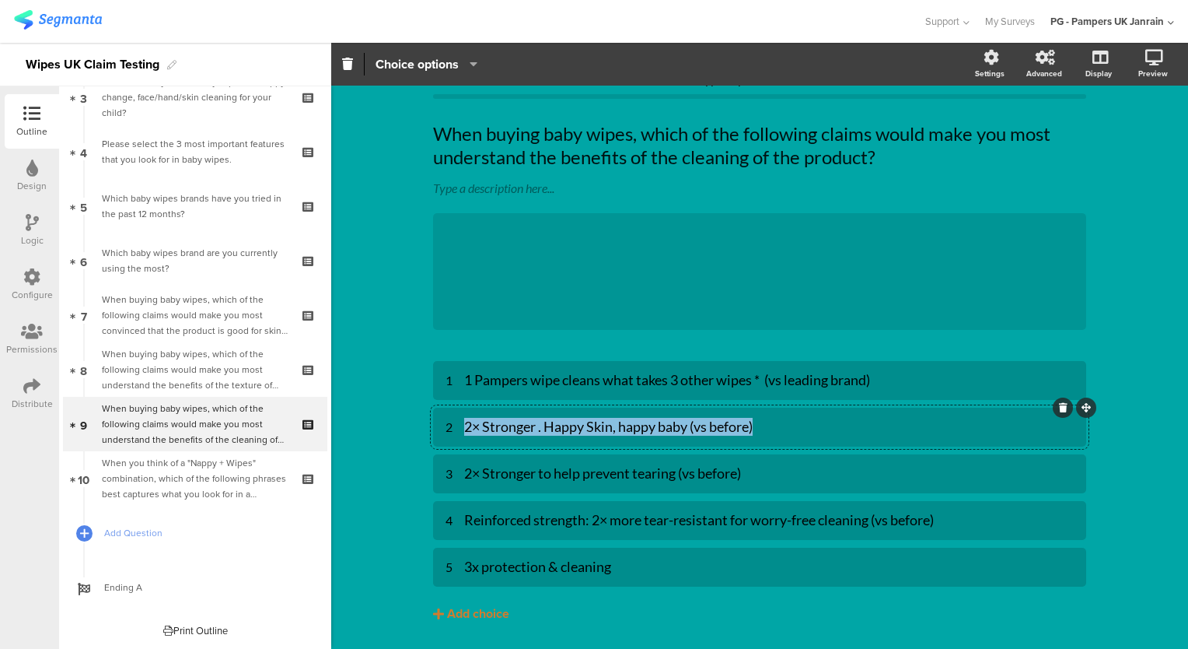
click at [519, 428] on div "2× Stronger . Happy Skin, happy baby (vs before)" at bounding box center [769, 427] width 610 height 18
paste div
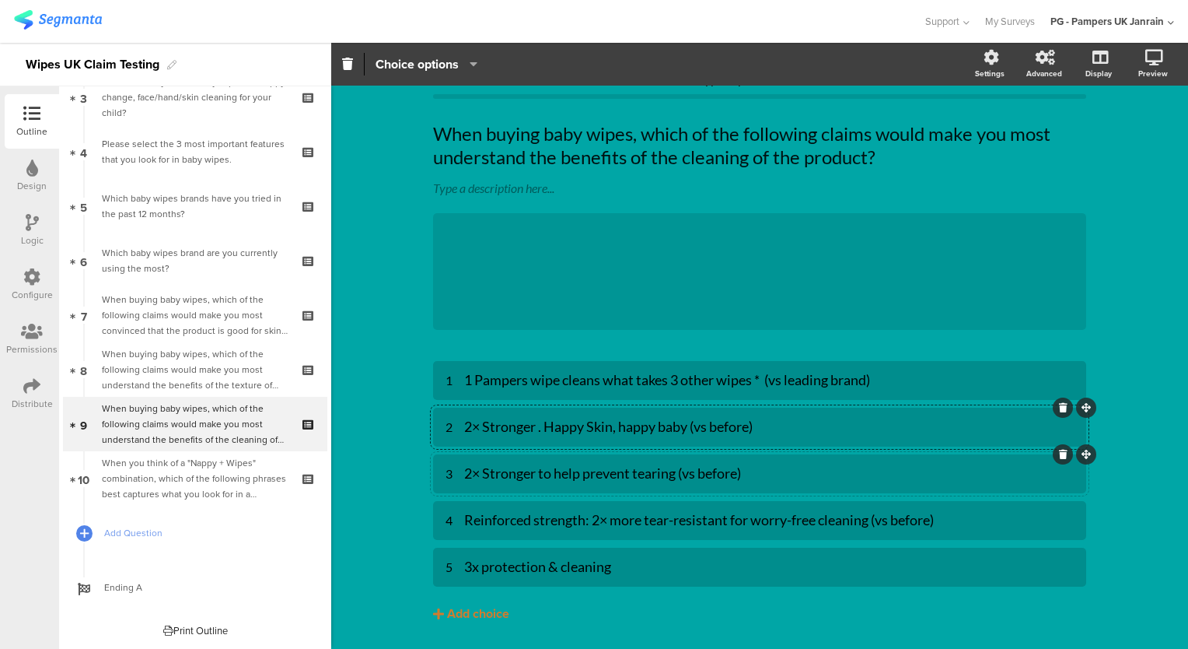
click at [553, 479] on div "2× Stronger to help prevent tearing (vs before)" at bounding box center [769, 473] width 610 height 18
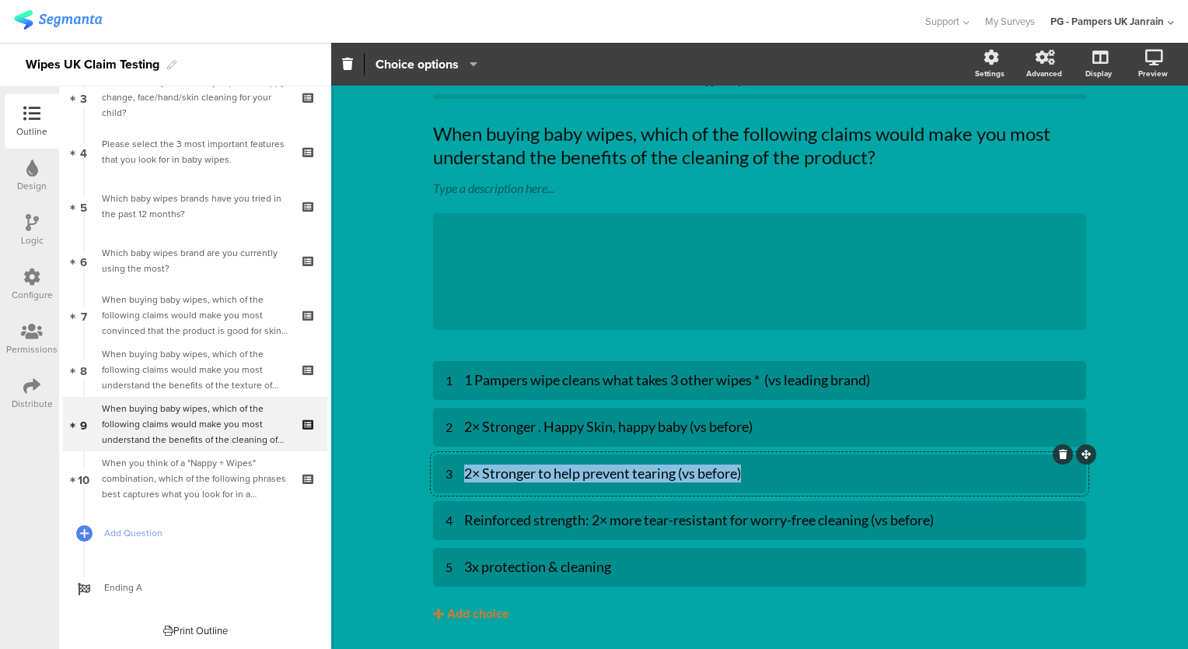
click at [553, 479] on div "2× Stronger to help prevent tearing (vs before)" at bounding box center [769, 473] width 610 height 18
paste div
click at [628, 522] on div "Reinforced strength: 2× more tear-resistant for worry-free cleaning (vs before)" at bounding box center [769, 520] width 610 height 18
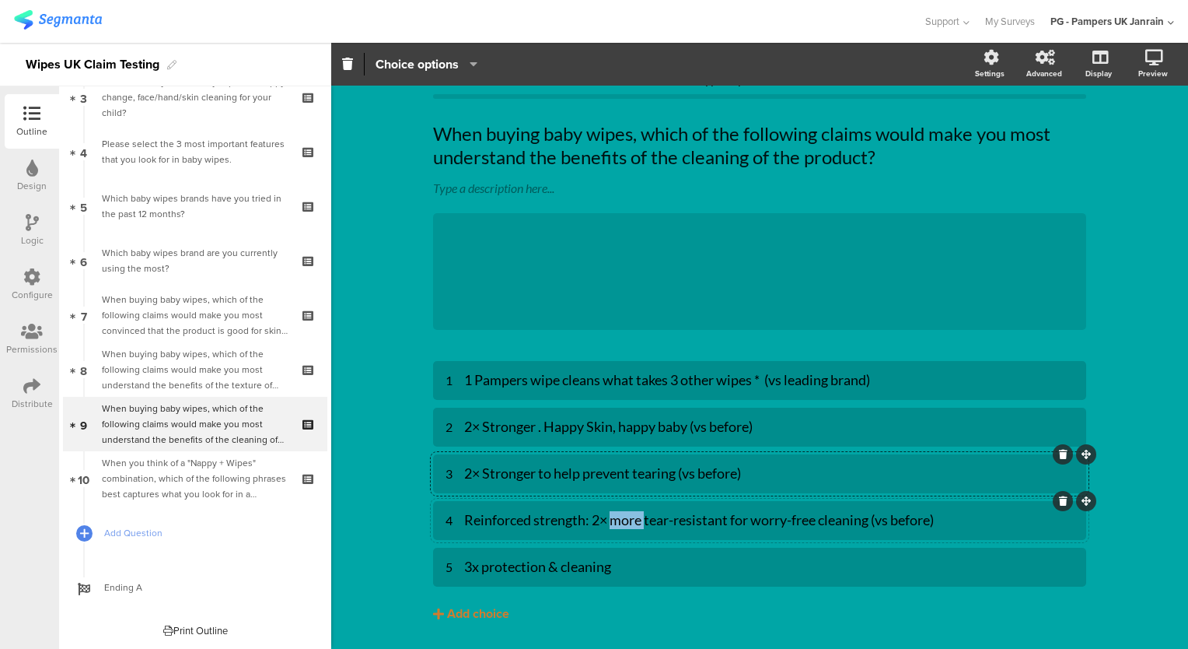
click at [628, 522] on div "Reinforced strength: 2× more tear-resistant for worry-free cleaning (vs before)" at bounding box center [769, 520] width 610 height 18
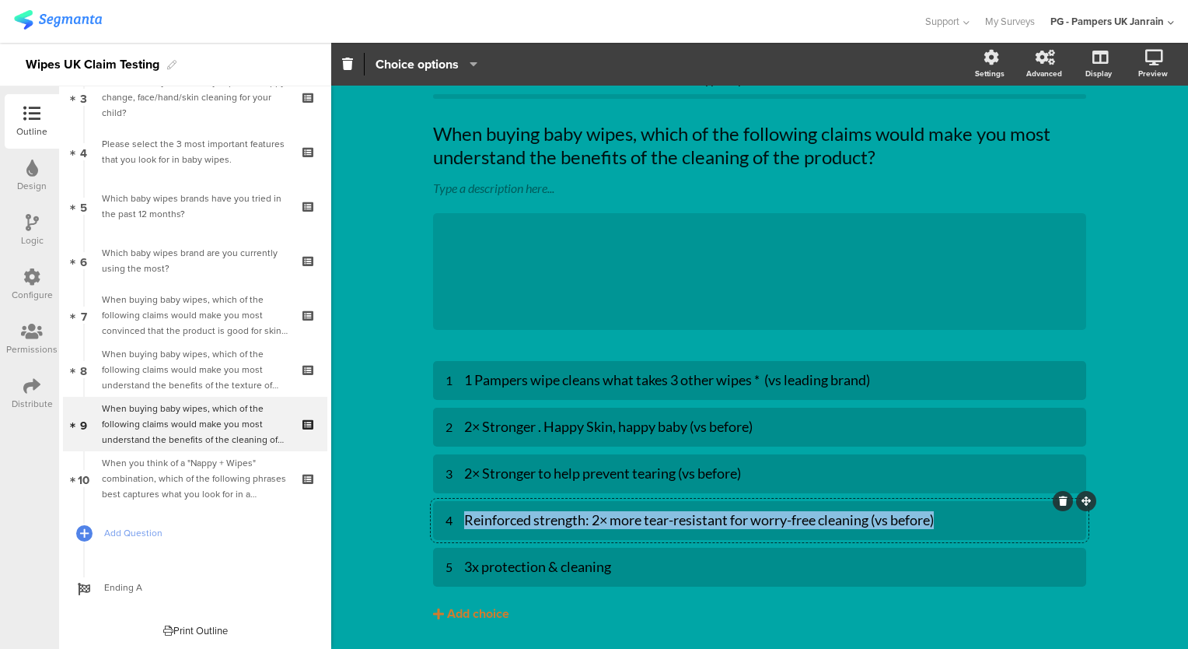
click at [628, 522] on div "Reinforced strength: 2× more tear-resistant for worry-free cleaning (vs before)" at bounding box center [769, 520] width 610 height 18
paste div
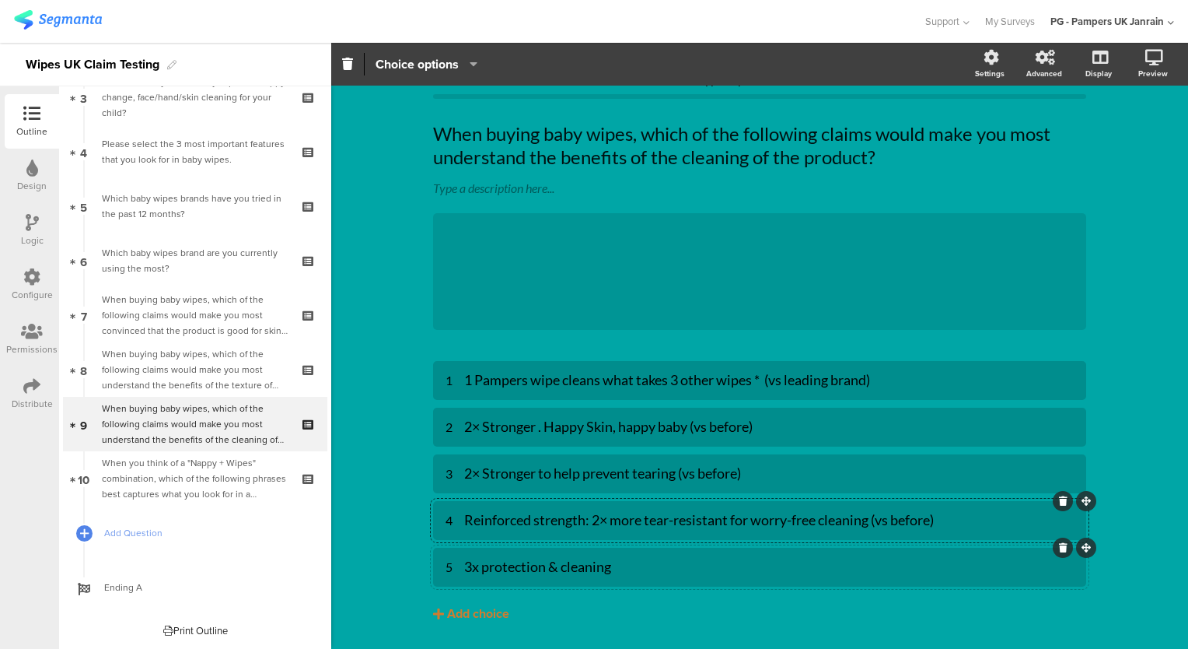
click at [545, 561] on div "3x protection & cleaning" at bounding box center [769, 567] width 610 height 18
paste div
click at [545, 561] on div "3x protection & cleaning" at bounding box center [769, 567] width 610 height 18
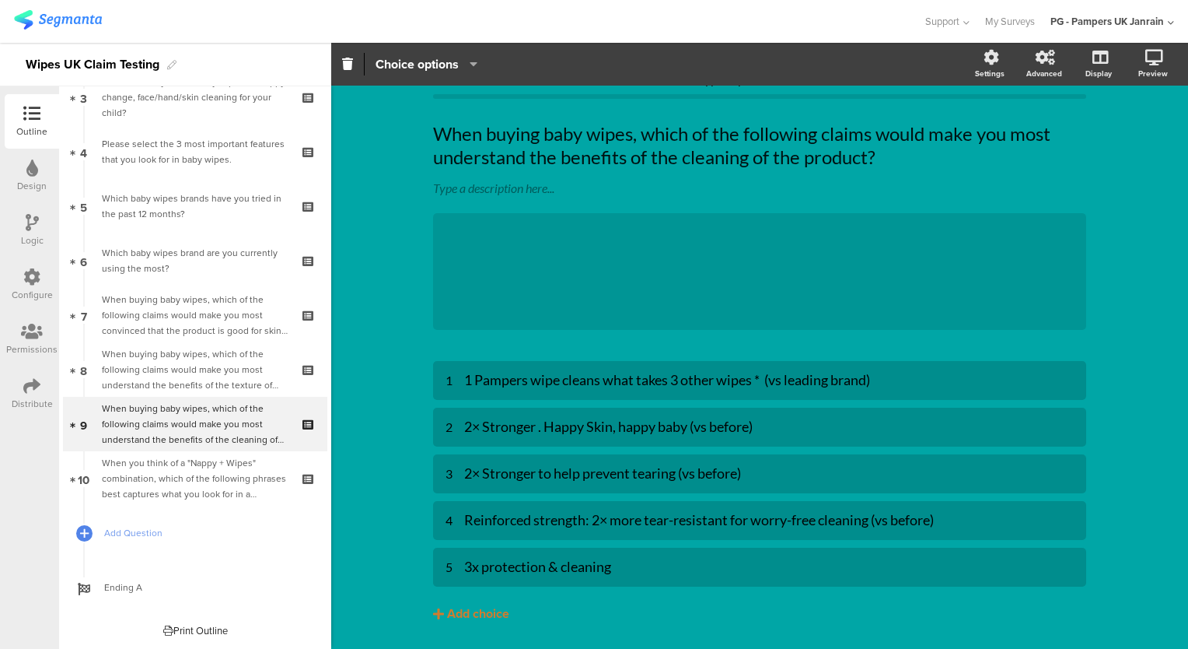
click at [1117, 438] on div "Type caption... 80% When buying baby wipes, which of the following claims would…" at bounding box center [759, 375] width 857 height 640
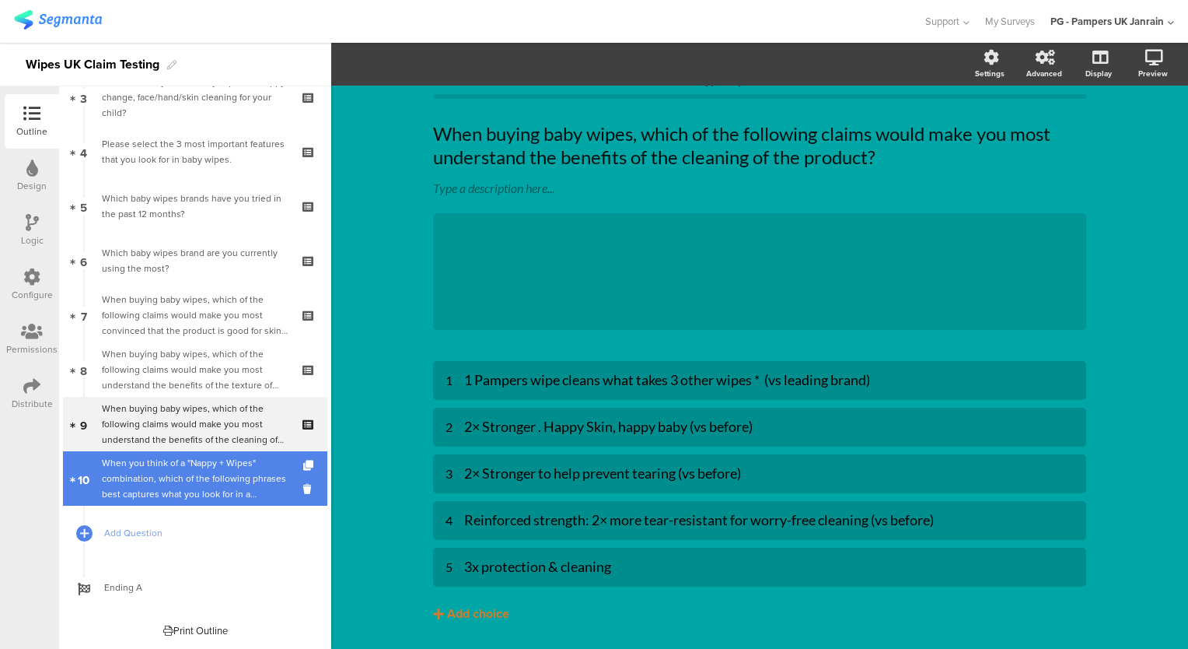
click at [168, 481] on div "When you think of a "Nappy + Wipes" combination, which of the following phrases…" at bounding box center [195, 478] width 186 height 47
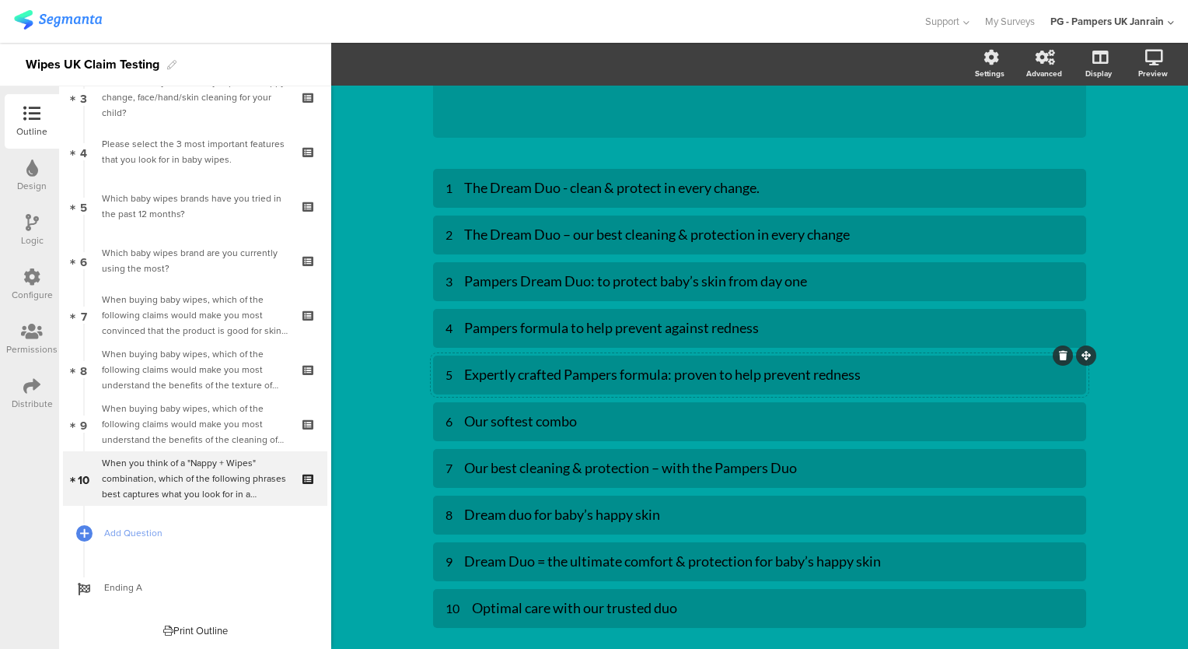
scroll to position [310, 0]
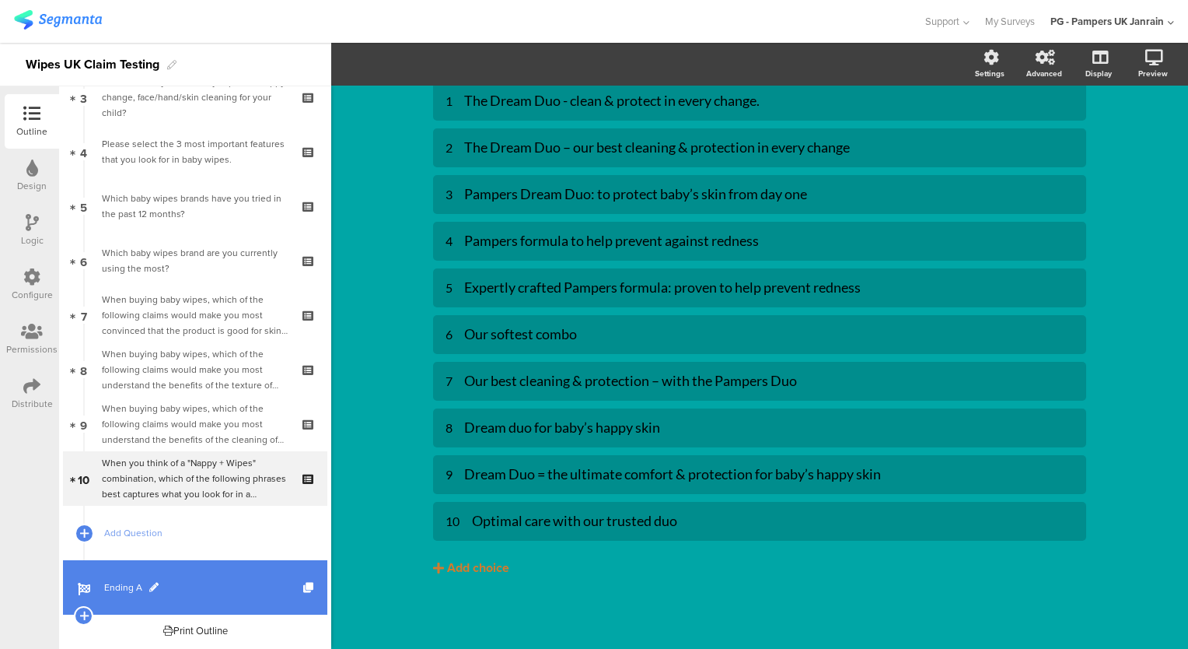
click at [149, 583] on span at bounding box center [153, 587] width 9 height 9
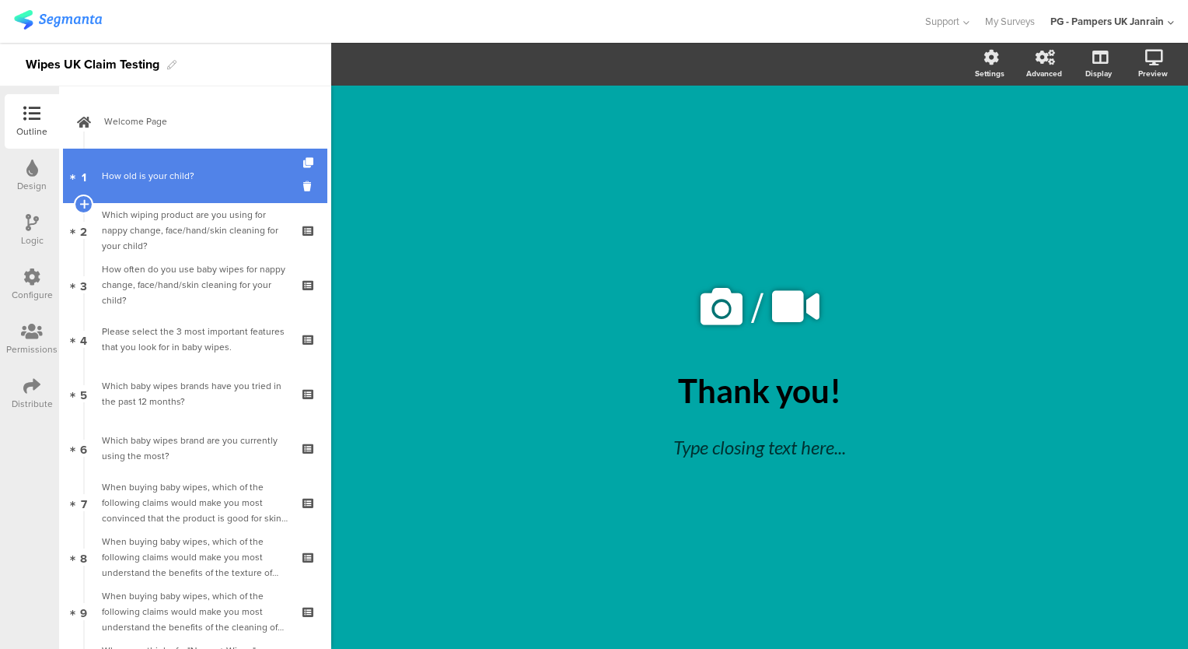
click at [193, 171] on div "How old is your child?" at bounding box center [195, 176] width 186 height 16
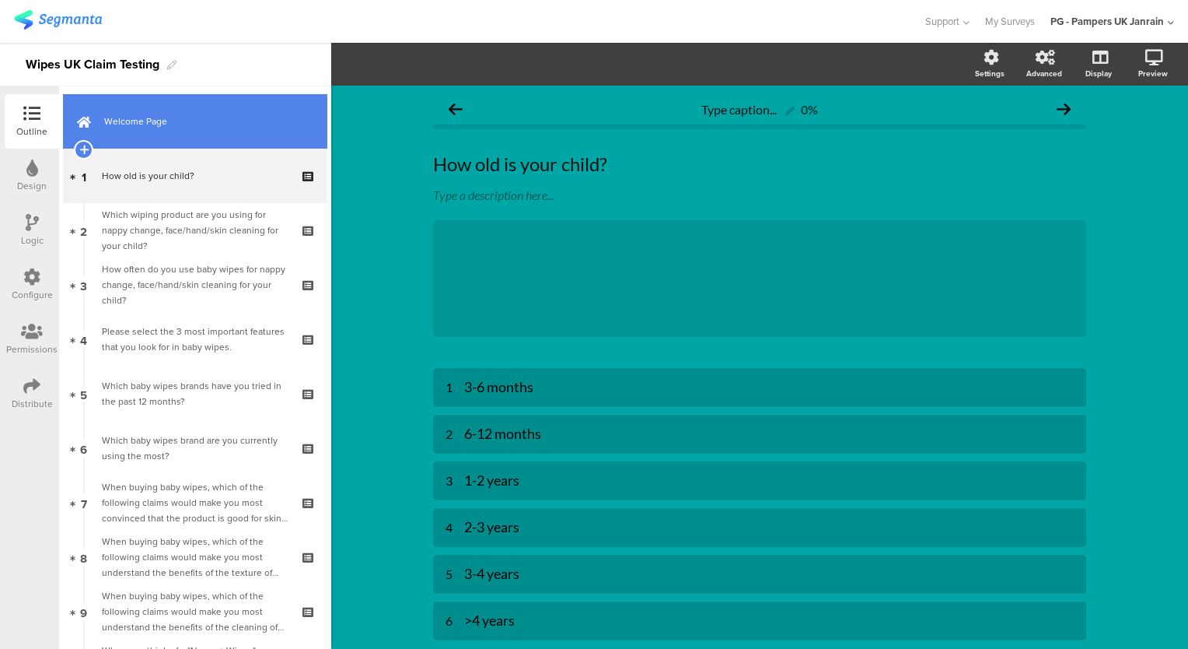
click at [170, 125] on span "Welcome Page" at bounding box center [203, 122] width 199 height 16
